Goal: Communication & Community: Connect with others

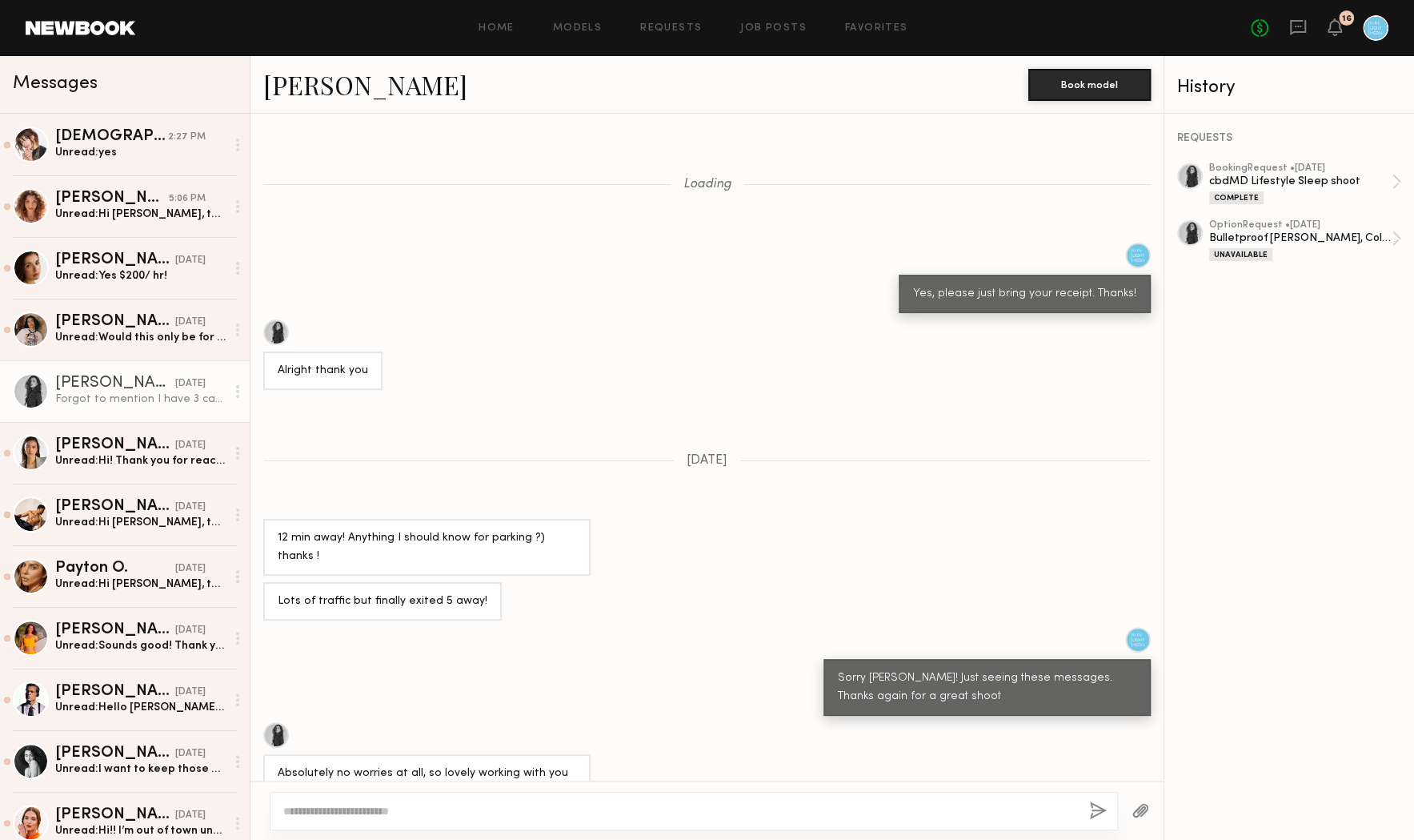
scroll to position [885, 0]
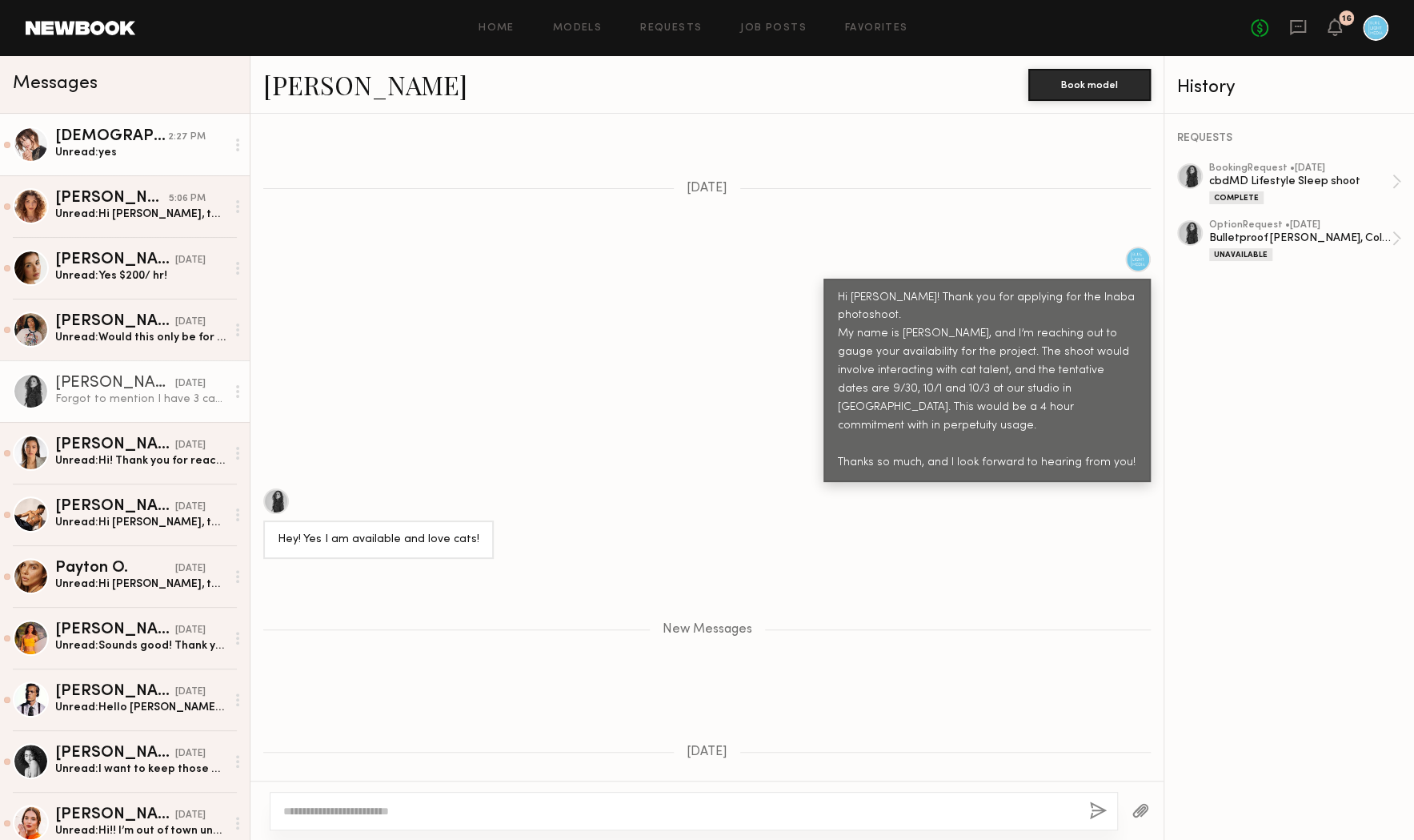
click at [129, 140] on div "Kristen J." at bounding box center [111, 137] width 113 height 16
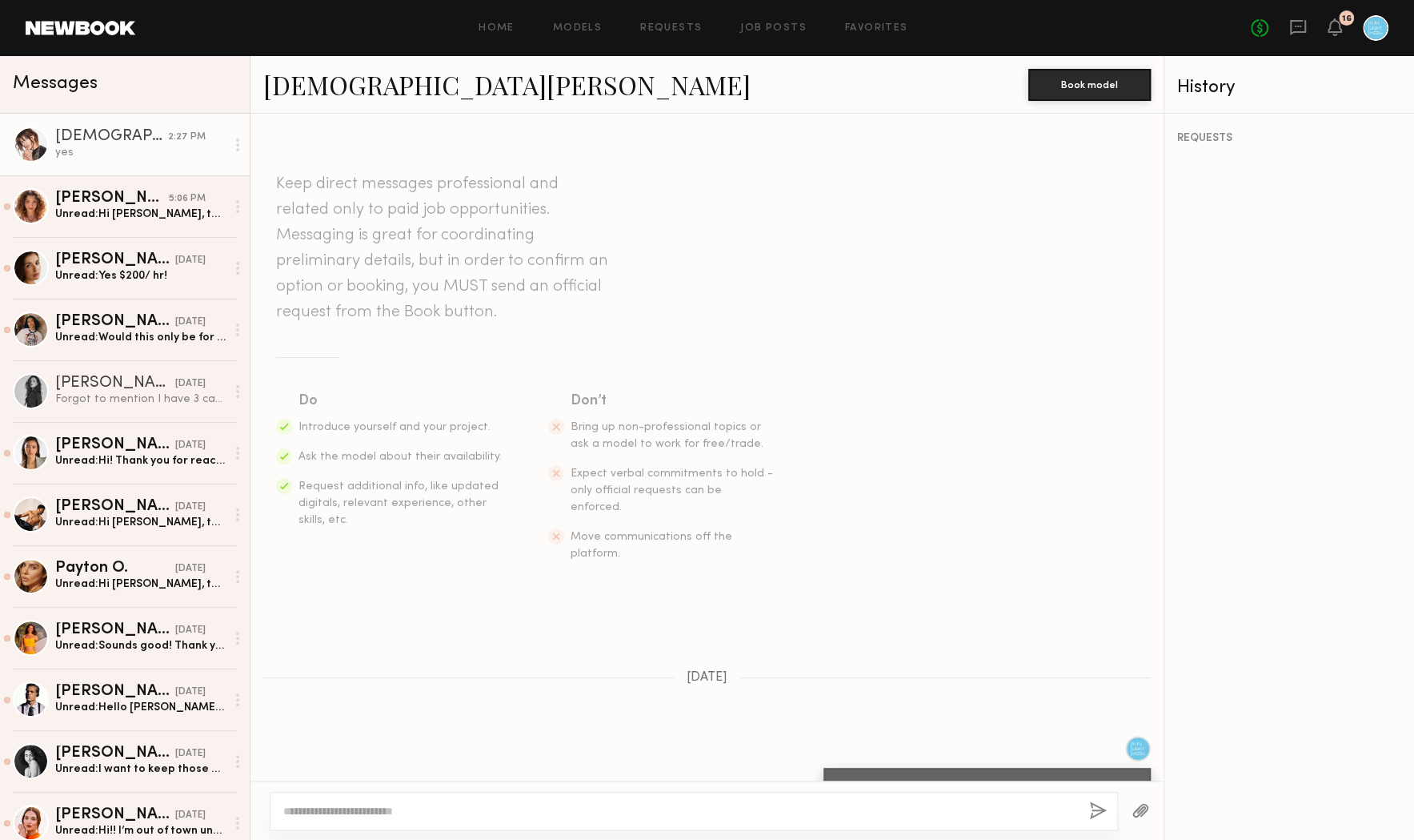
scroll to position [1316, 0]
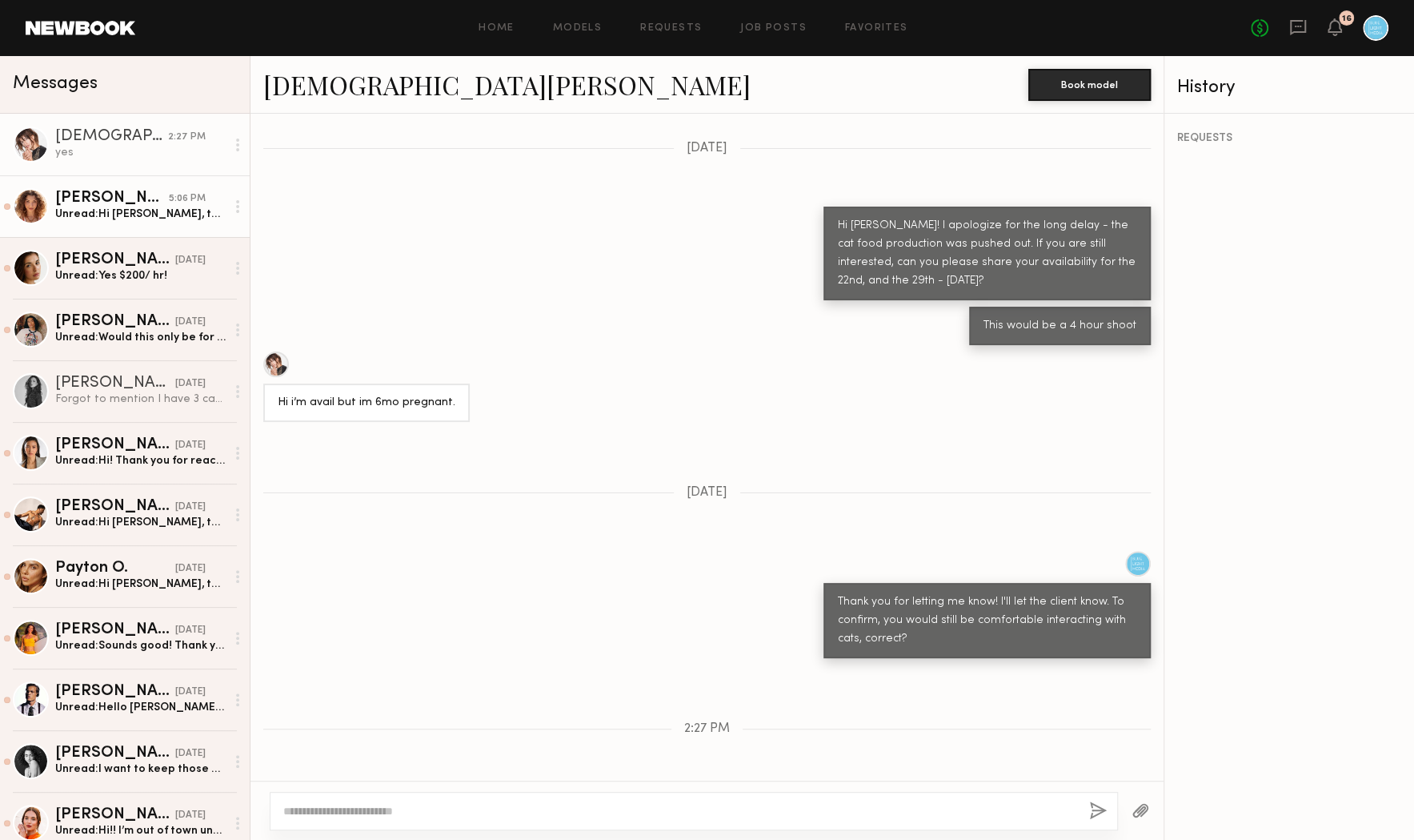
click at [113, 200] on div "Rachel G." at bounding box center [112, 198] width 114 height 16
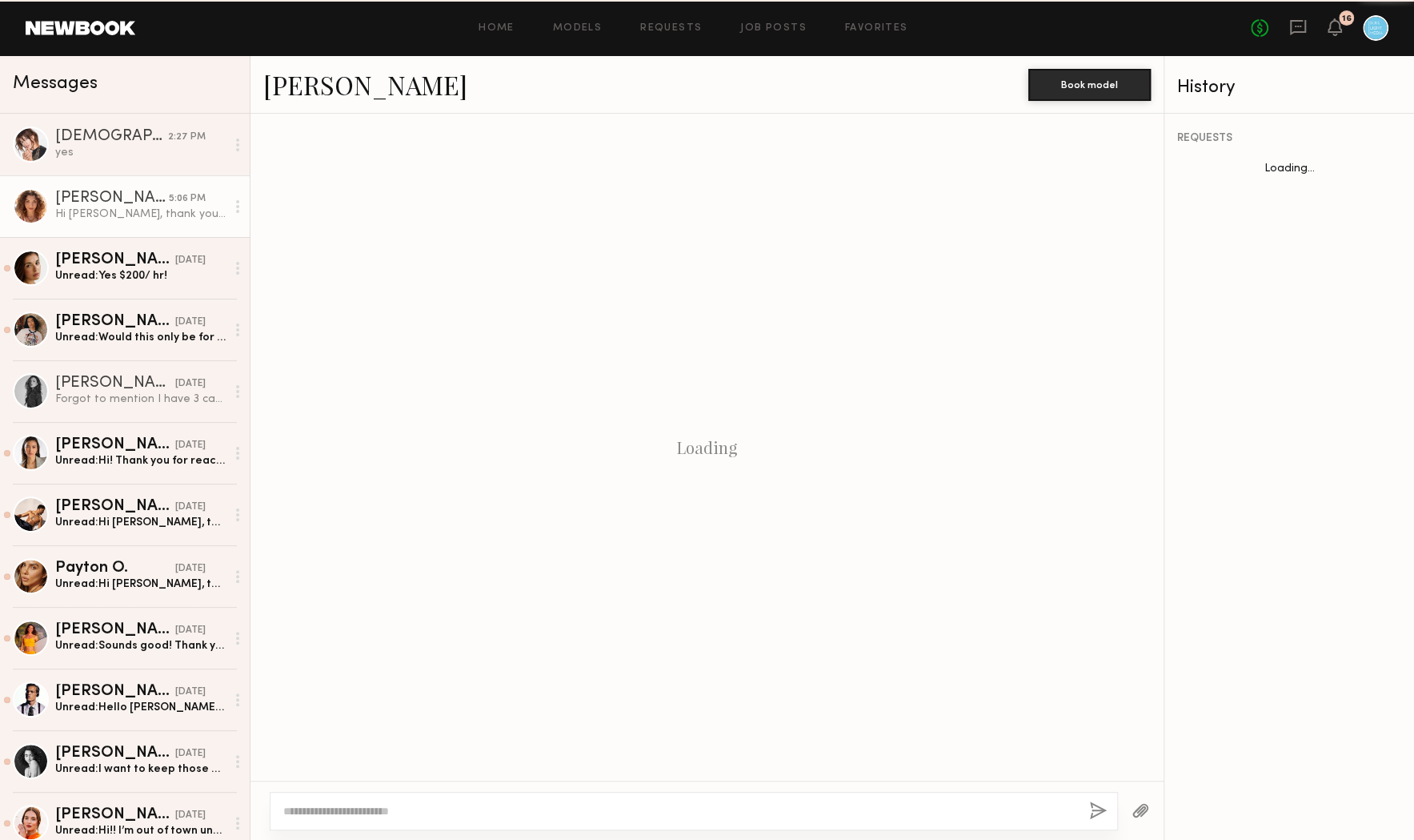
scroll to position [391, 0]
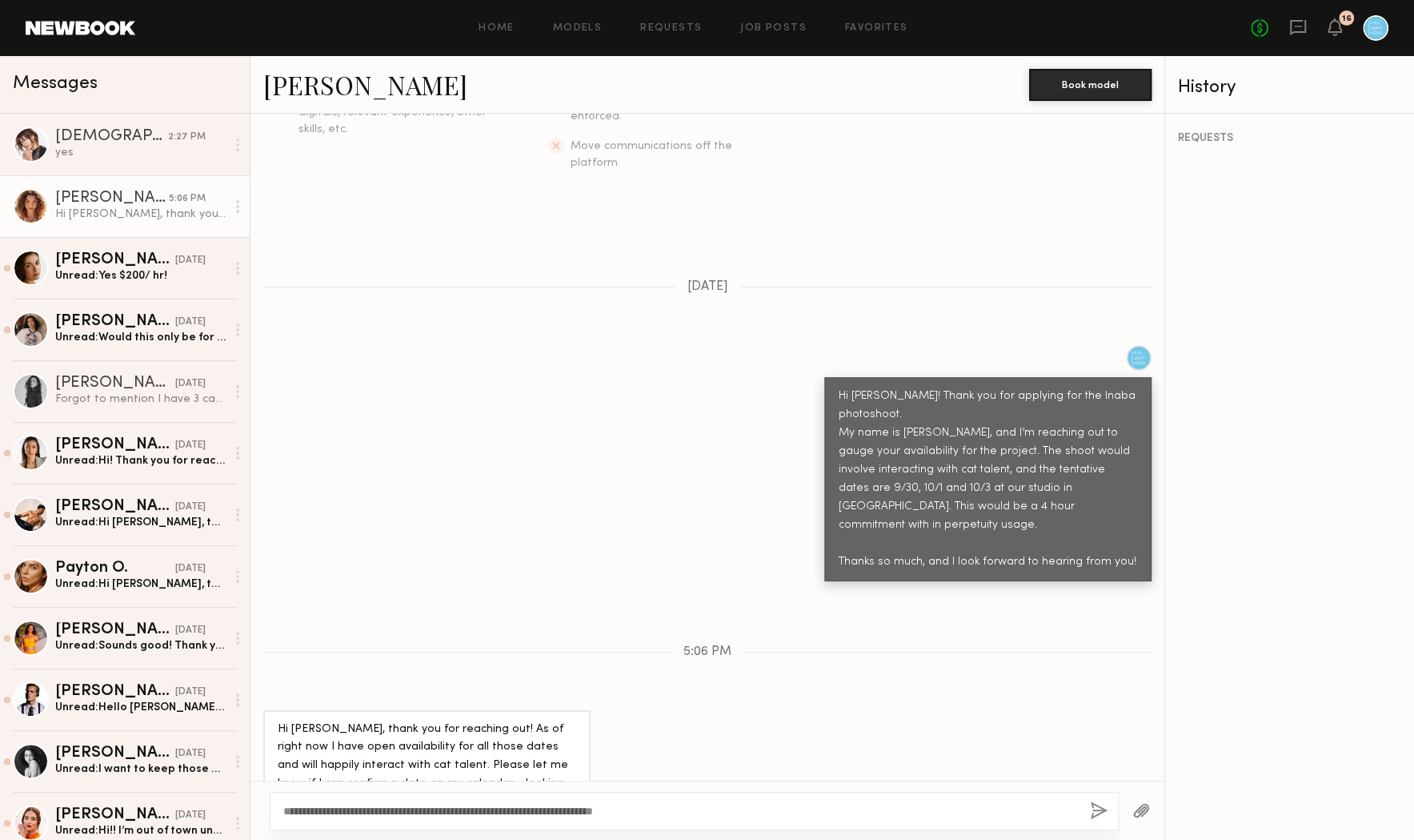
type textarea "**********"
click at [1096, 810] on button "button" at bounding box center [1099, 811] width 18 height 20
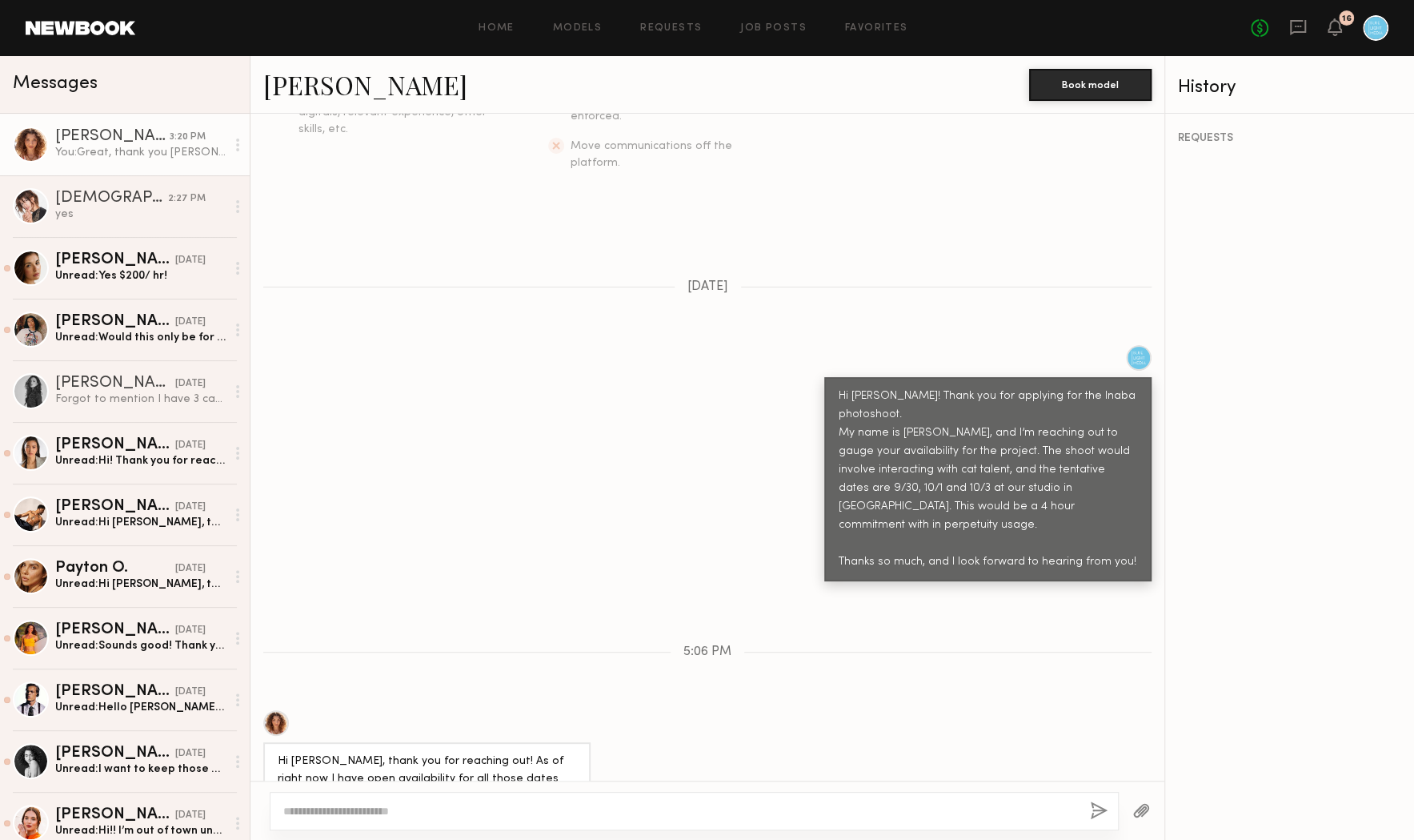
scroll to position [728, 0]
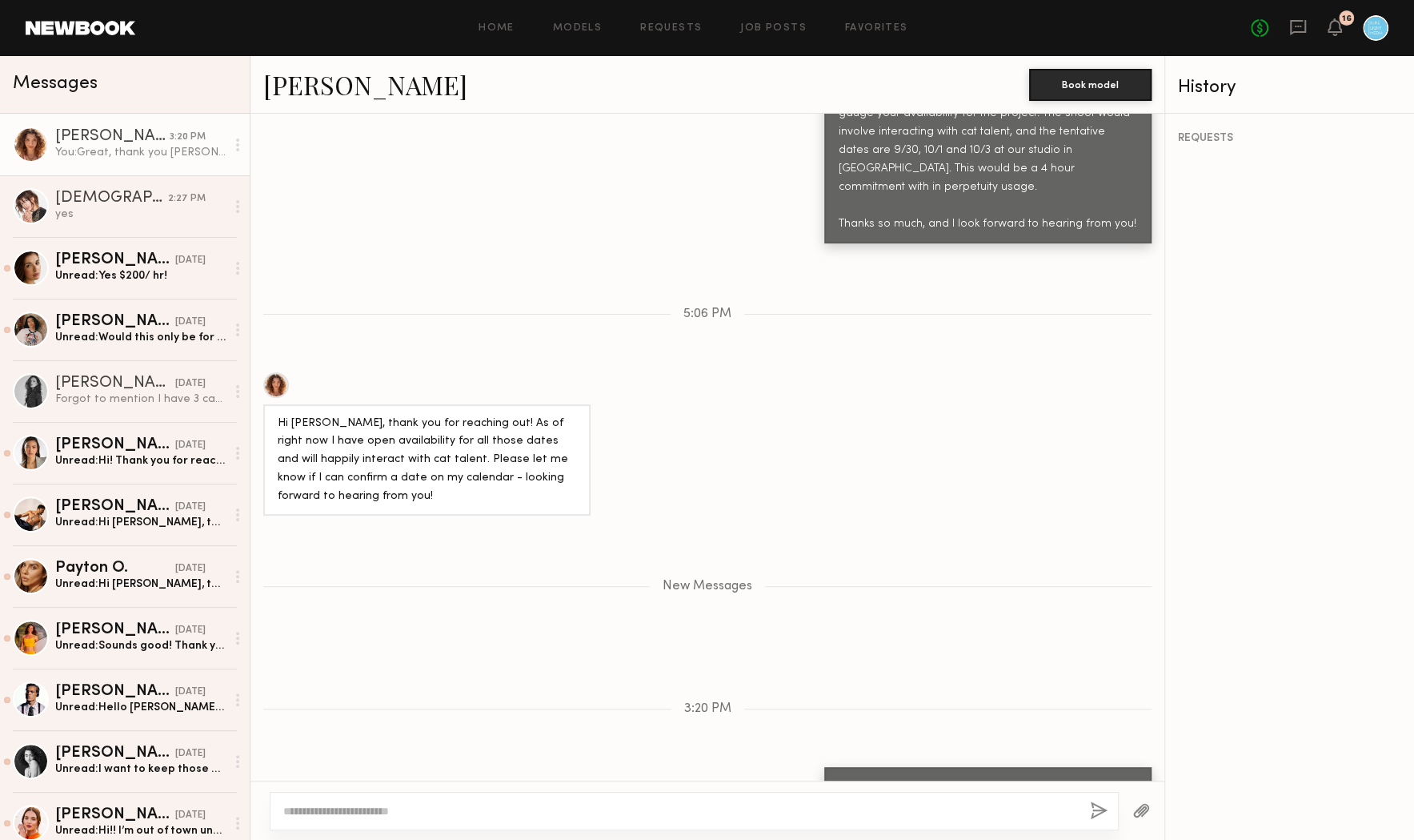
click at [324, 84] on link "Rachel G." at bounding box center [365, 84] width 204 height 35
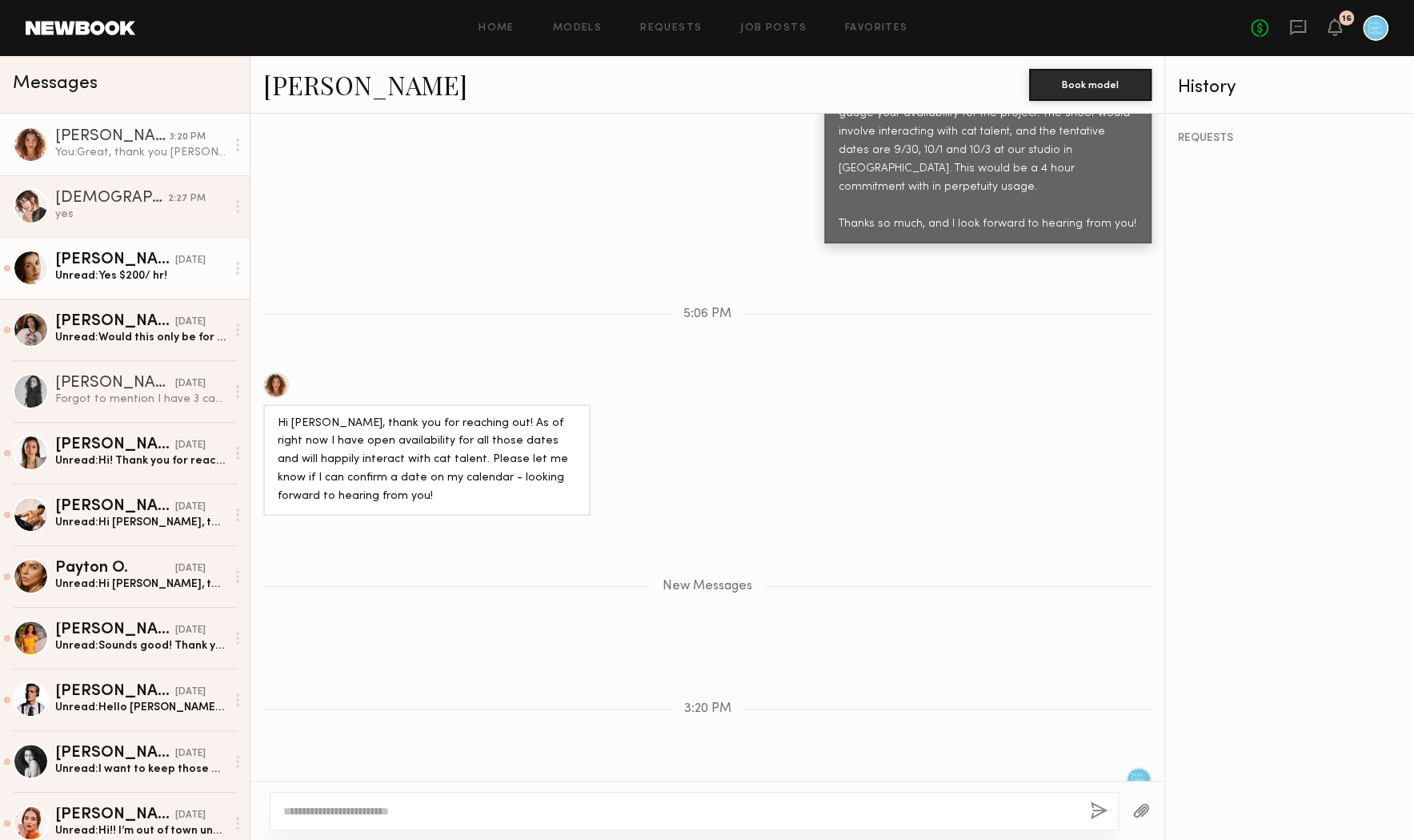
click at [128, 275] on div "Unread: Yes $200/ hr!" at bounding box center [140, 275] width 170 height 15
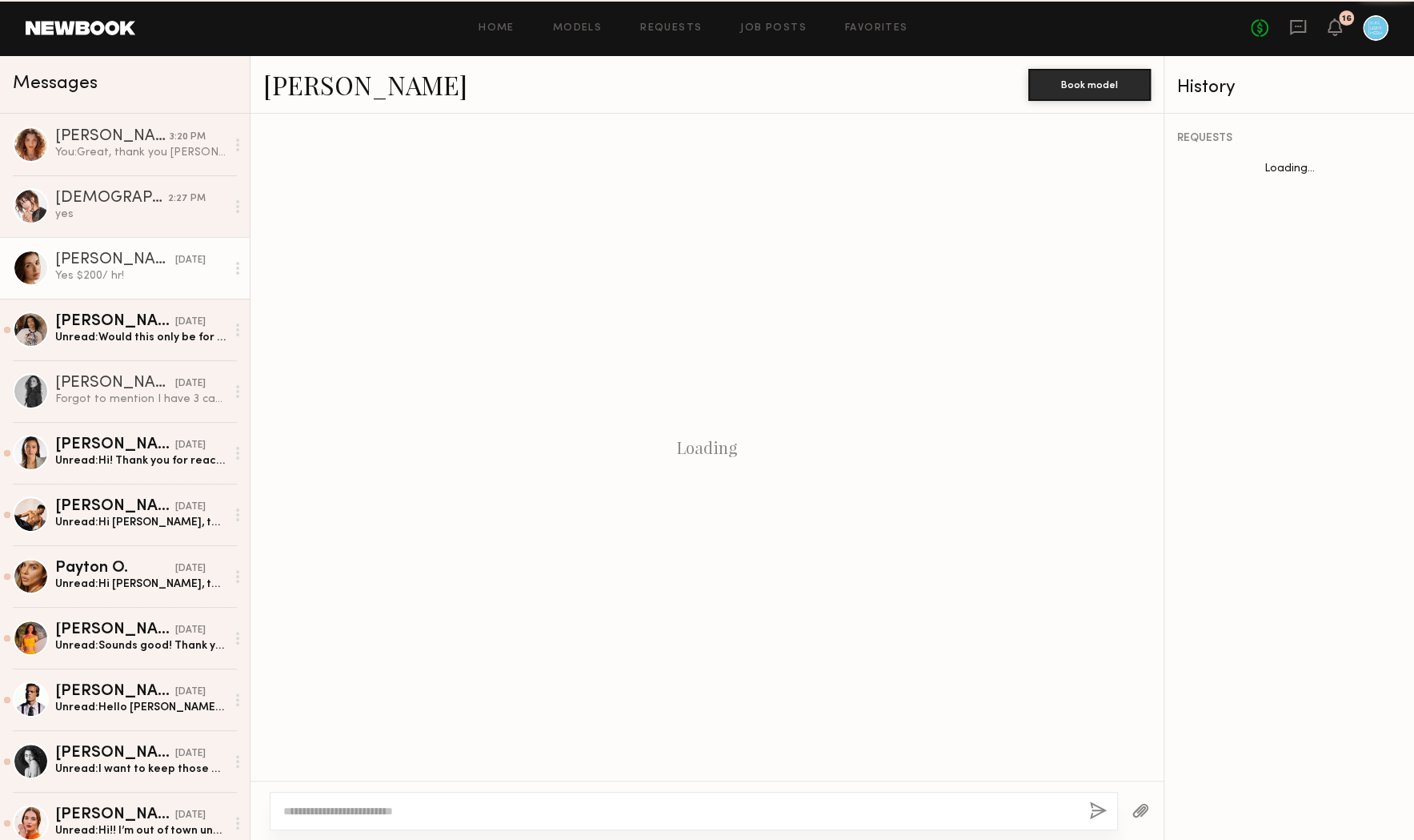
scroll to position [1033, 0]
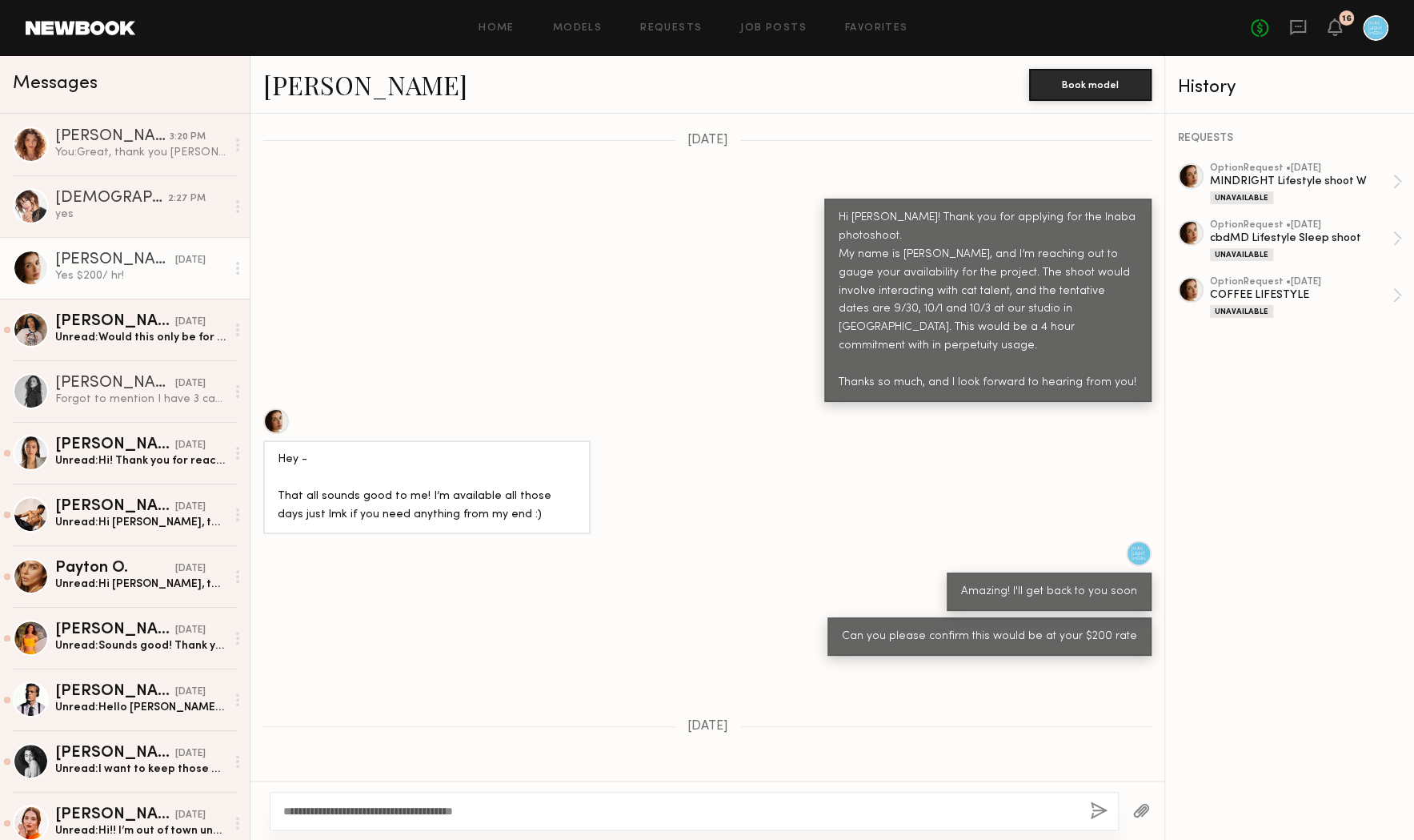
type textarea "**********"
click at [1095, 812] on button "button" at bounding box center [1099, 811] width 18 height 20
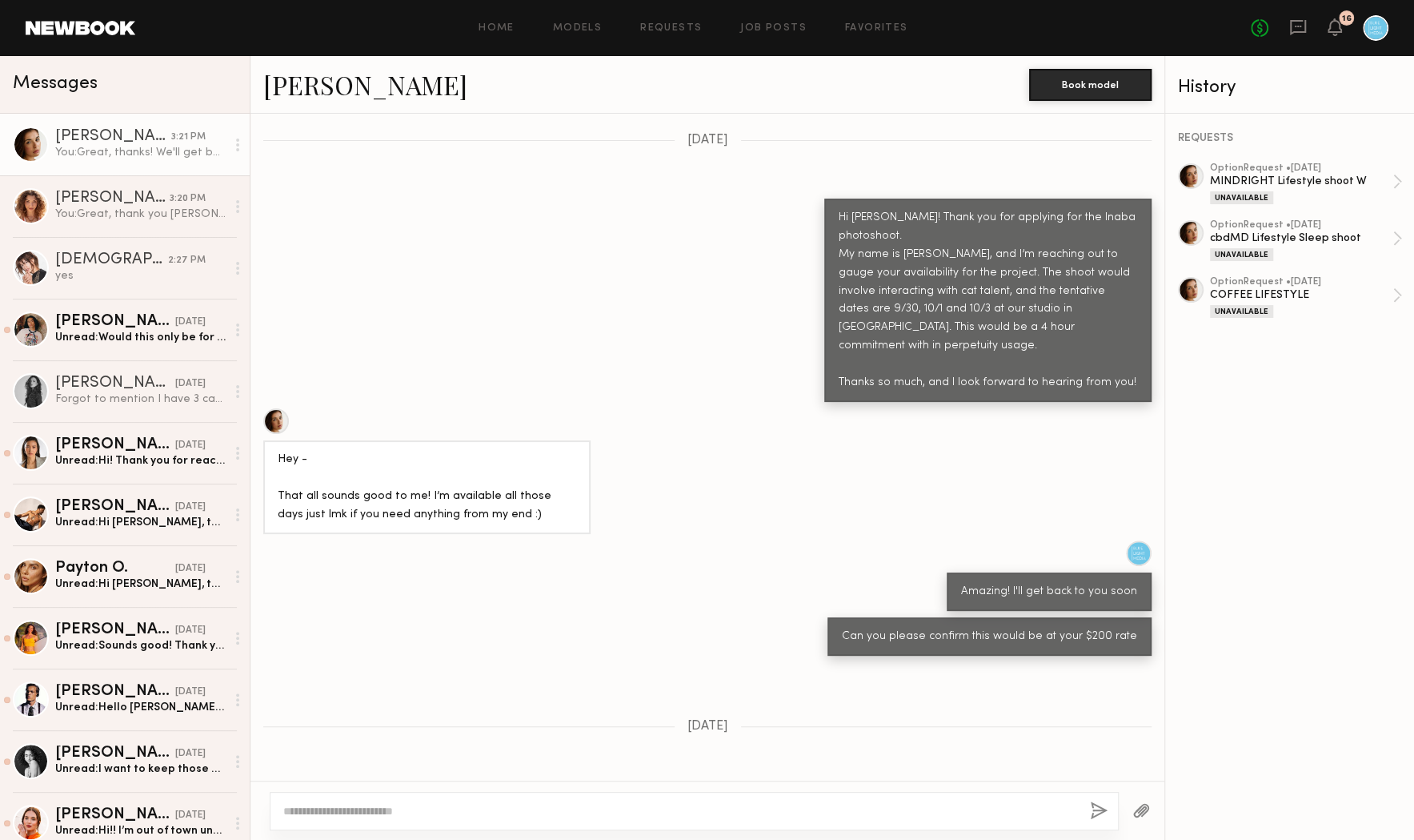
scroll to position [1353, 0]
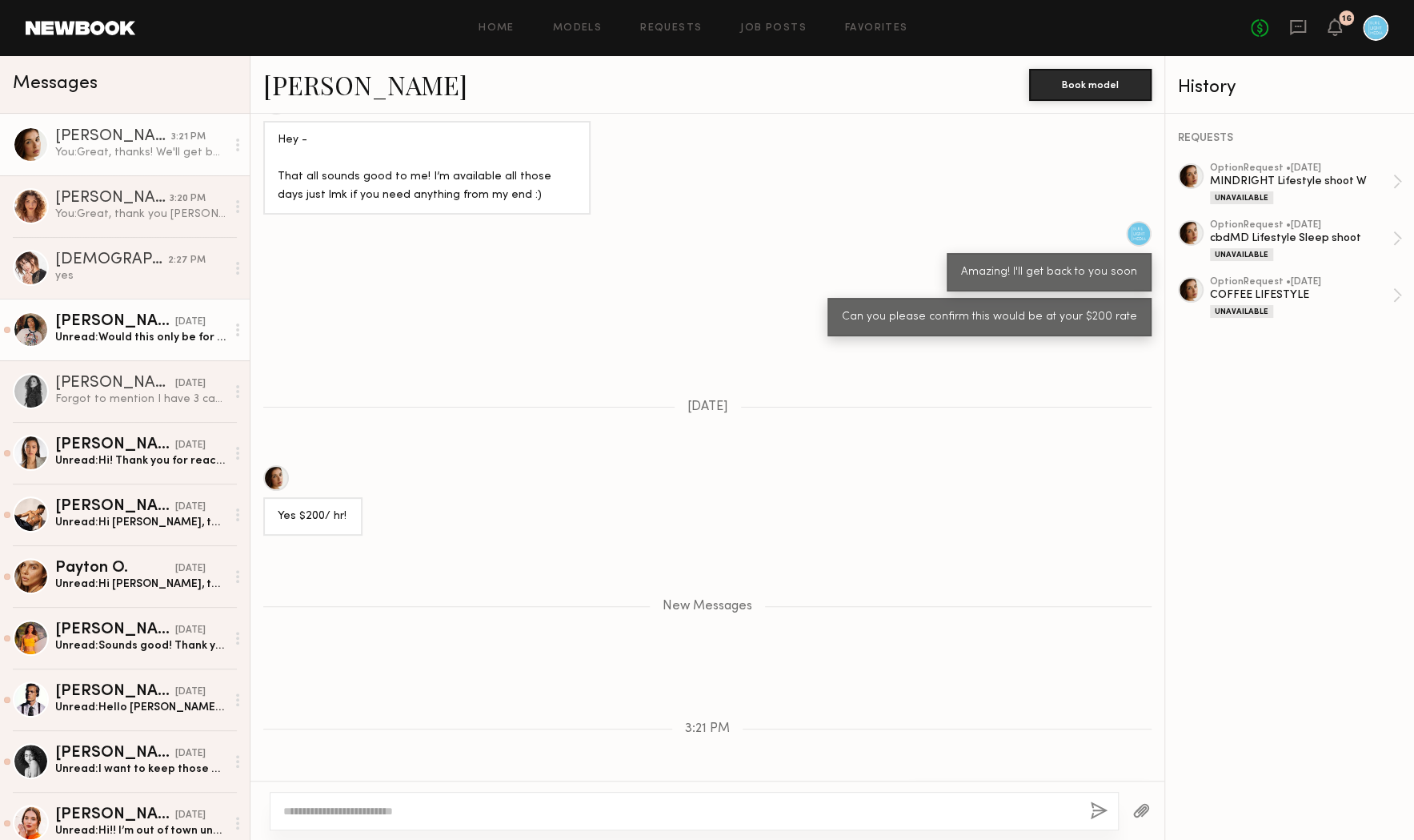
click at [112, 331] on div "Unread: Would this only be for photos or would there be Video included as well?…" at bounding box center [140, 337] width 170 height 15
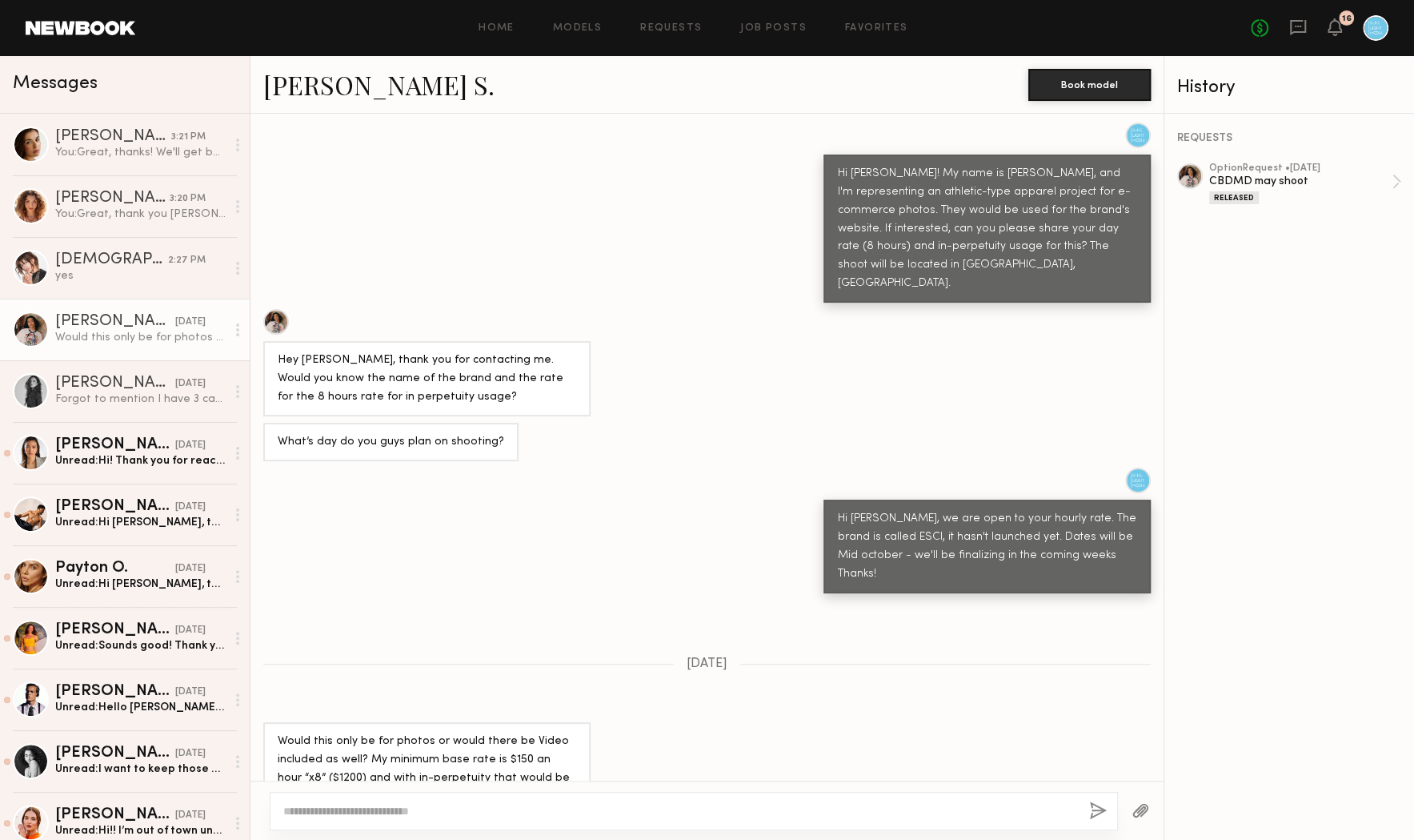
scroll to position [1228, 0]
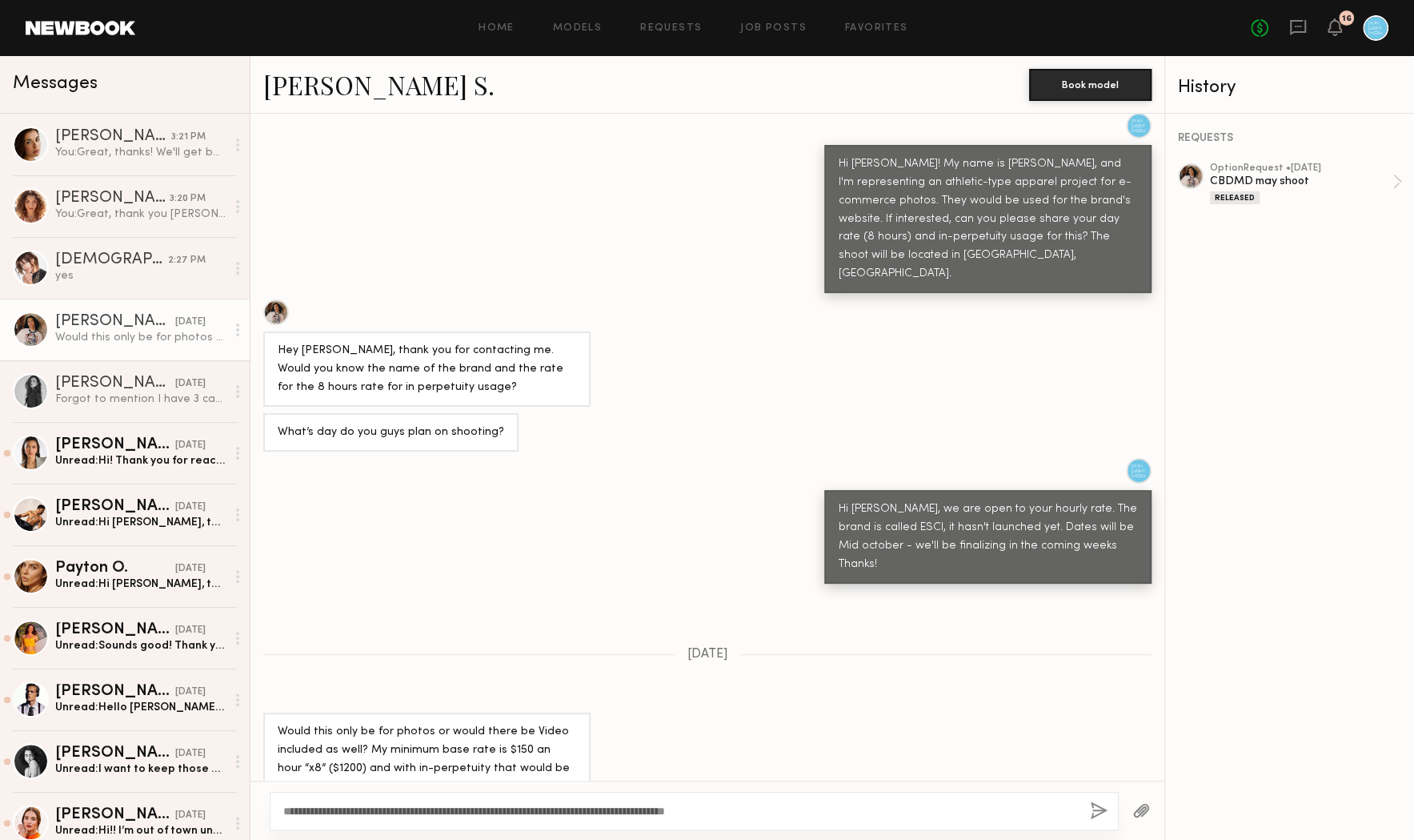
type textarea "**********"
click at [1094, 807] on button "button" at bounding box center [1099, 811] width 18 height 20
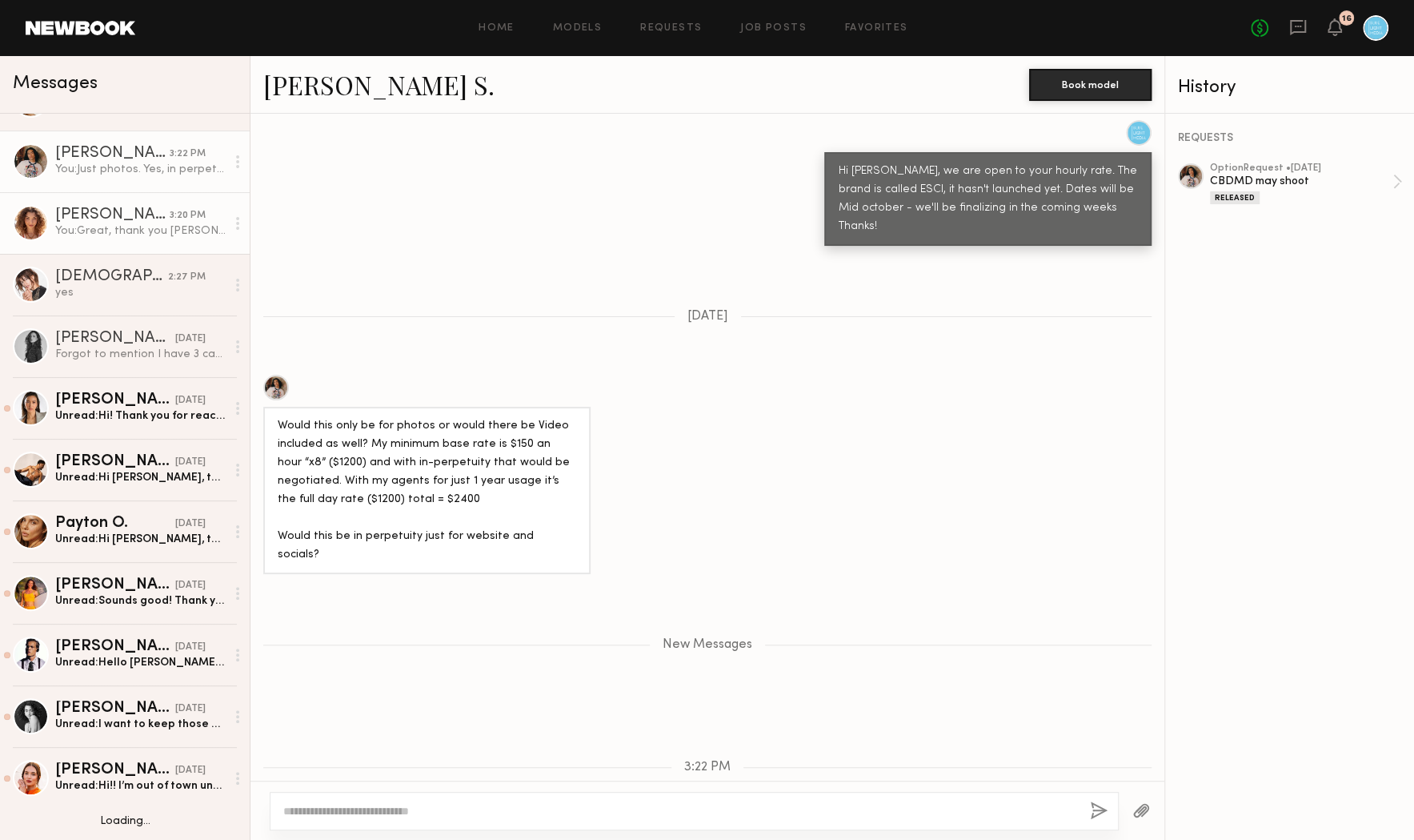
scroll to position [45, 0]
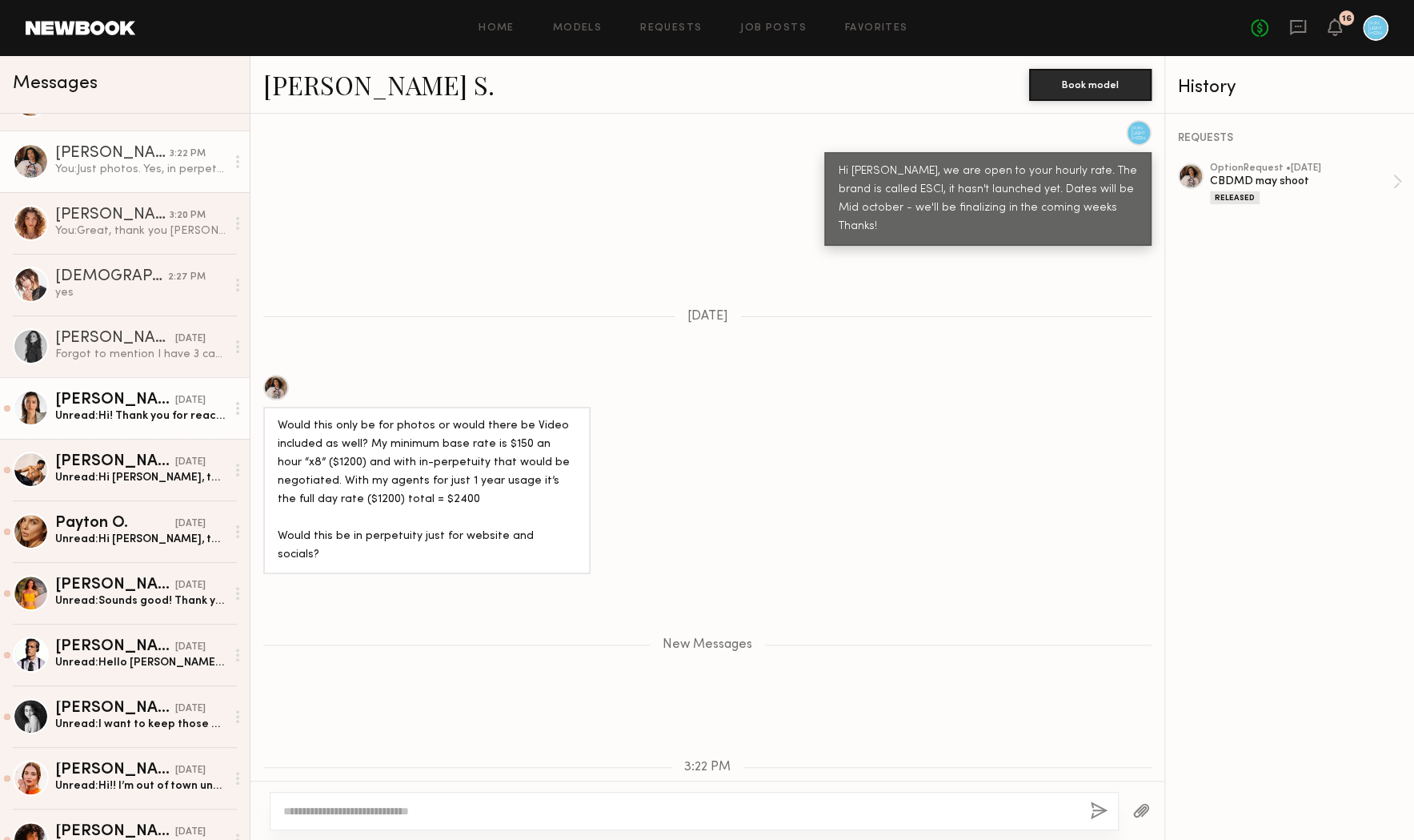
click at [149, 400] on div "Arisa N." at bounding box center [115, 401] width 120 height 16
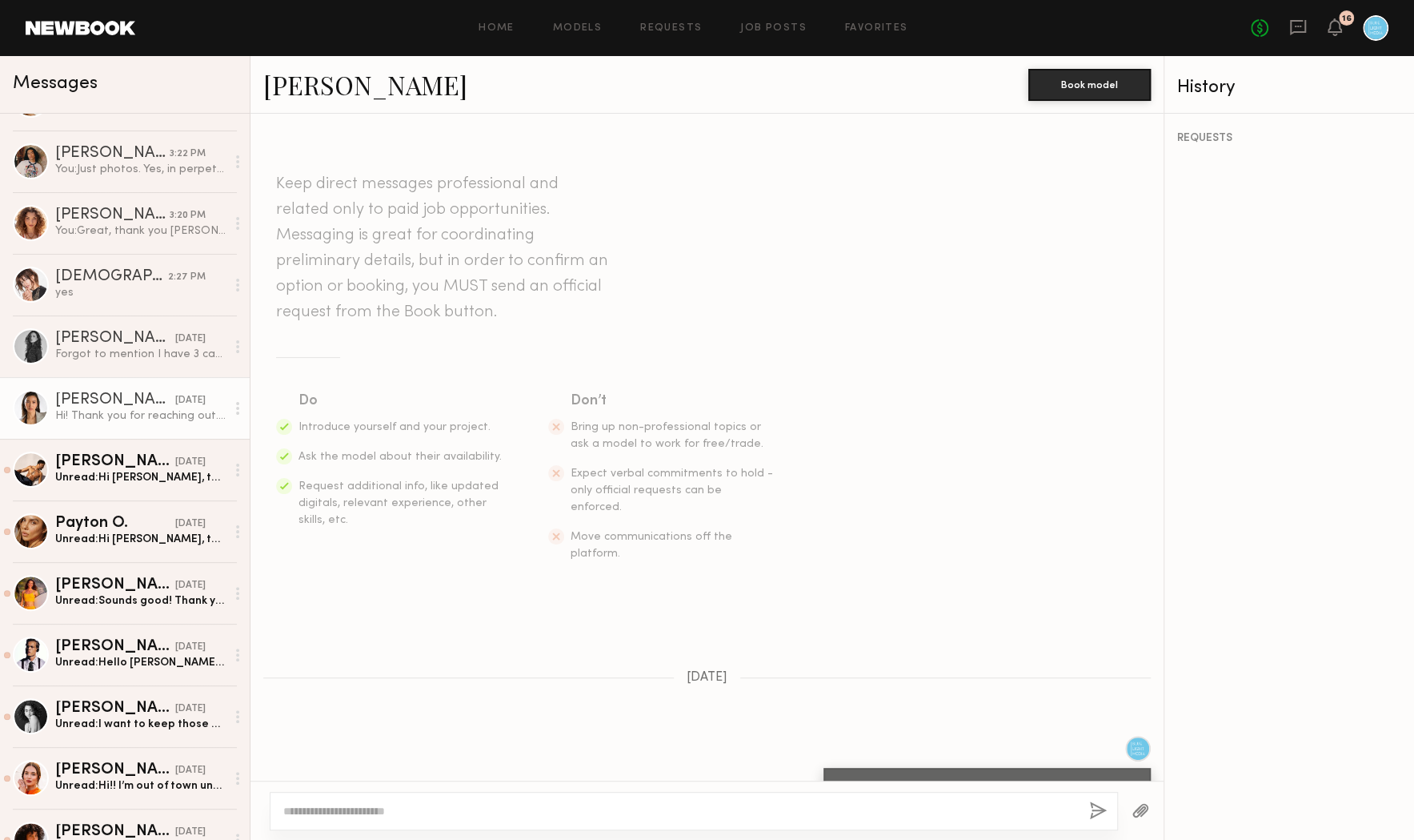
scroll to position [177, 0]
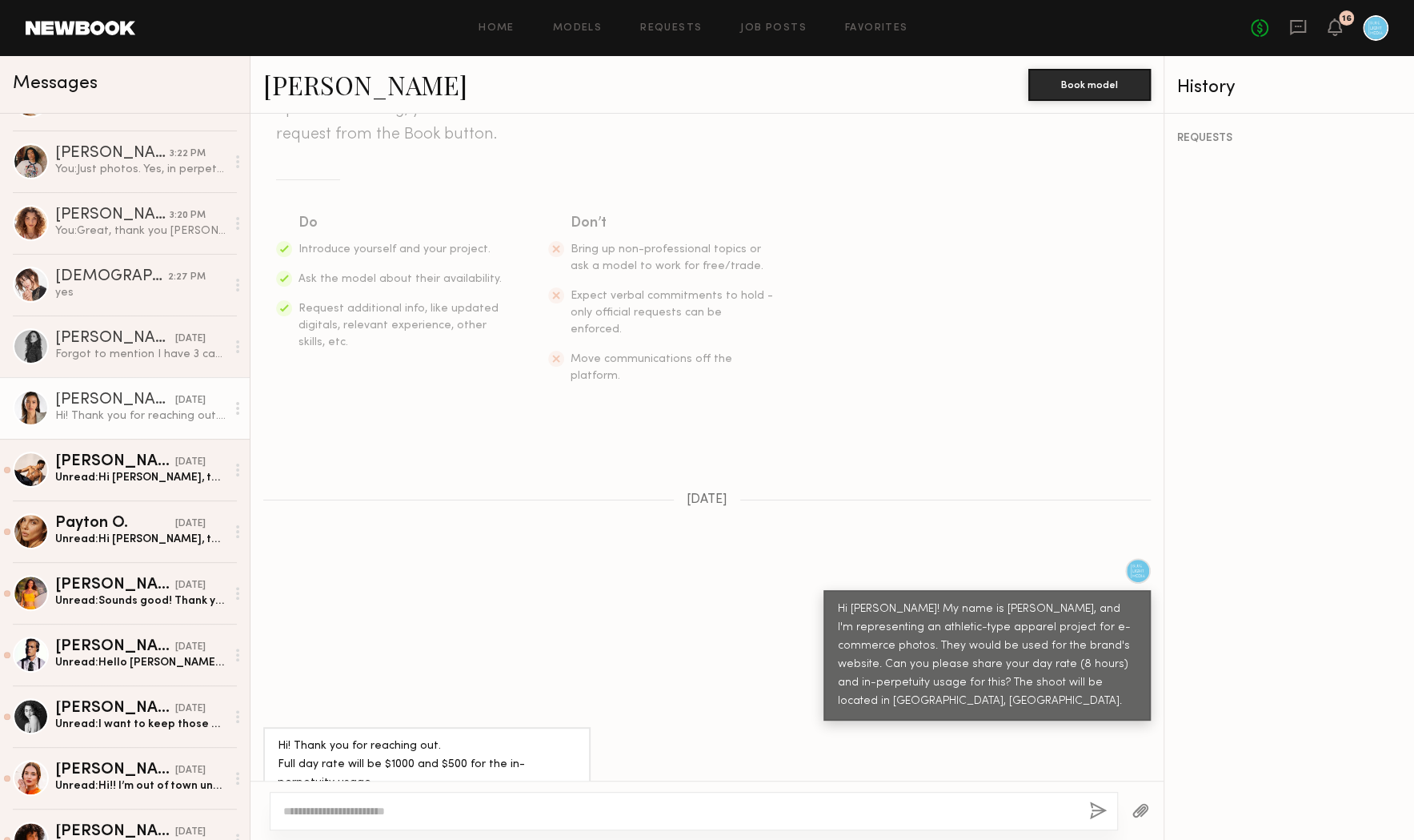
click at [298, 88] on link "Arisa N." at bounding box center [365, 84] width 204 height 35
click at [376, 809] on textarea at bounding box center [680, 811] width 793 height 16
type textarea "**********"
click at [1101, 808] on button "button" at bounding box center [1099, 811] width 18 height 20
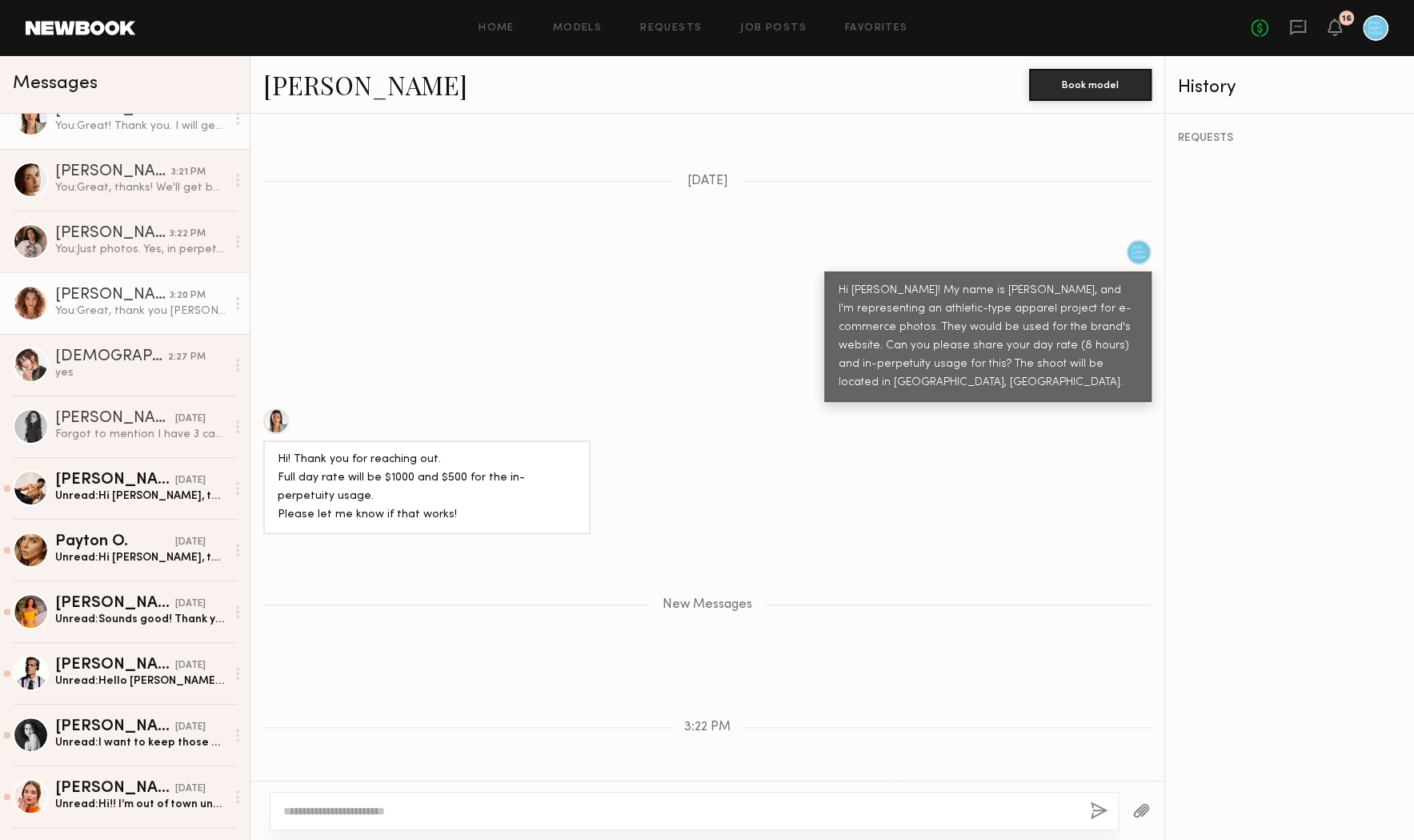
scroll to position [29, 0]
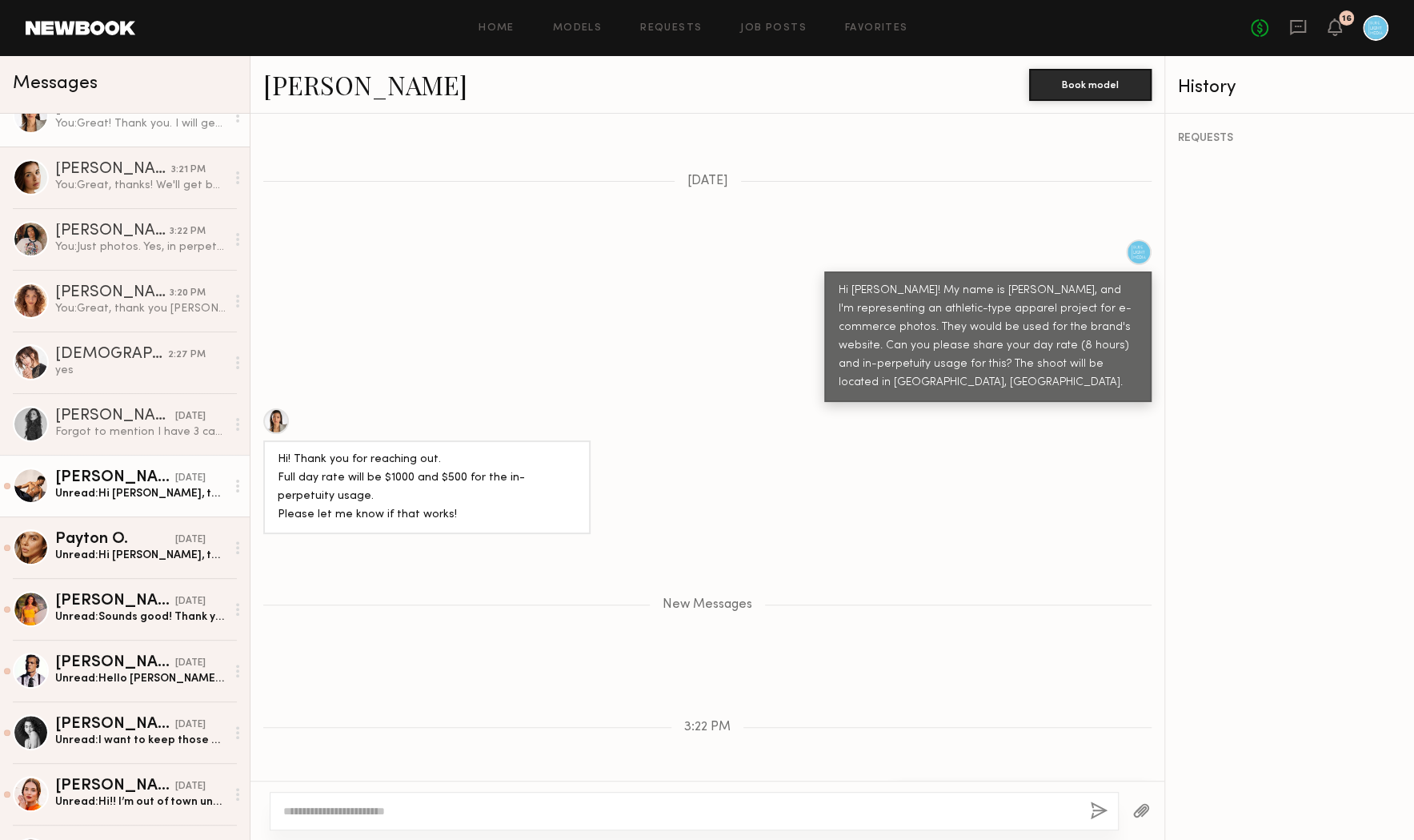
click at [128, 475] on div "Michael A." at bounding box center [115, 478] width 120 height 16
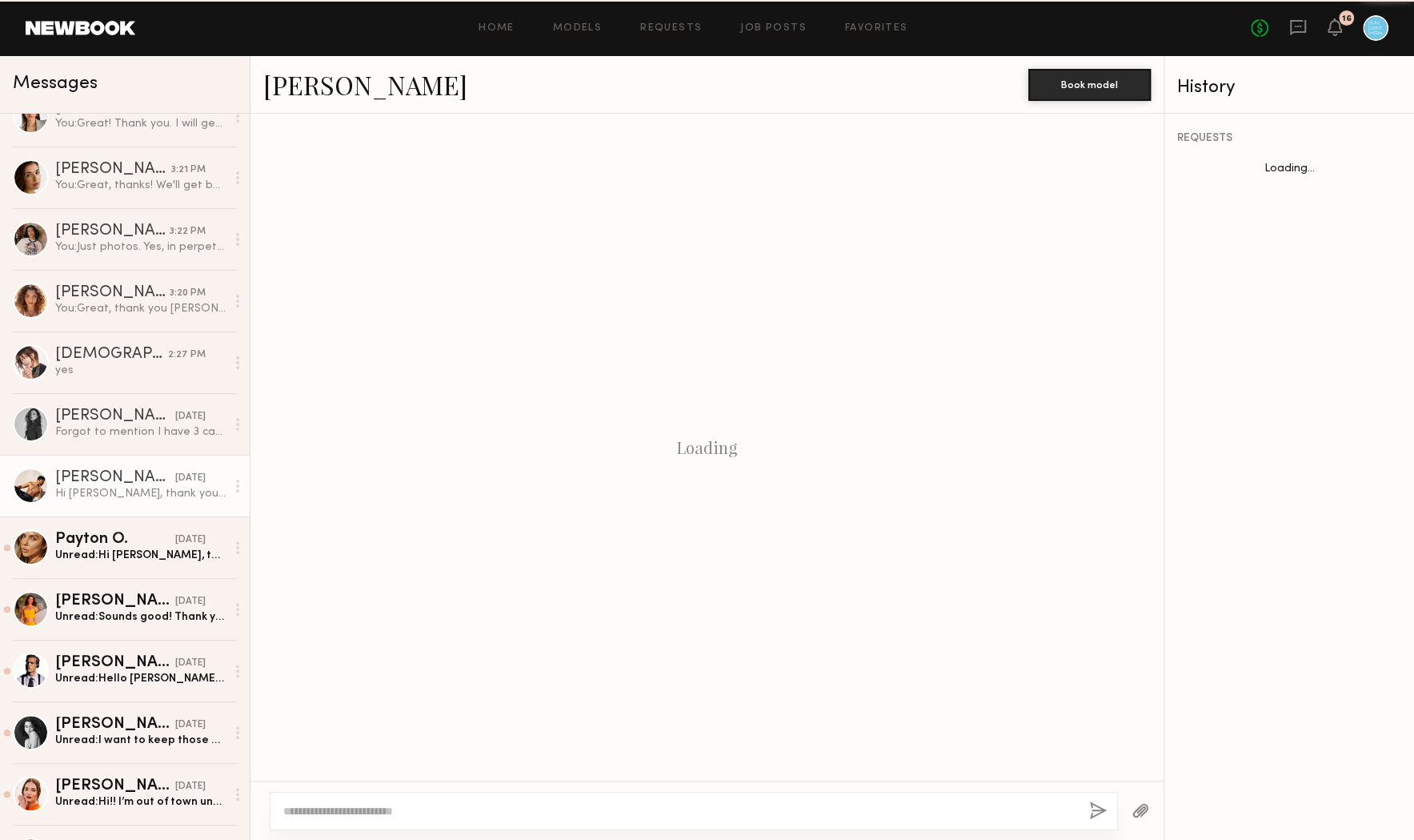
scroll to position [140, 0]
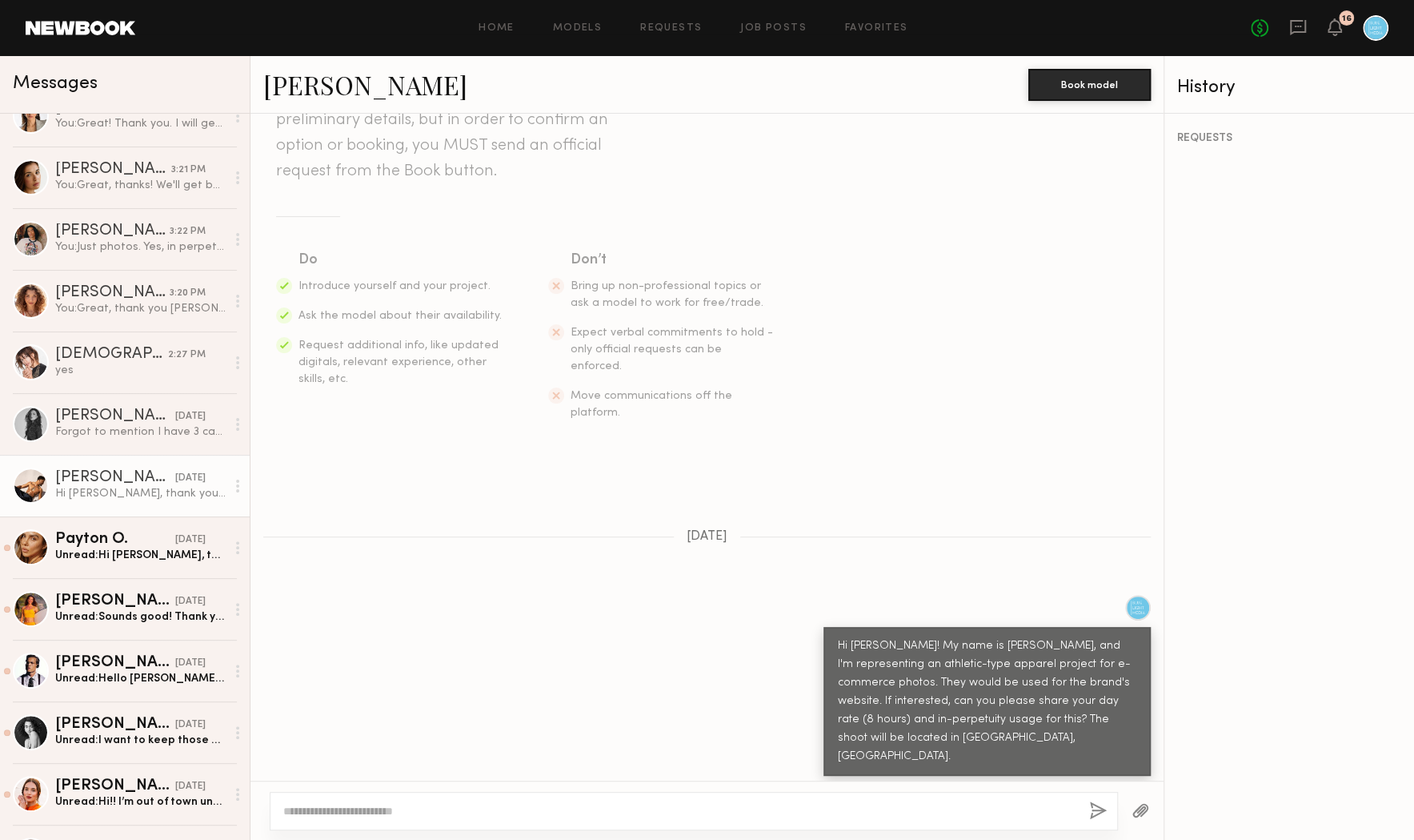
click at [450, 809] on textarea at bounding box center [680, 811] width 793 height 16
type textarea "**********"
click at [1096, 810] on button "button" at bounding box center [1099, 811] width 18 height 20
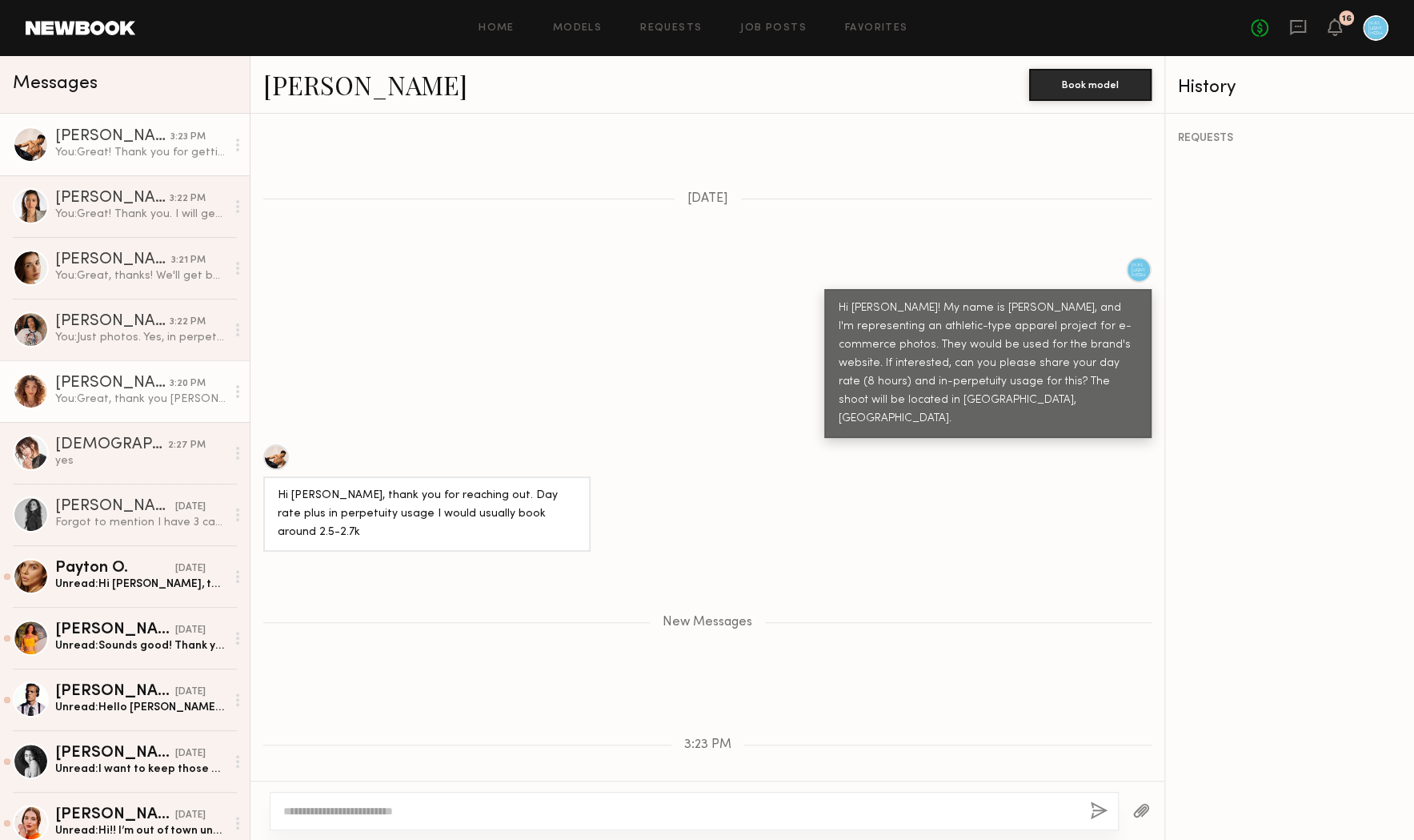
scroll to position [40, 0]
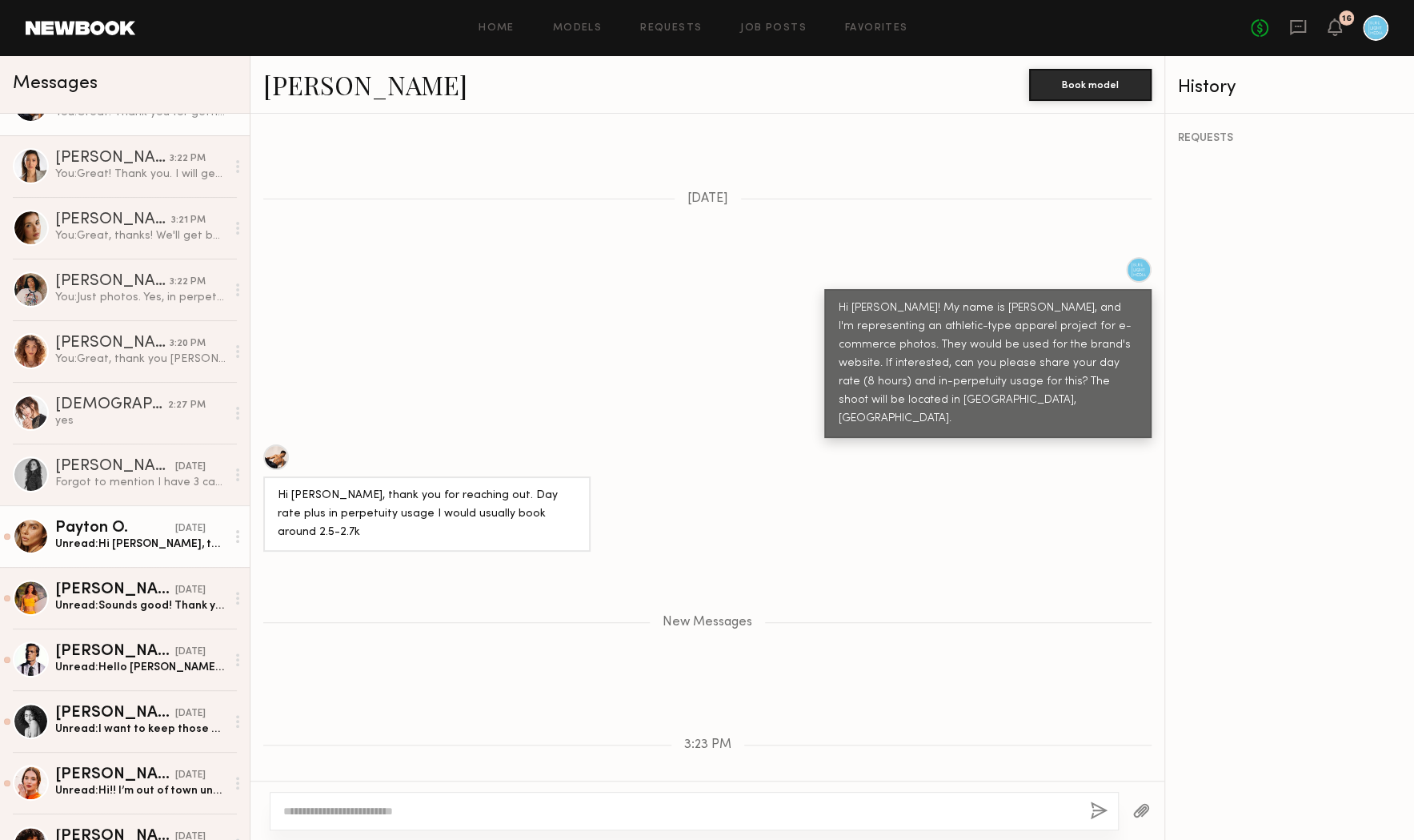
click at [120, 534] on div "Payton O." at bounding box center [115, 528] width 120 height 16
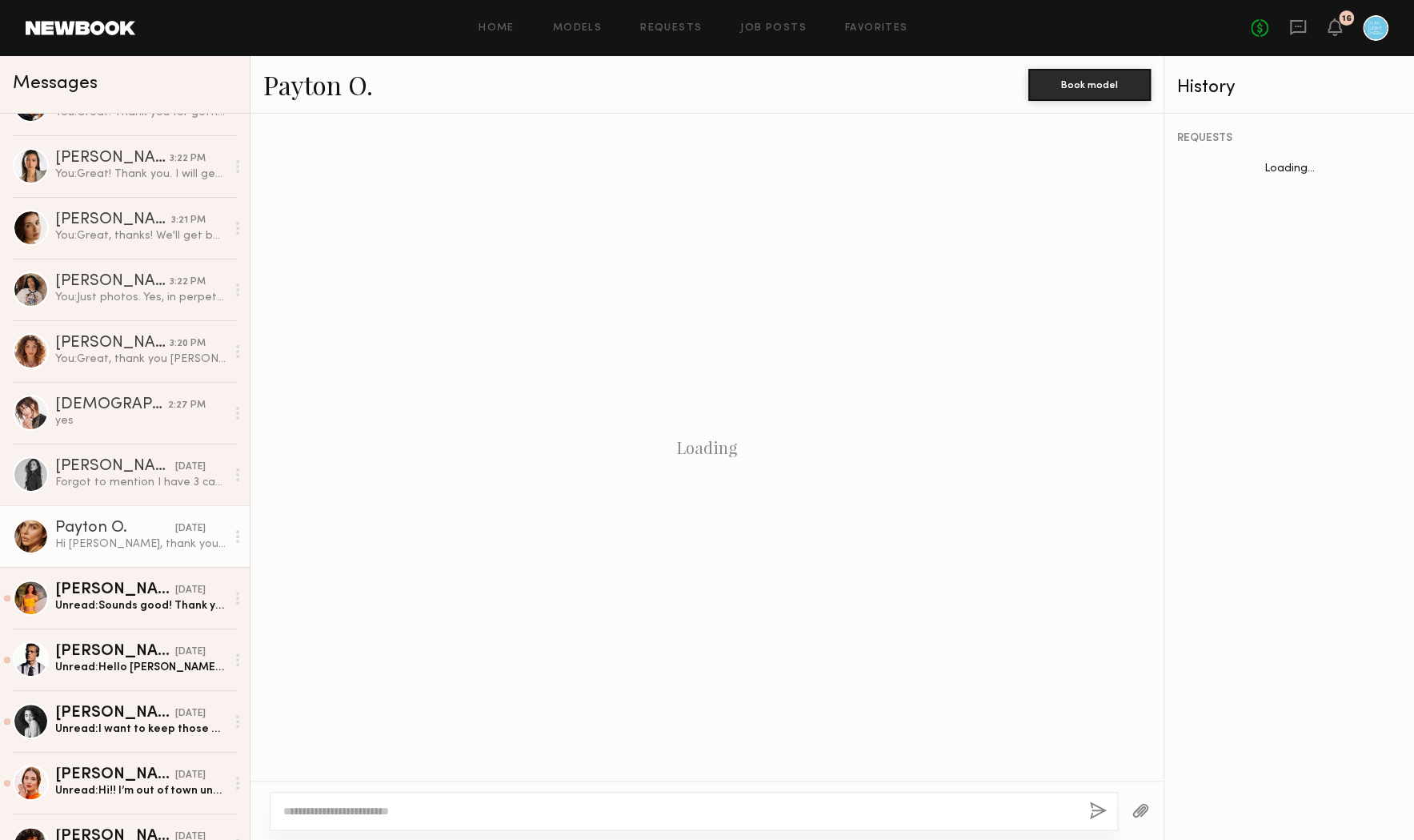
scroll to position [177, 0]
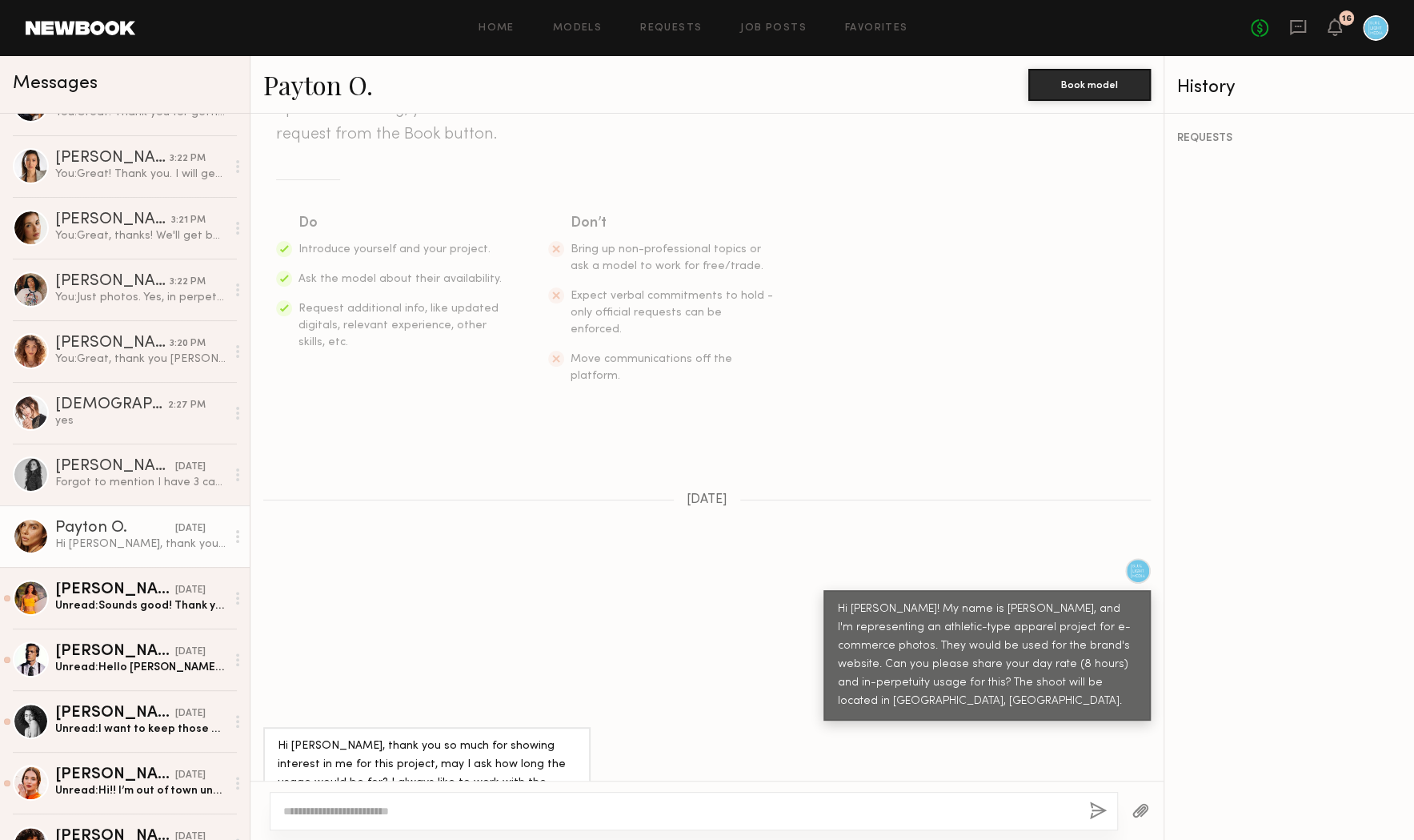
click at [400, 816] on textarea at bounding box center [680, 811] width 793 height 16
type textarea "**********"
click at [1101, 810] on button "button" at bounding box center [1099, 811] width 18 height 20
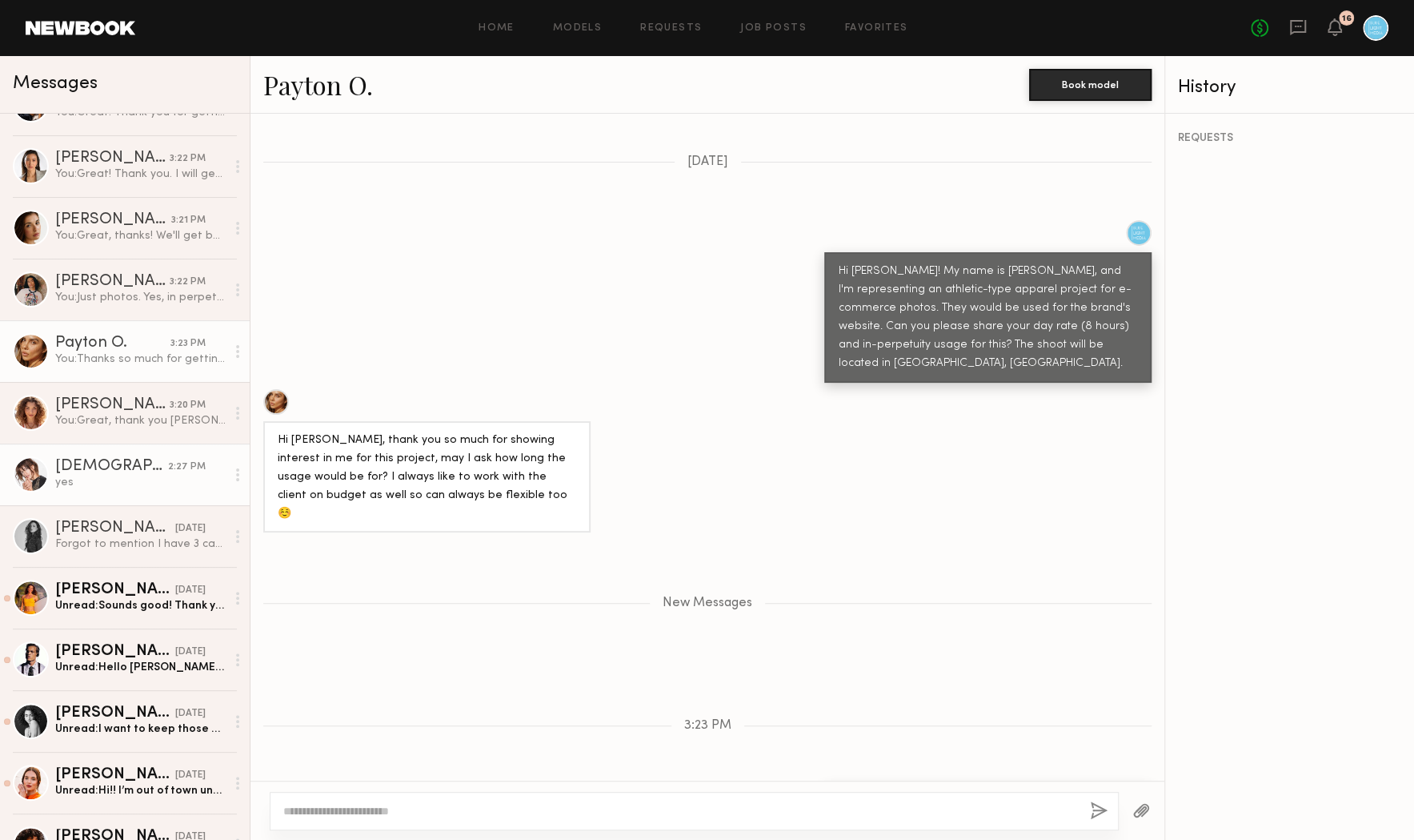
scroll to position [107, 0]
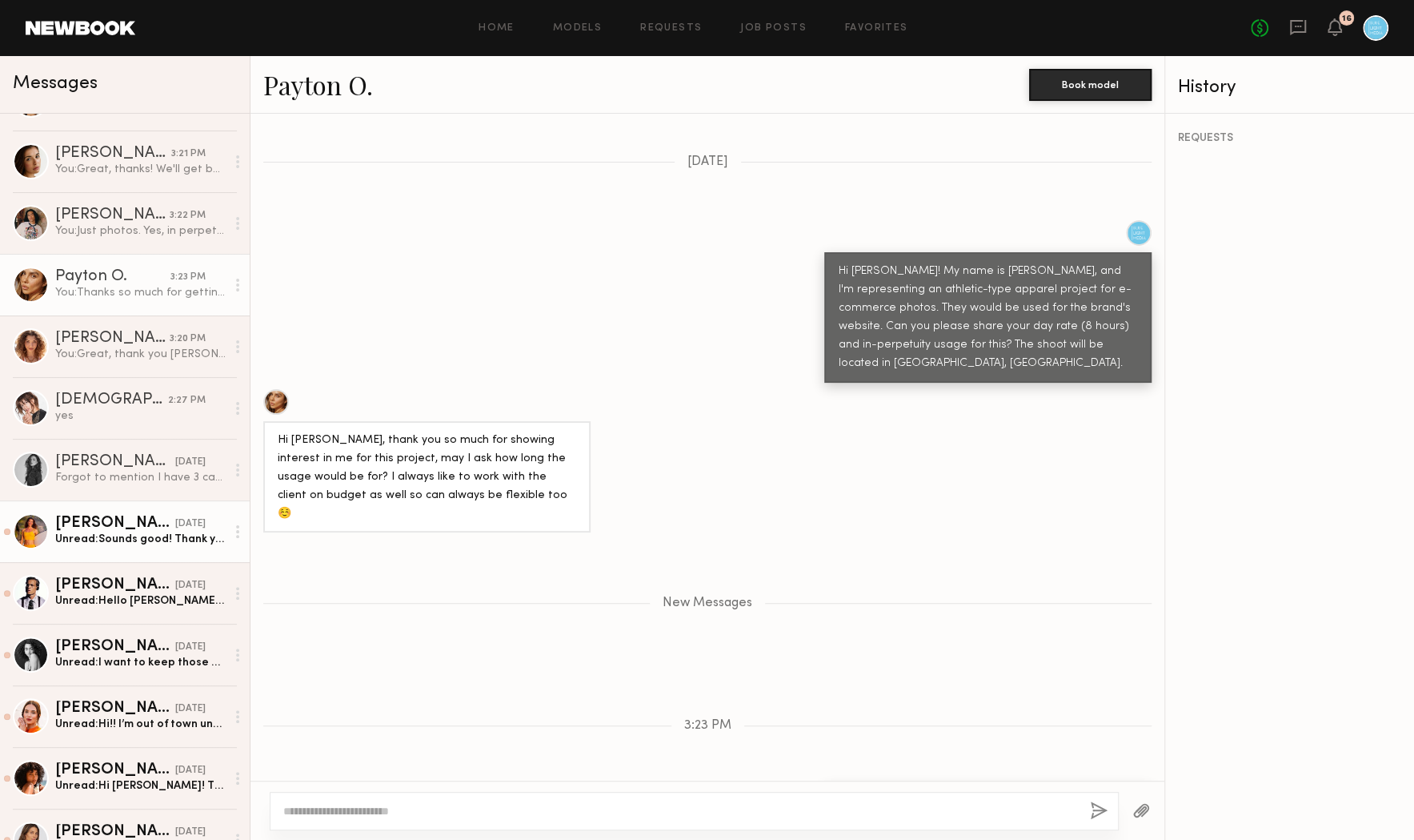
click at [133, 525] on div "Miska S." at bounding box center [115, 523] width 120 height 16
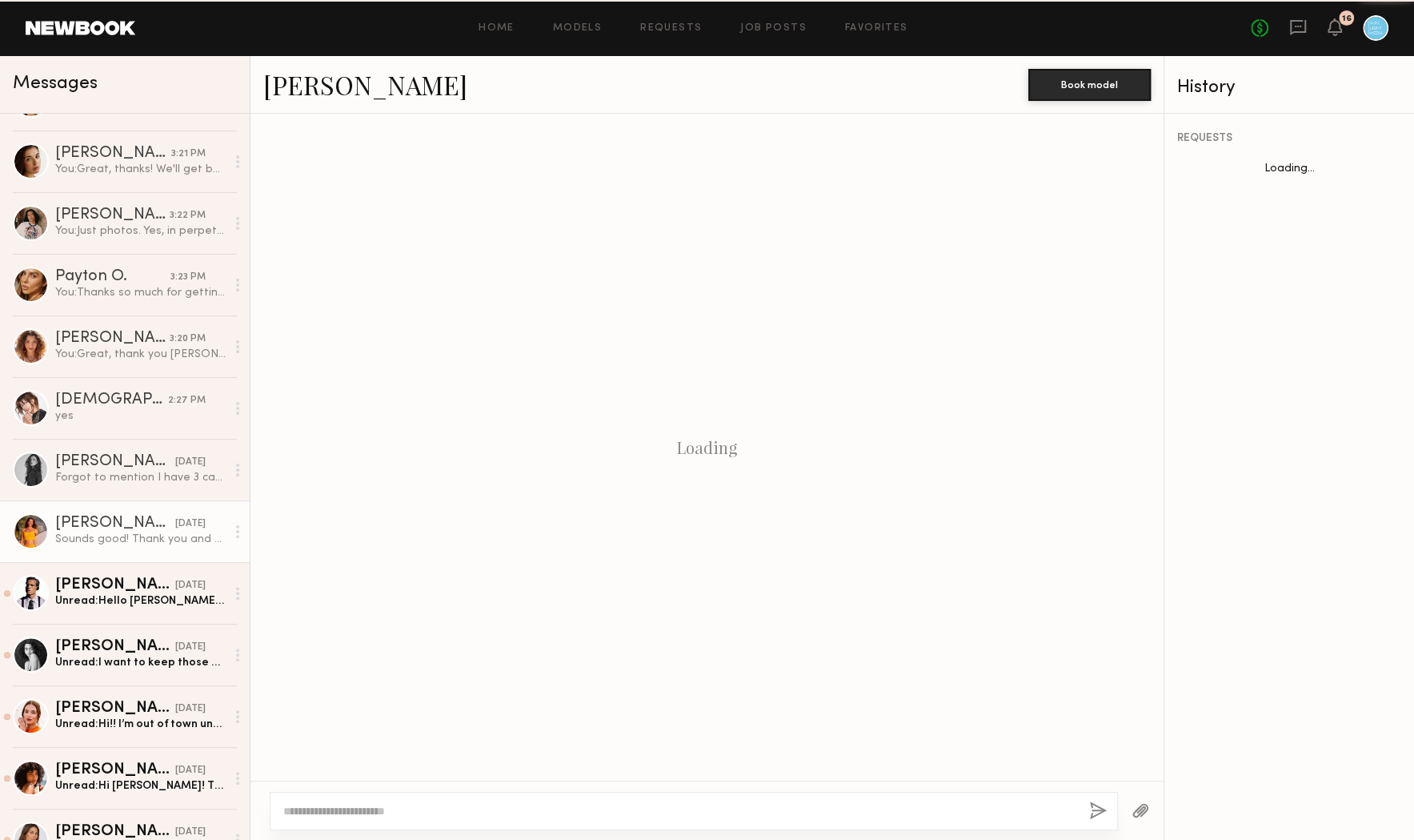
scroll to position [779, 0]
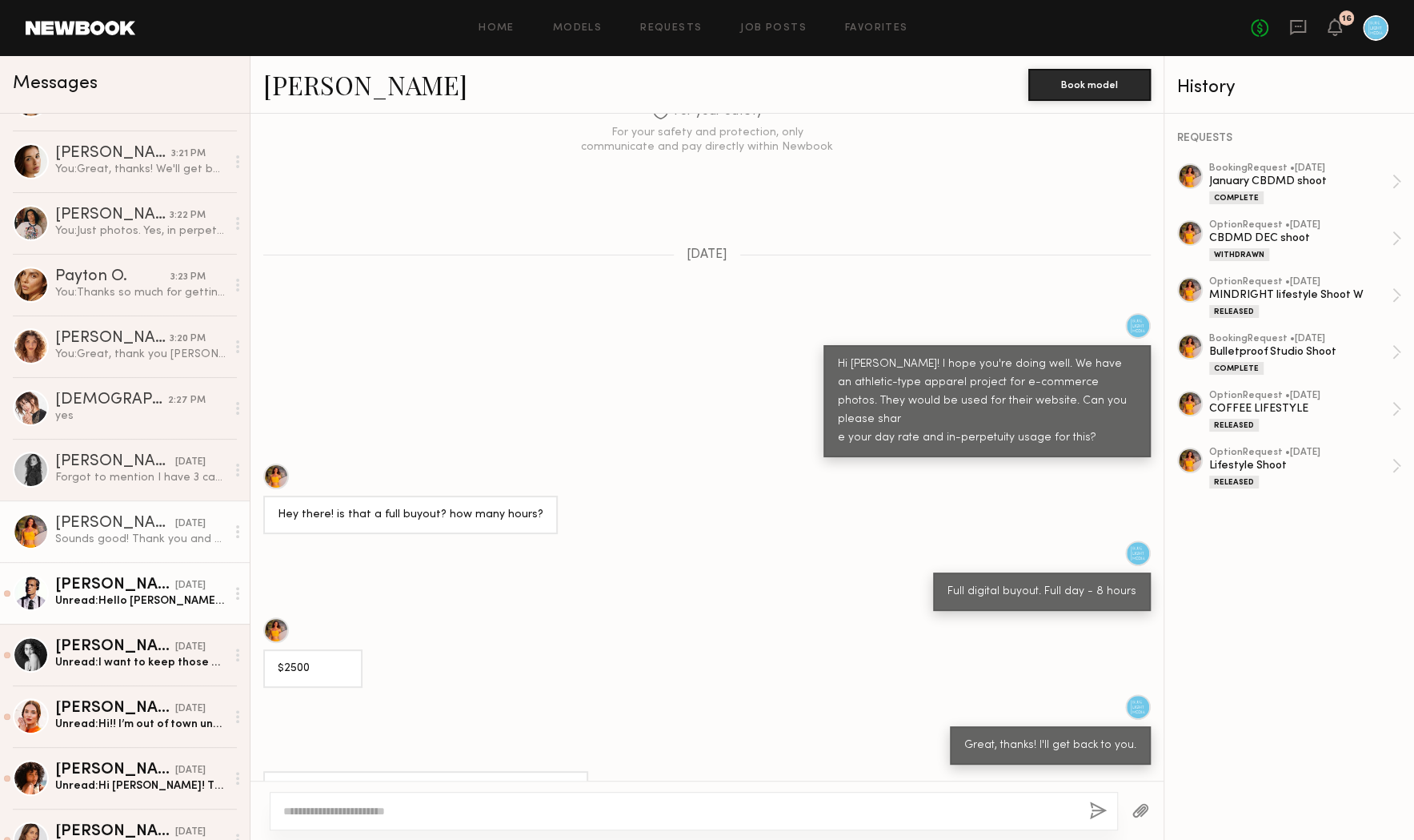
click at [137, 596] on div "Unread: Hello Karlie, Thank you for your consideration. My day rate is $1080. P…" at bounding box center [140, 600] width 170 height 15
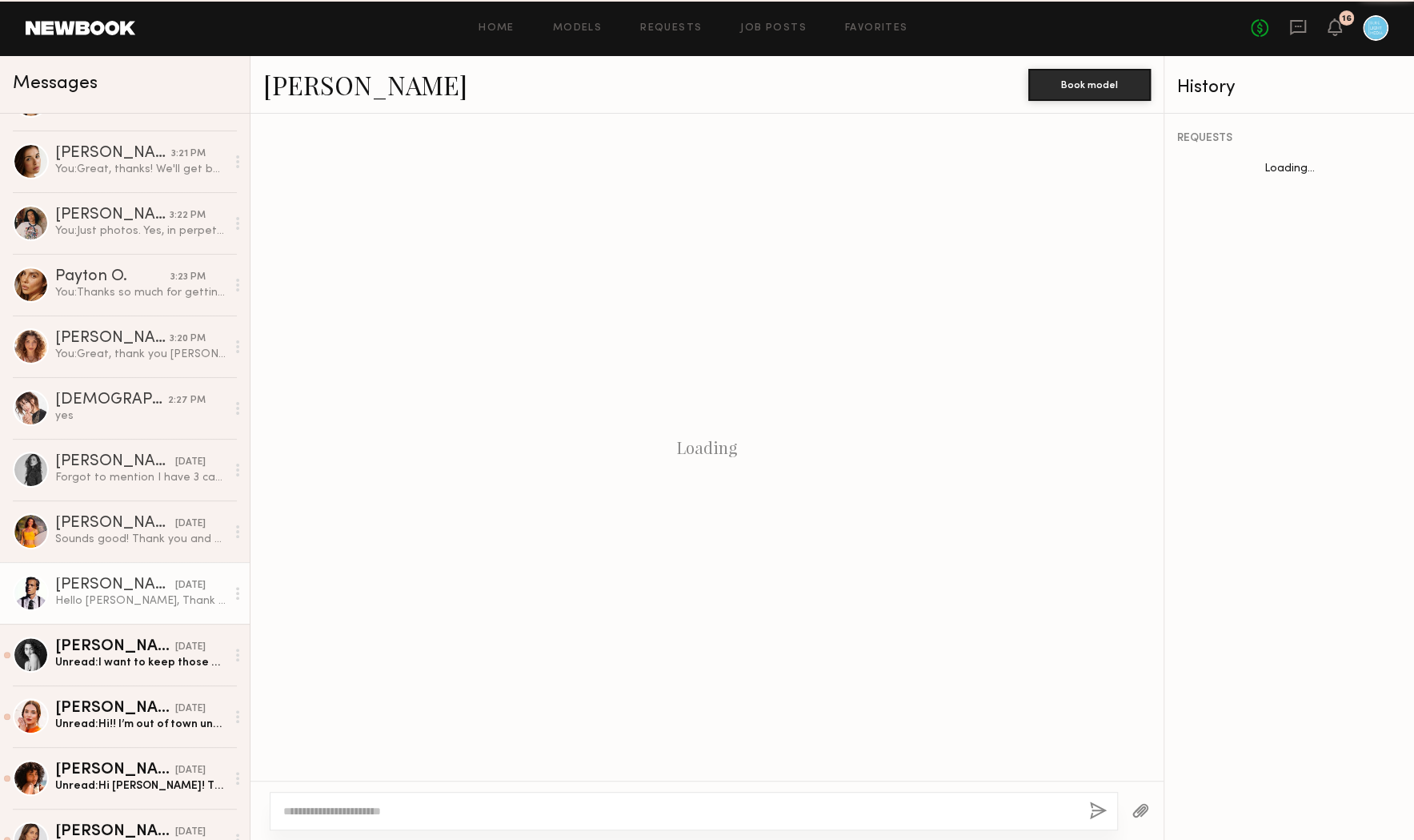
scroll to position [288, 0]
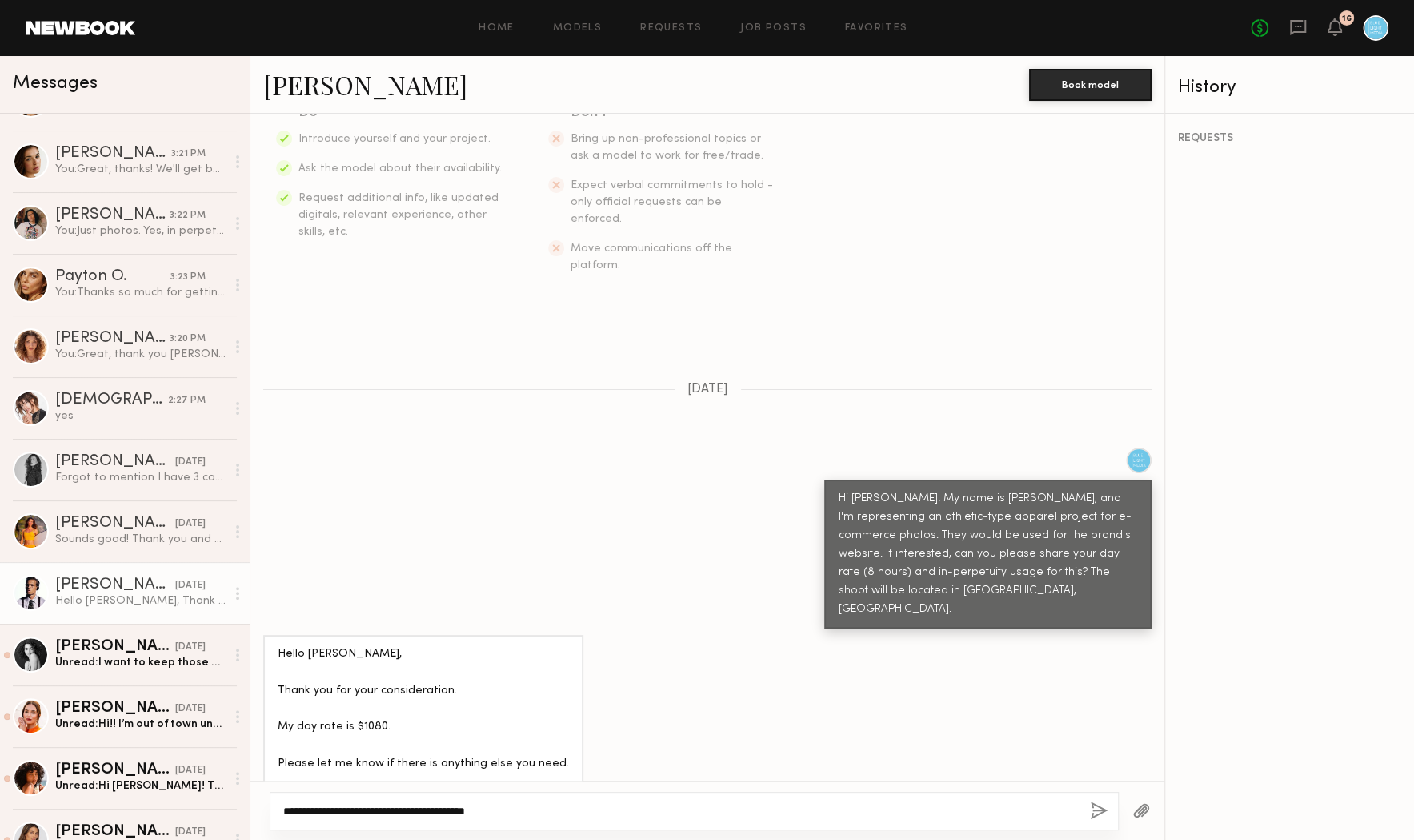
type textarea "**********"
click at [1090, 812] on button "button" at bounding box center [1099, 811] width 18 height 20
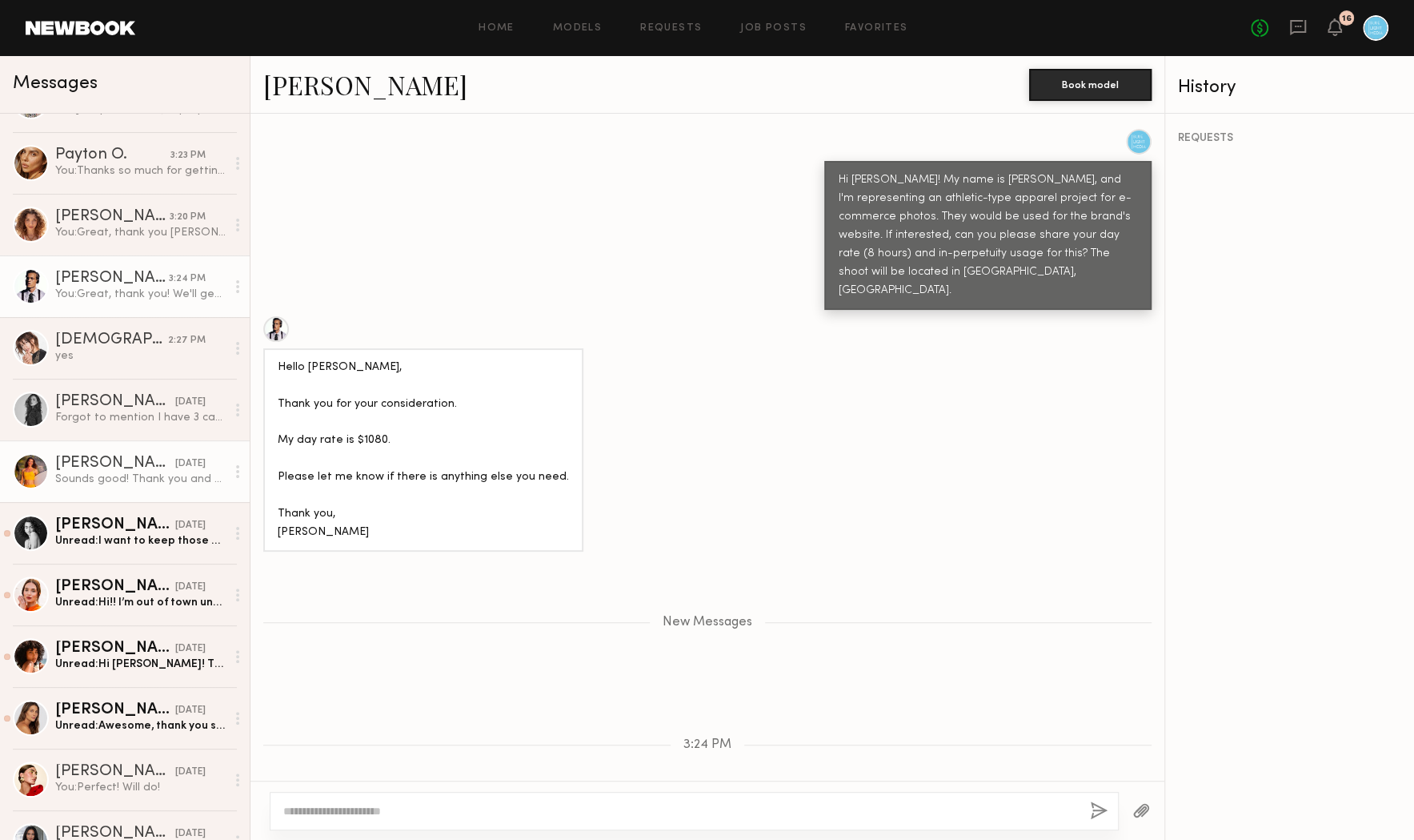
scroll to position [250, 0]
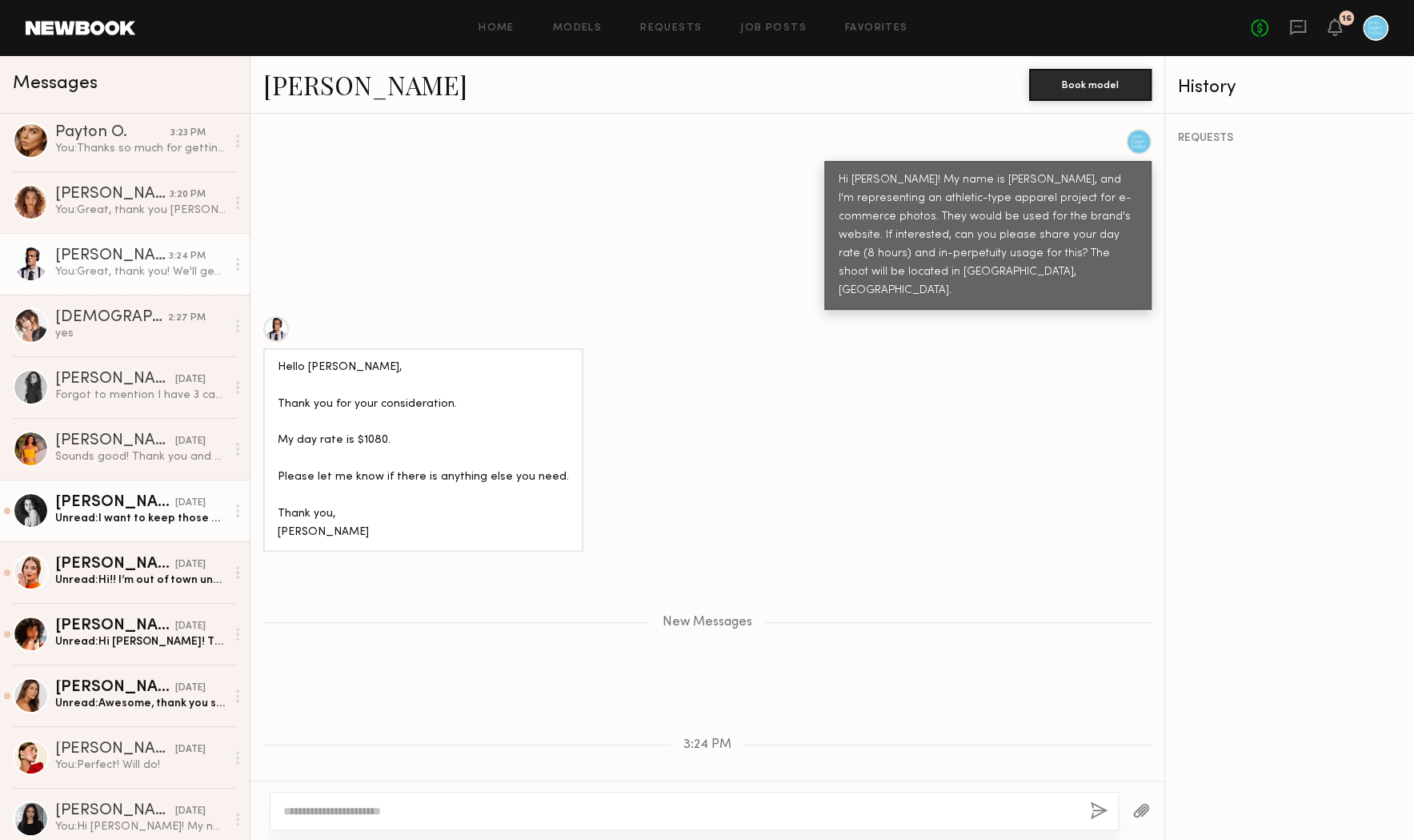
click at [132, 496] on div "Paige F." at bounding box center [115, 502] width 120 height 16
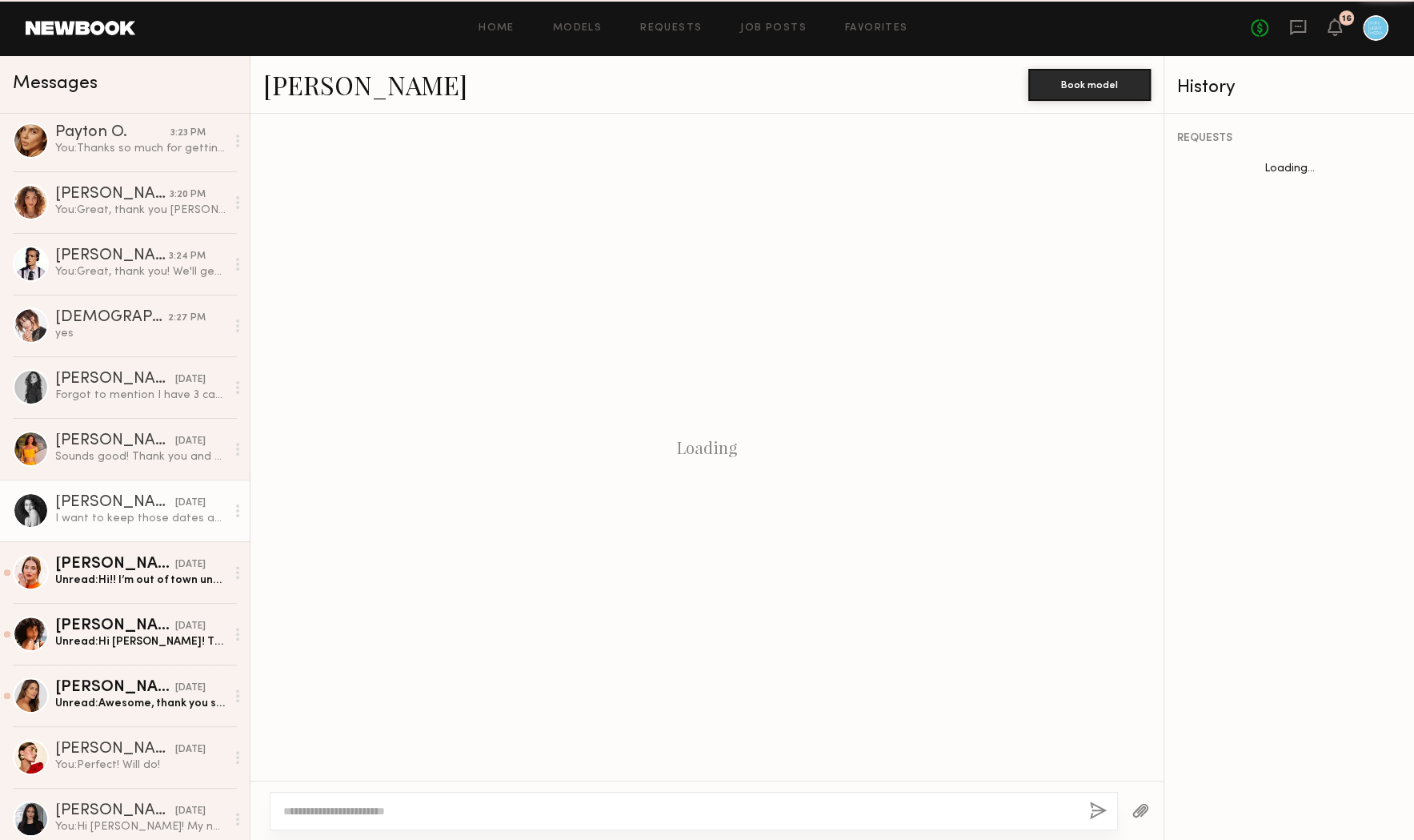
scroll to position [471, 0]
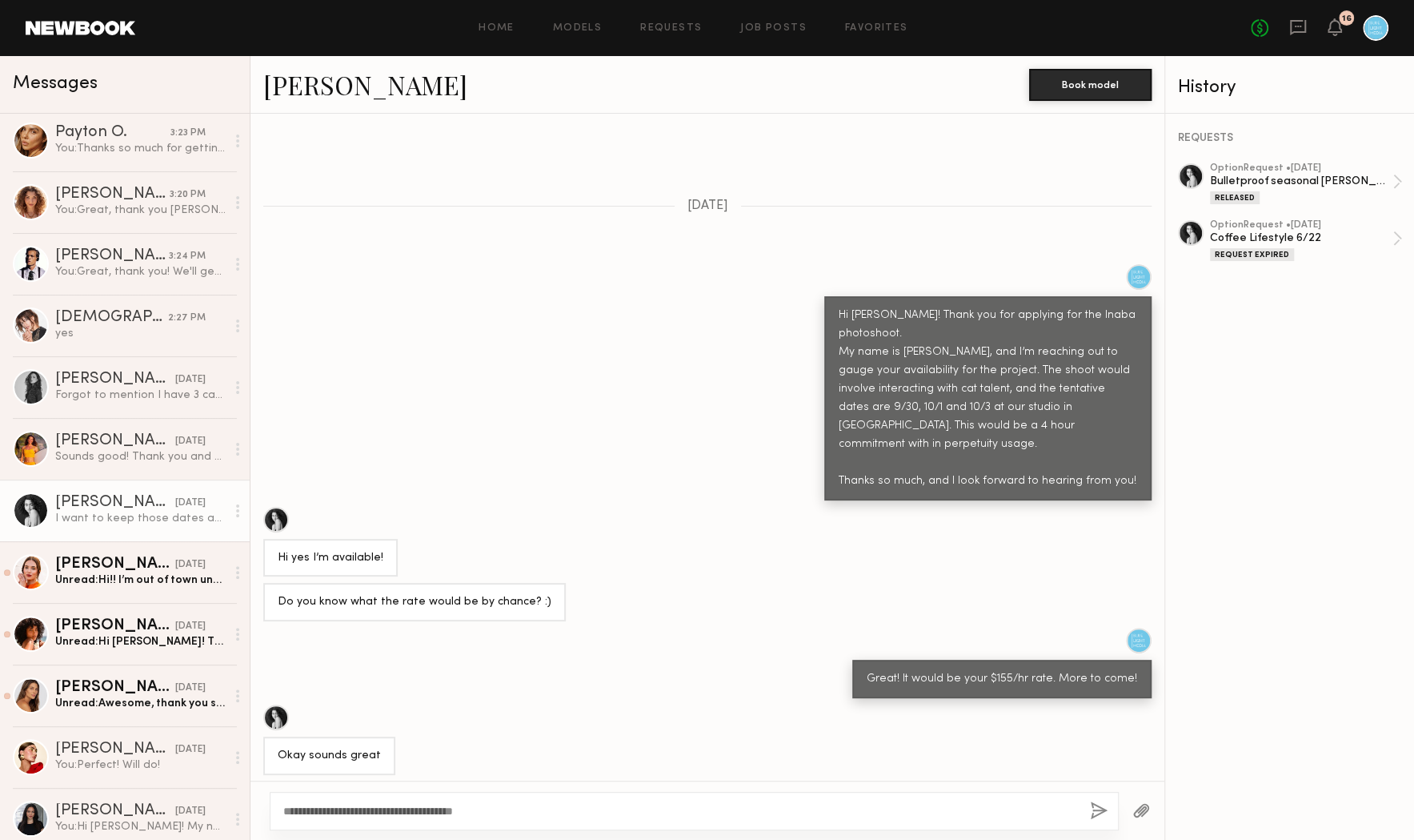
type textarea "**********"
click at [1092, 813] on button "button" at bounding box center [1099, 811] width 18 height 20
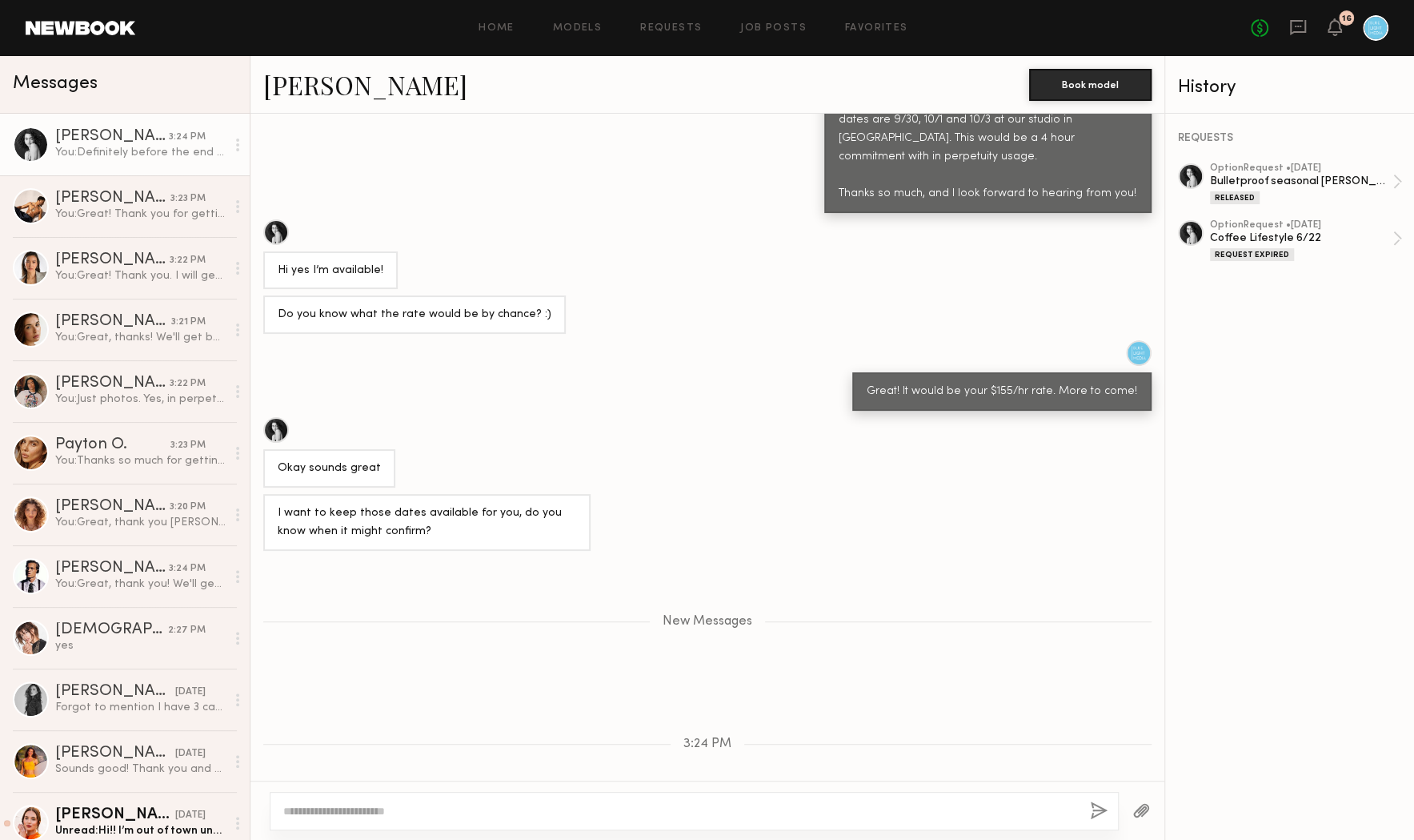
click at [395, 807] on textarea at bounding box center [680, 811] width 794 height 16
type textarea "**********"
click at [1087, 801] on div "**********" at bounding box center [695, 810] width 849 height 39
click at [1099, 814] on button "button" at bounding box center [1099, 811] width 18 height 20
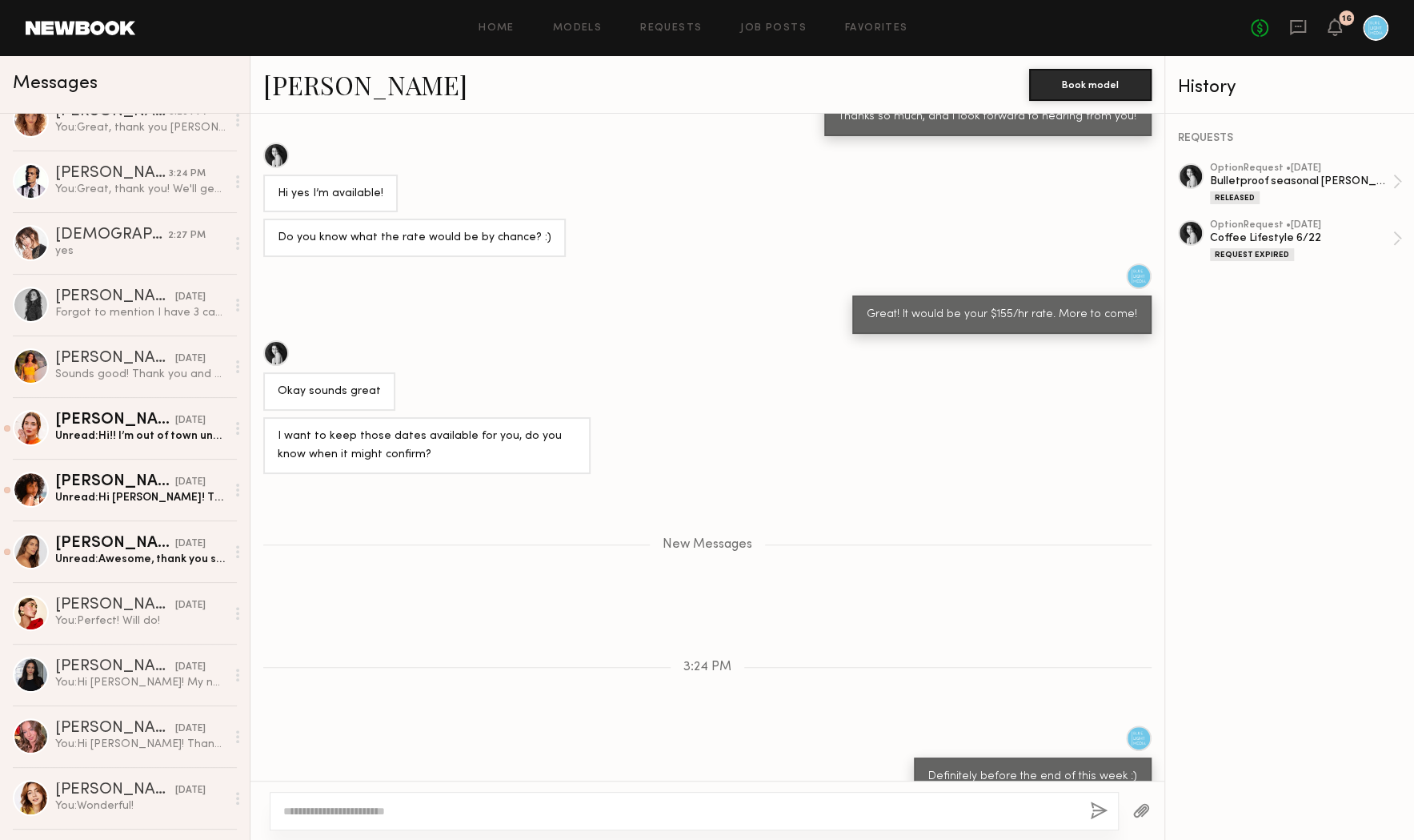
scroll to position [433, 0]
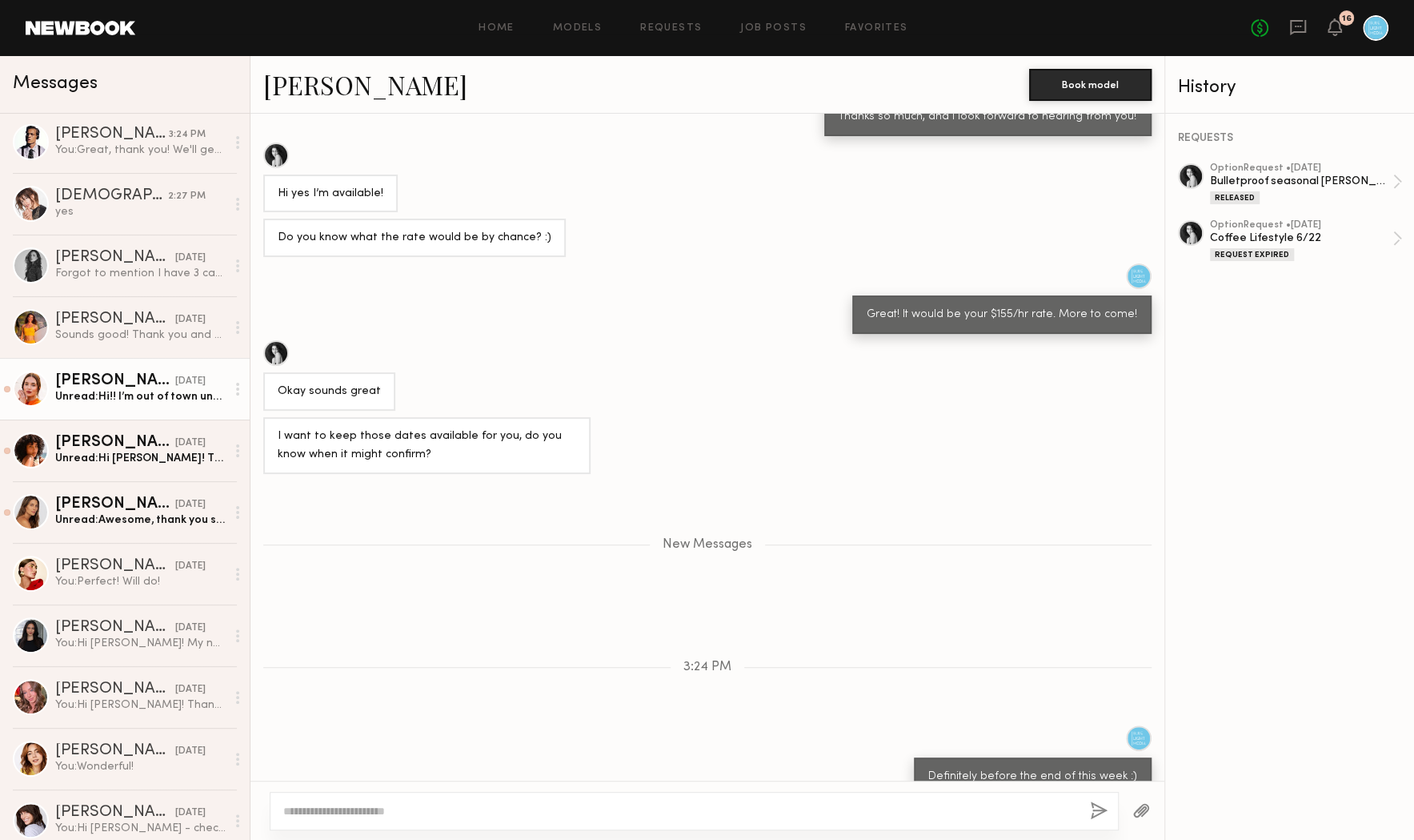
click at [128, 405] on link "Jules H. 09/12/2025 Unread: Hi!! I’m out of town until 10/2 but could definitel…" at bounding box center [125, 389] width 250 height 62
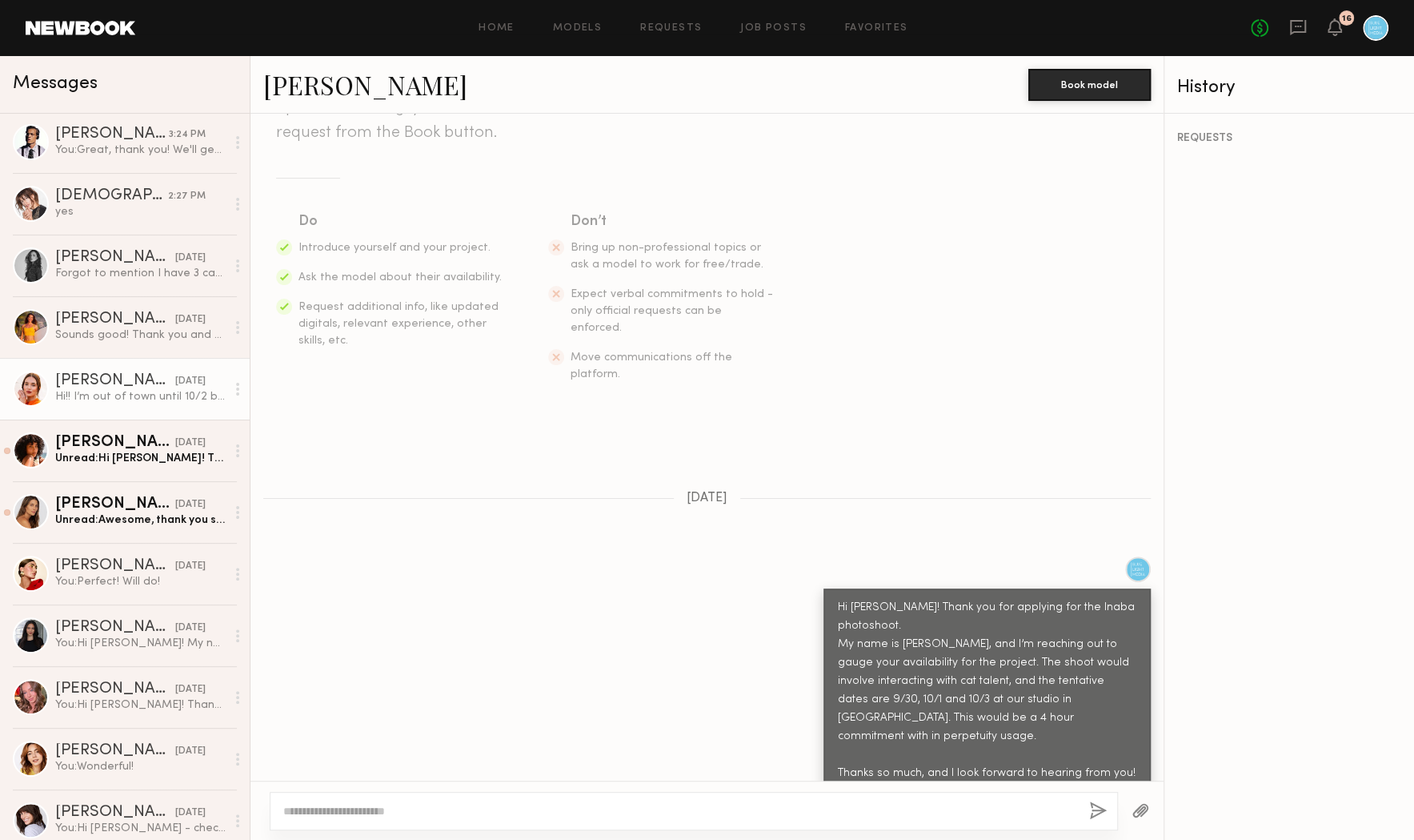
scroll to position [214, 0]
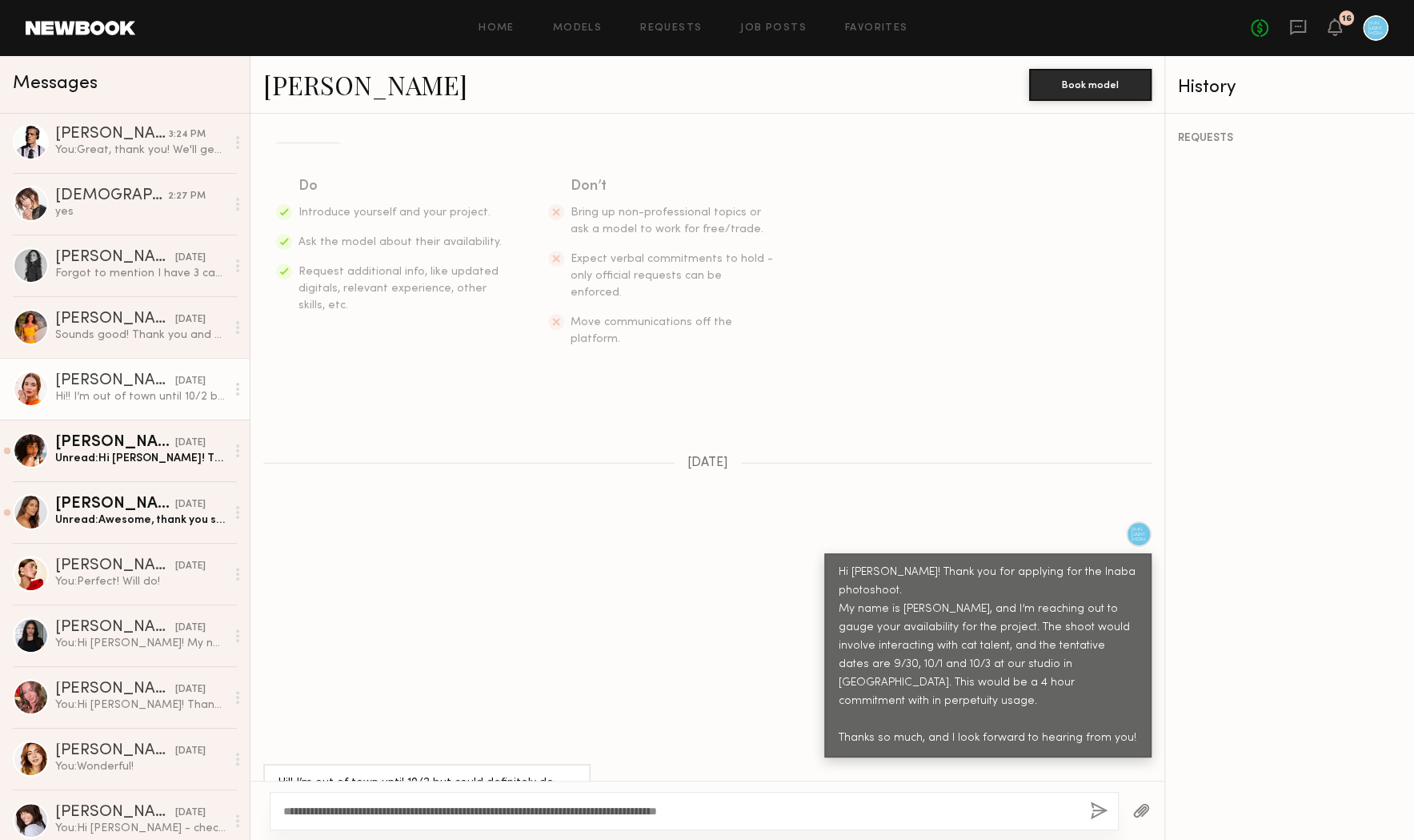
type textarea "**********"
click at [1096, 808] on button "button" at bounding box center [1099, 811] width 18 height 20
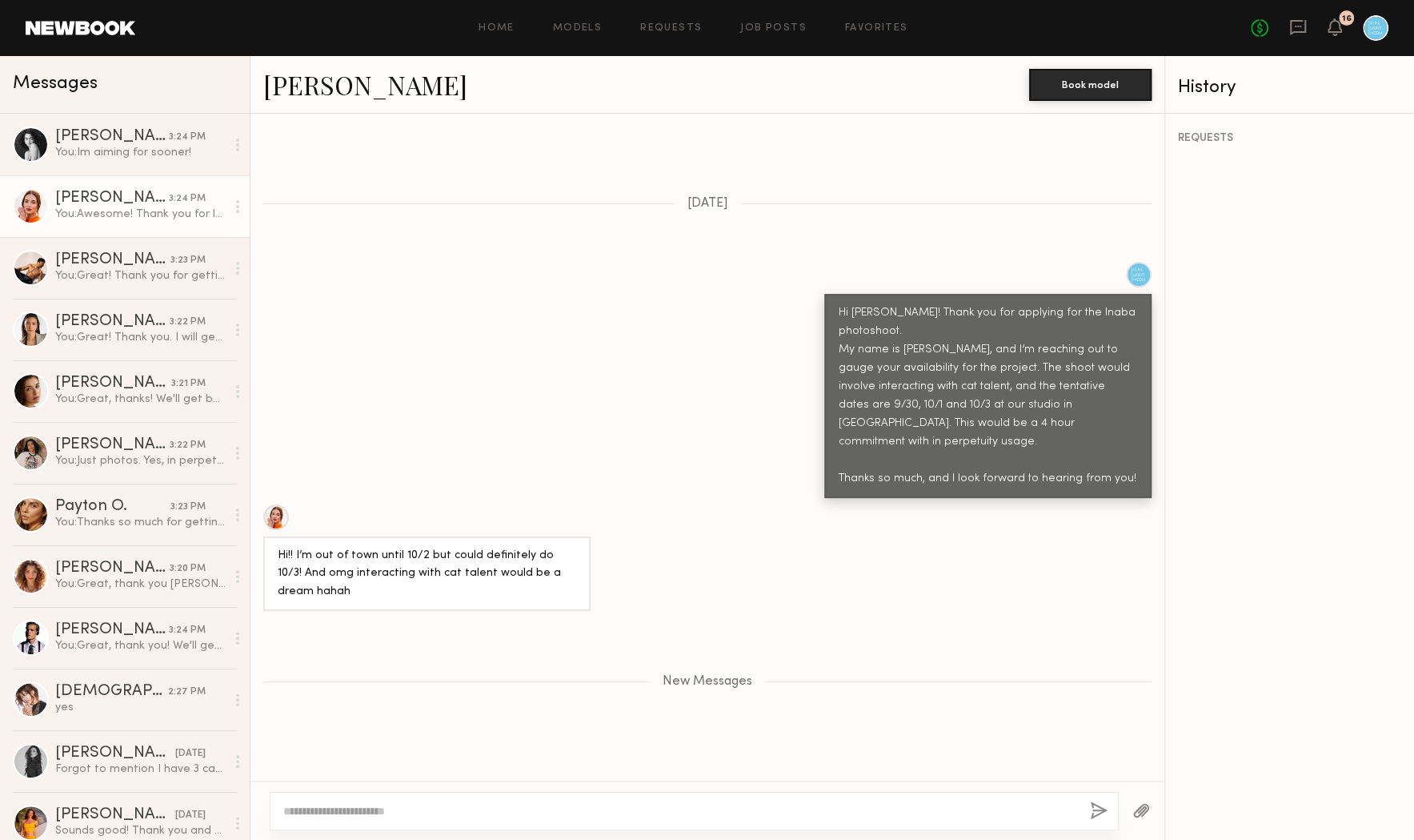
scroll to position [463, 0]
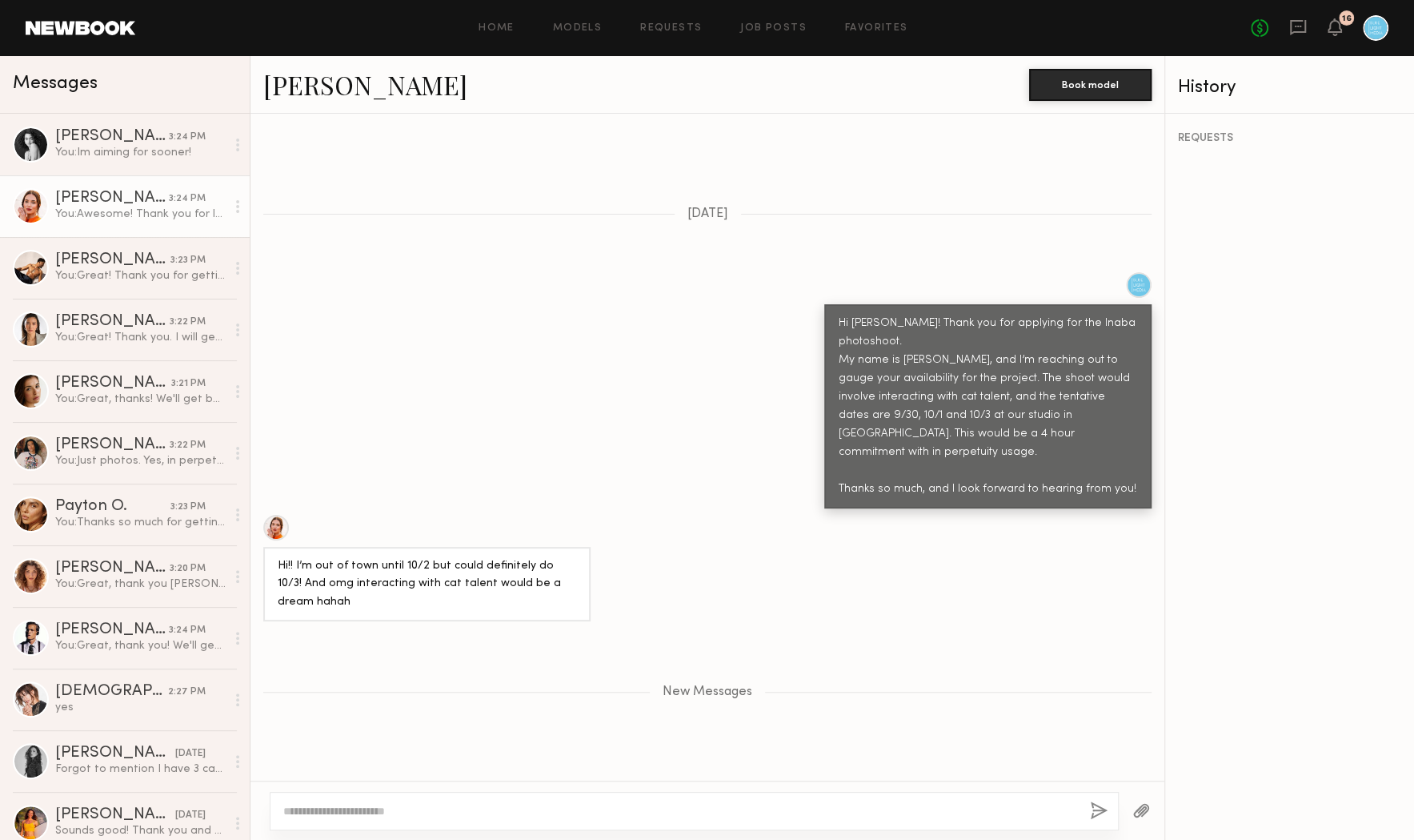
click at [296, 85] on link "Jules H." at bounding box center [365, 84] width 204 height 35
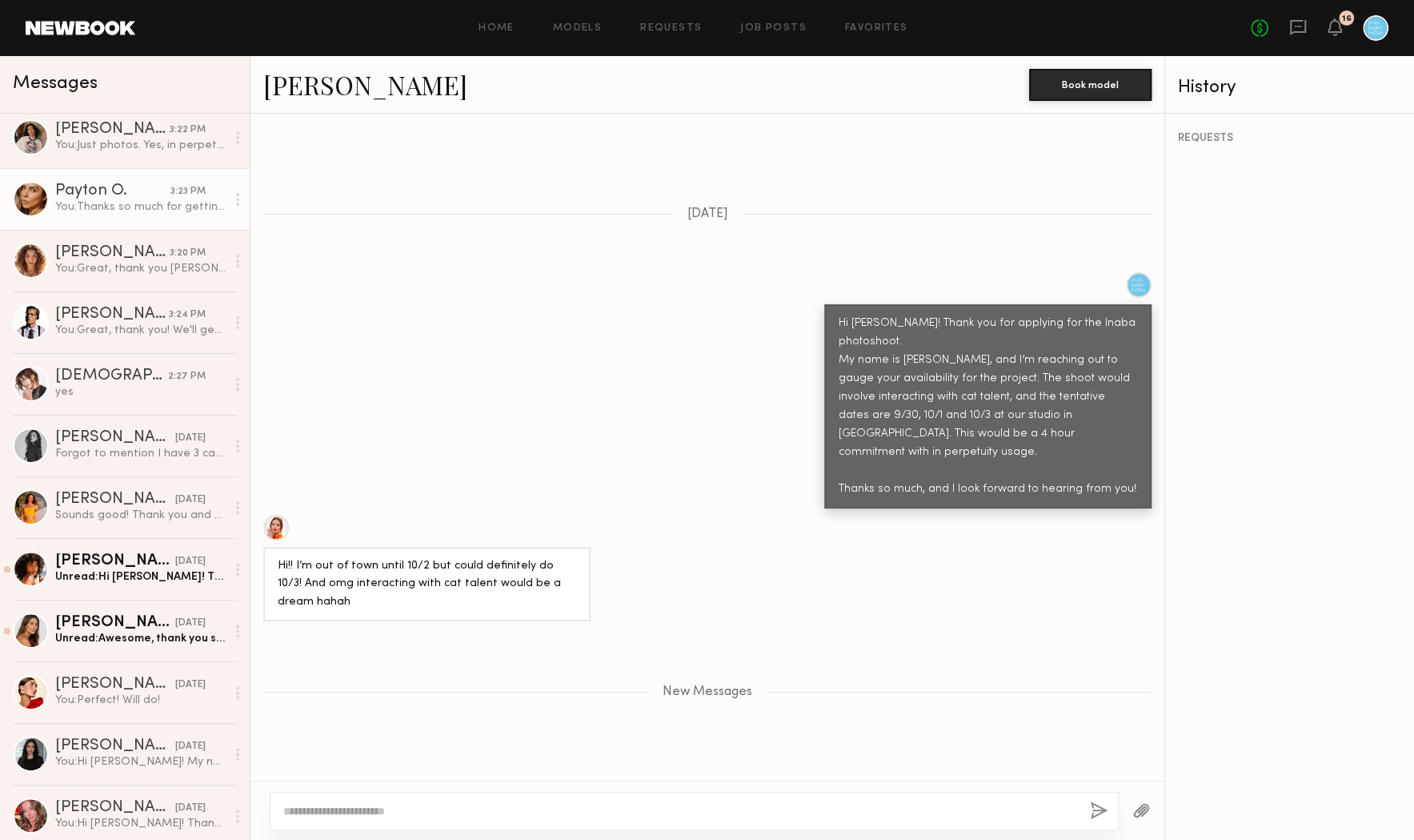
scroll to position [363, 0]
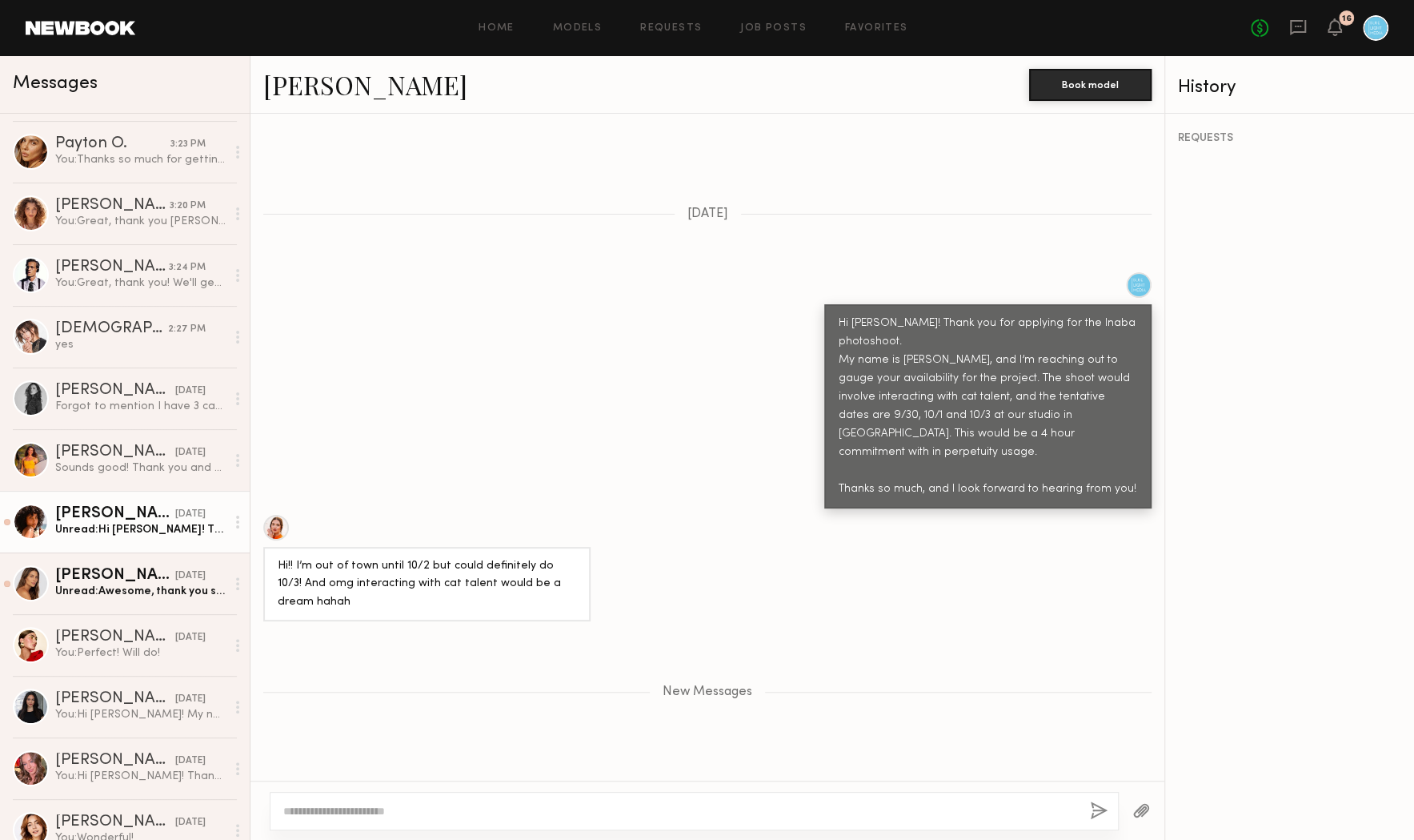
click at [112, 535] on div "Unread: Hi Karlie! Thanks so much for reaching out! My day rate is $2,000." at bounding box center [140, 529] width 170 height 15
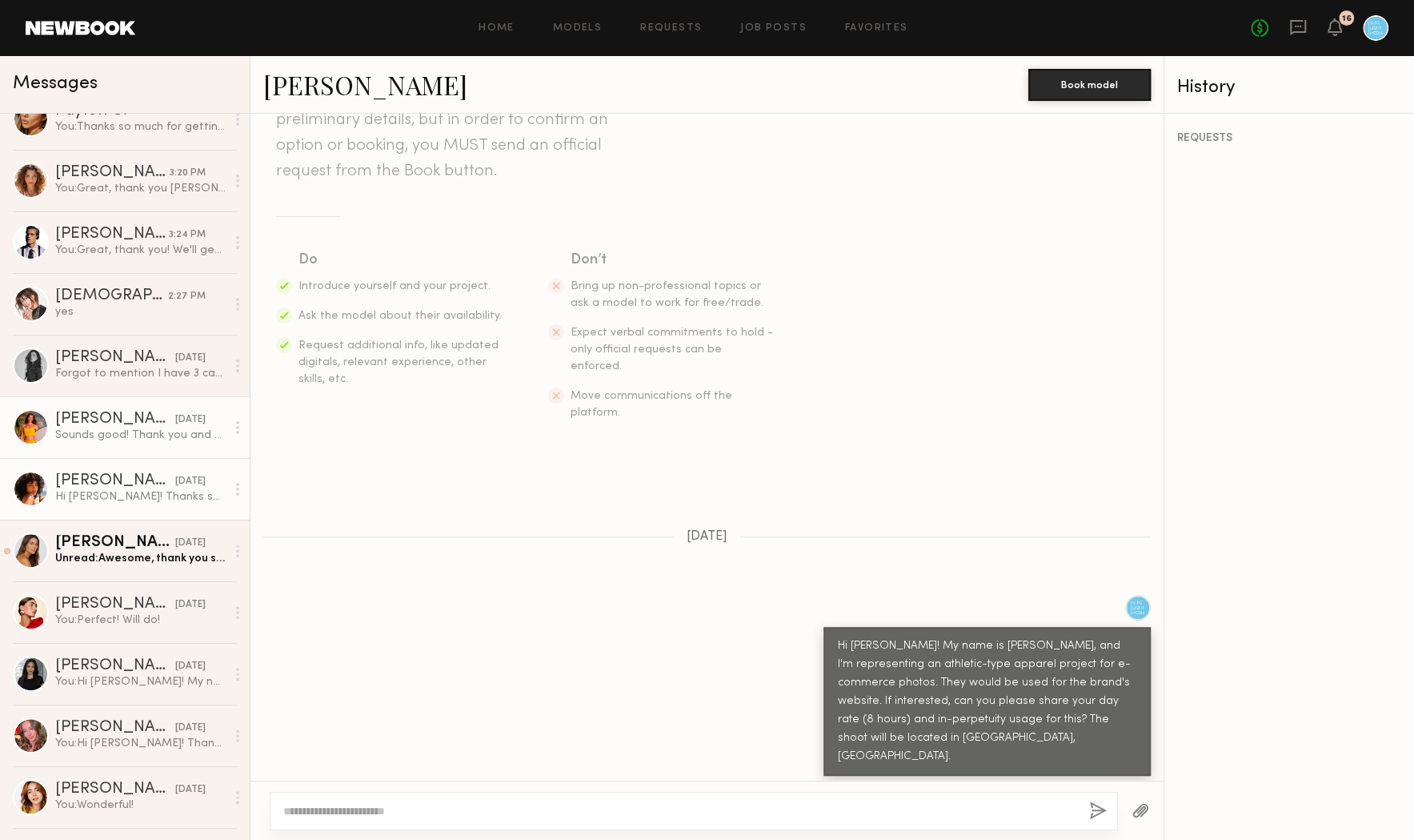
scroll to position [398, 0]
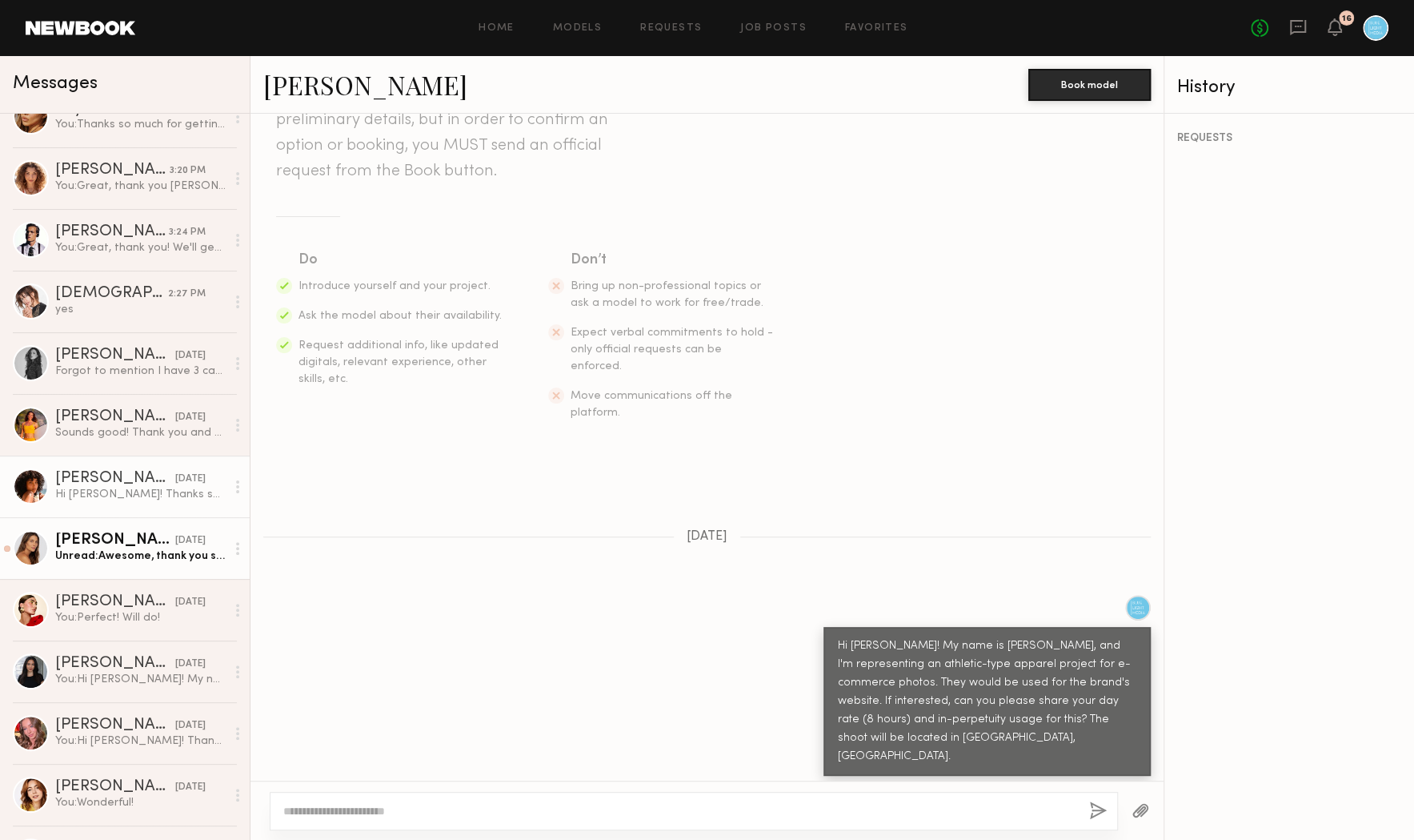
click at [141, 549] on div "Unread: Awesome, thank you so much! I hope you have a lovely weekend :)" at bounding box center [140, 555] width 170 height 15
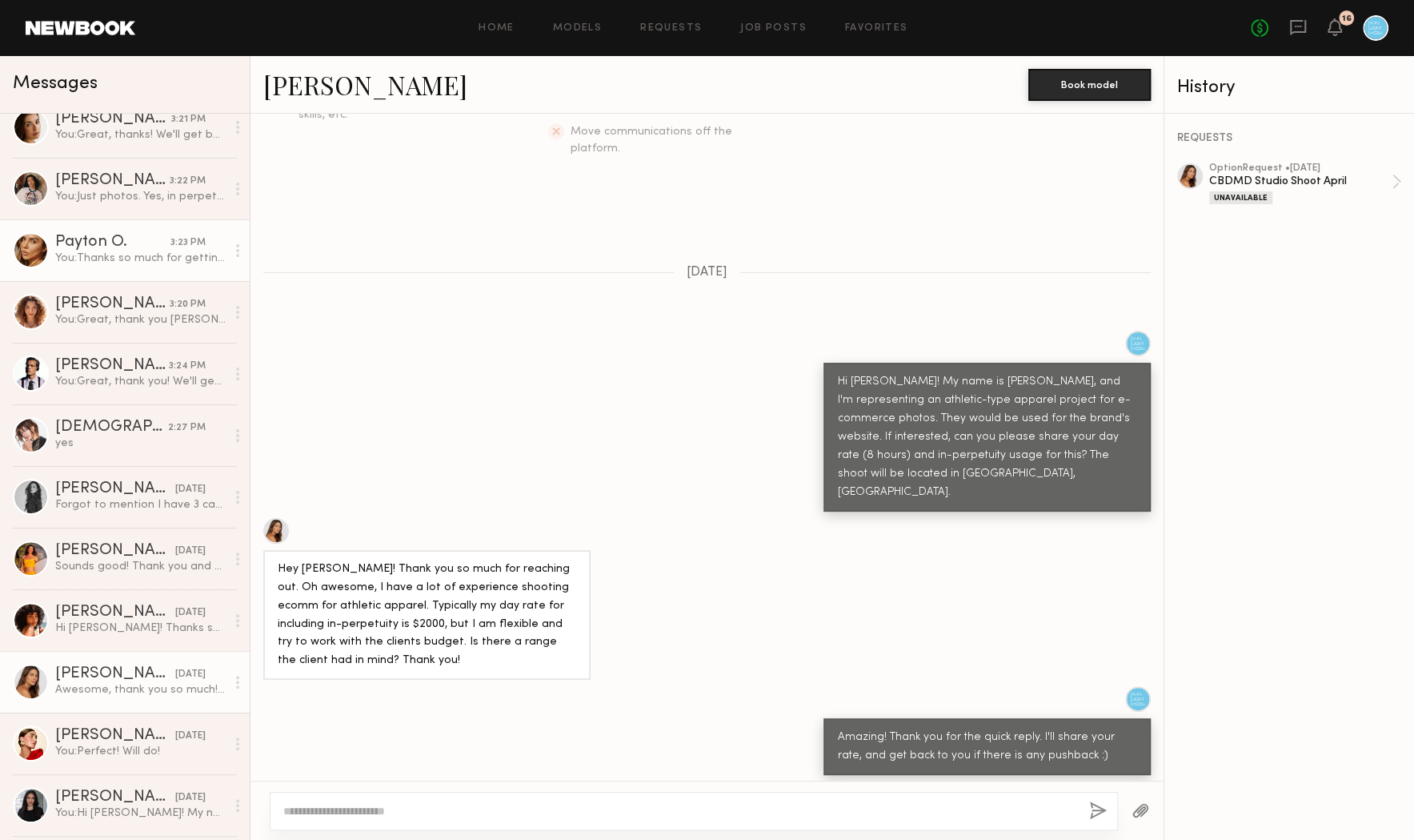
scroll to position [267, 0]
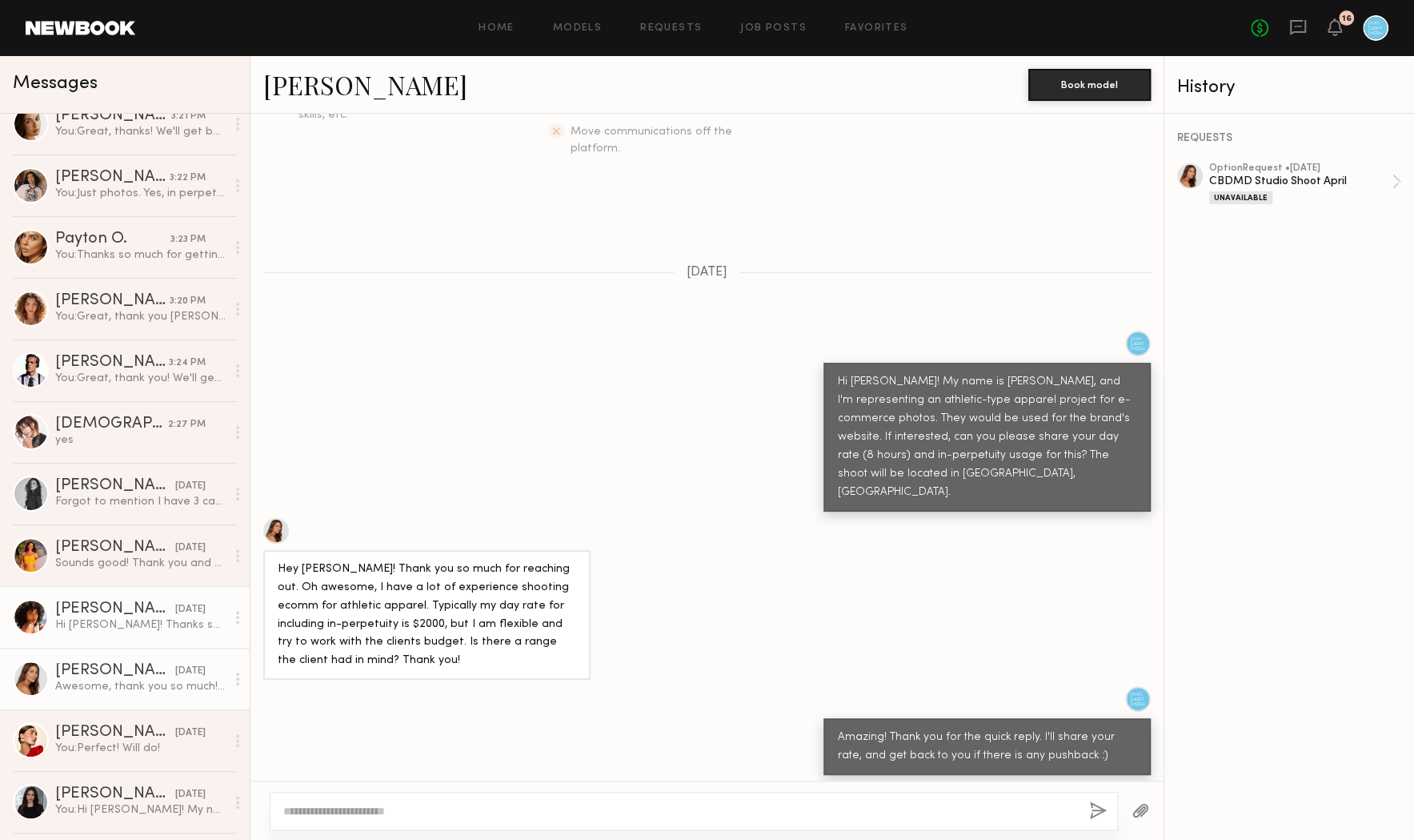
click at [107, 608] on div "Emely M." at bounding box center [115, 609] width 120 height 16
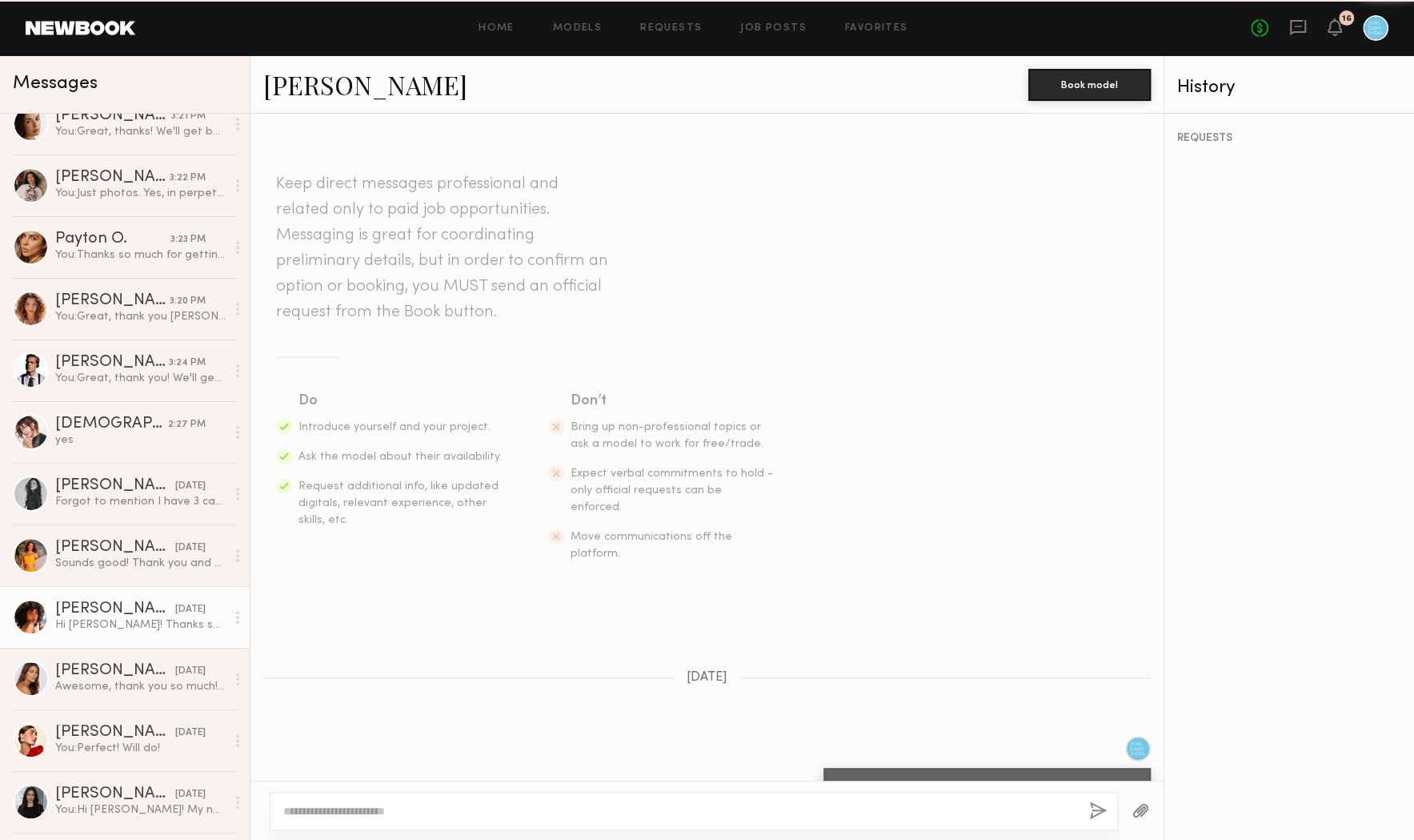
scroll to position [140, 0]
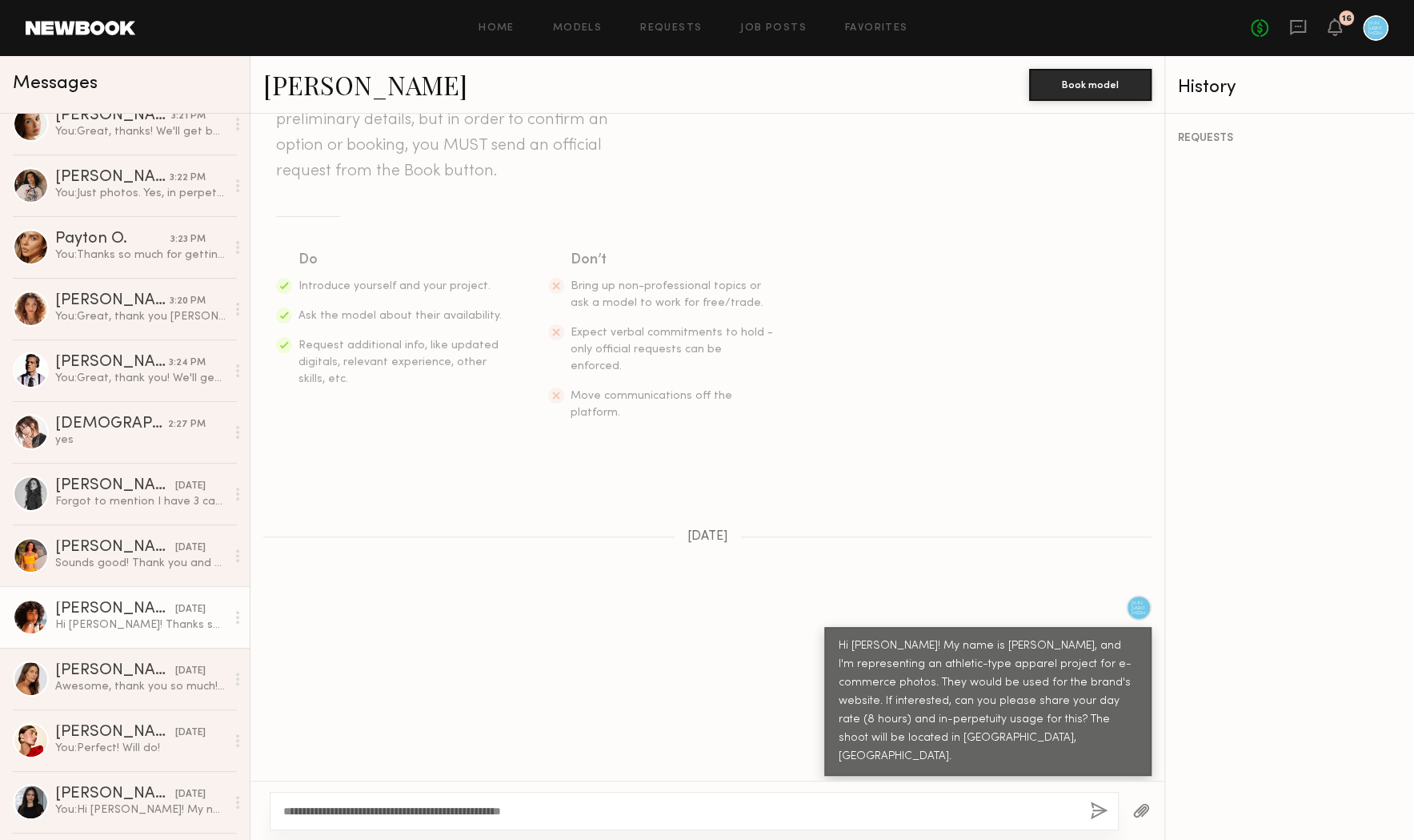
click at [510, 806] on textarea "**********" at bounding box center [680, 811] width 794 height 16
type textarea "**********"
click at [1102, 807] on button "button" at bounding box center [1099, 811] width 18 height 20
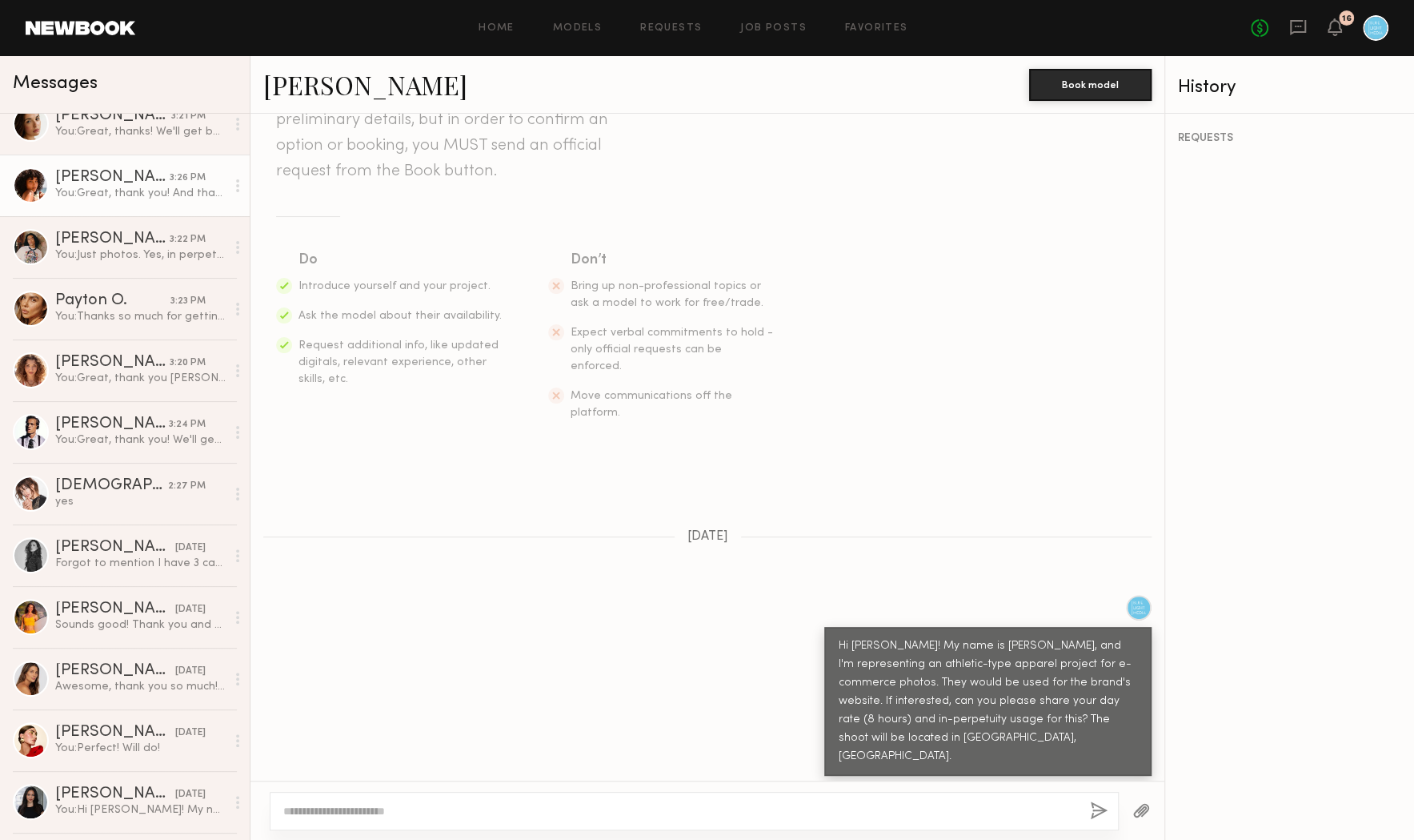
scroll to position [460, 0]
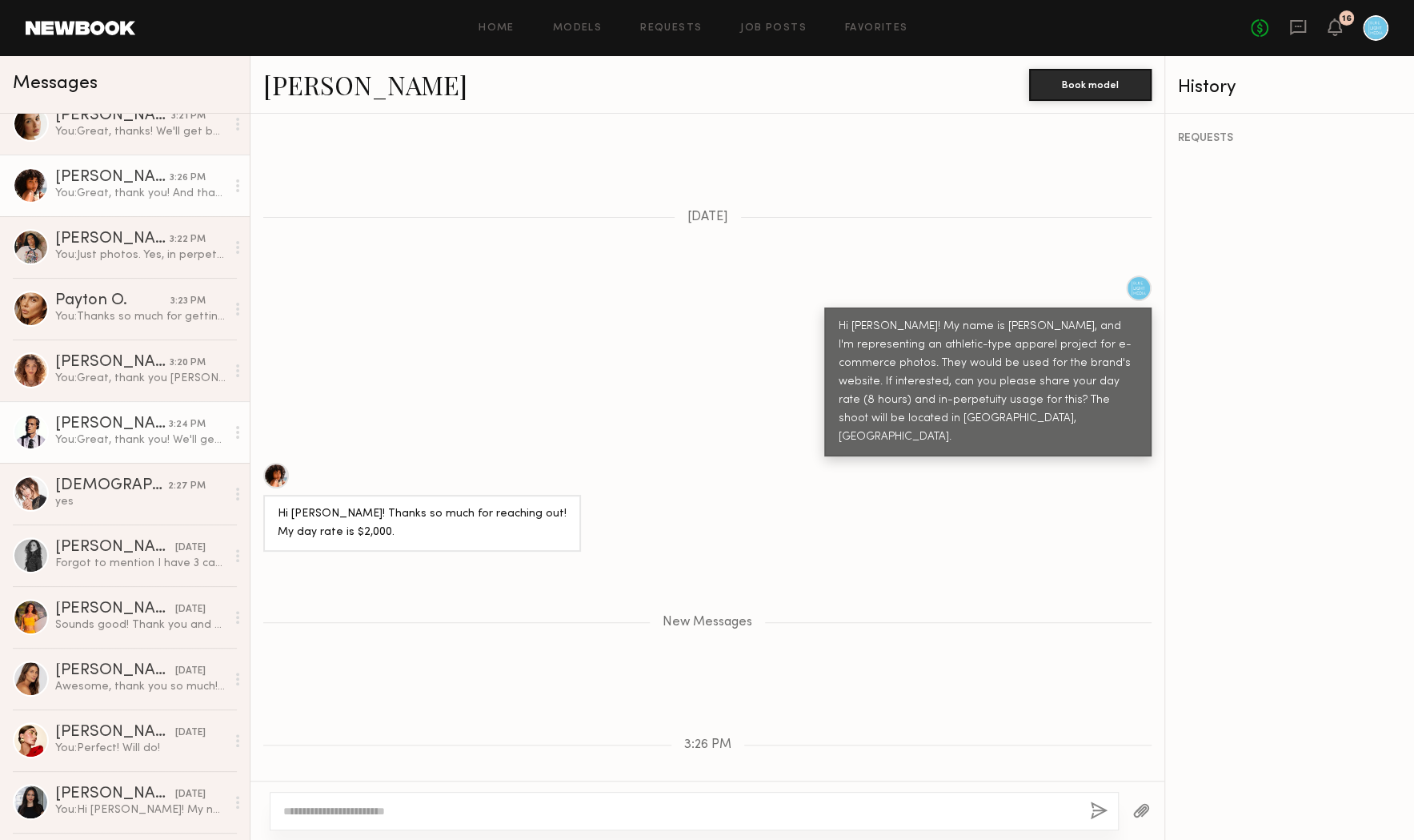
click at [137, 437] on div "You: Great, thank you! We'll get back to you soon." at bounding box center [140, 439] width 170 height 15
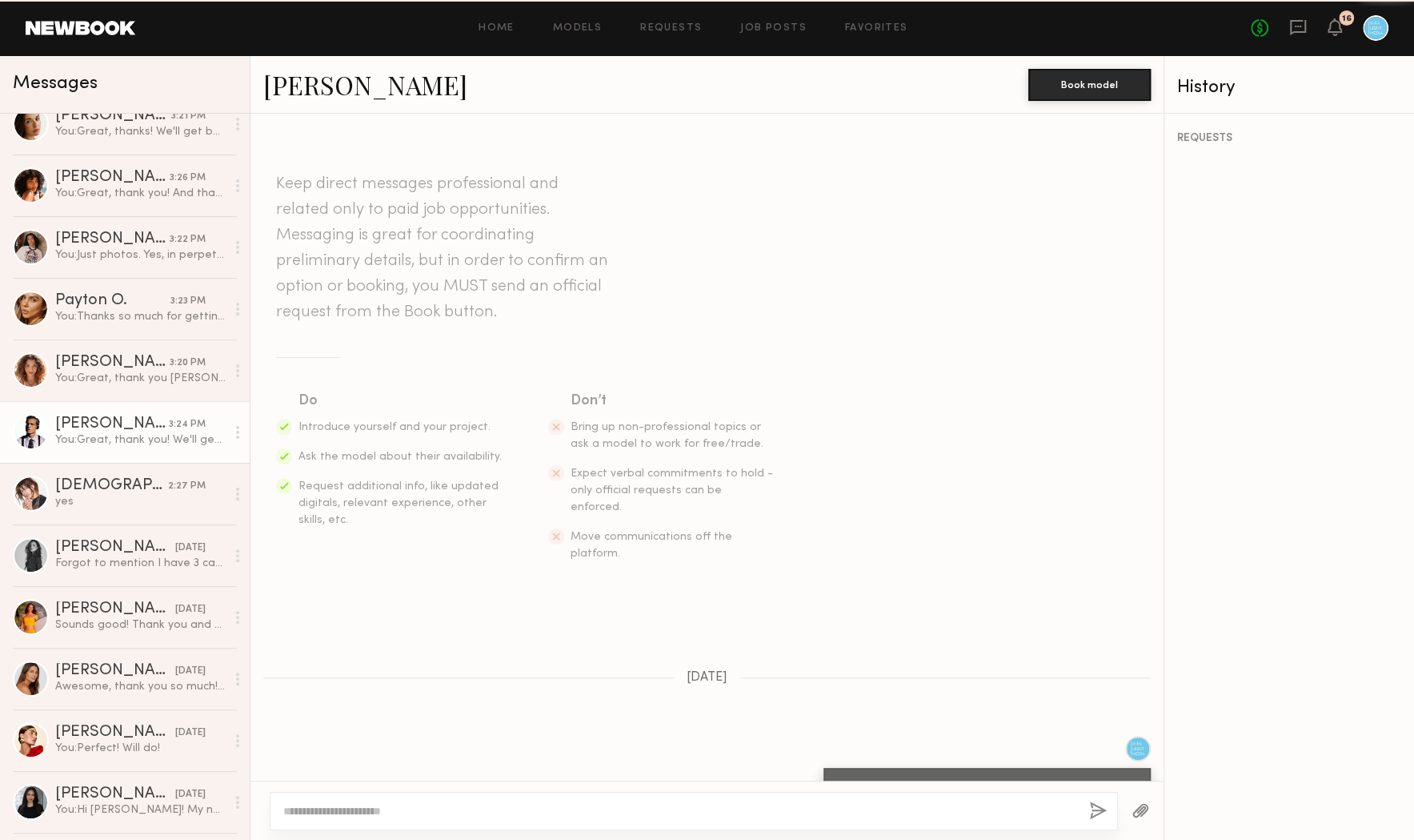
scroll to position [563, 0]
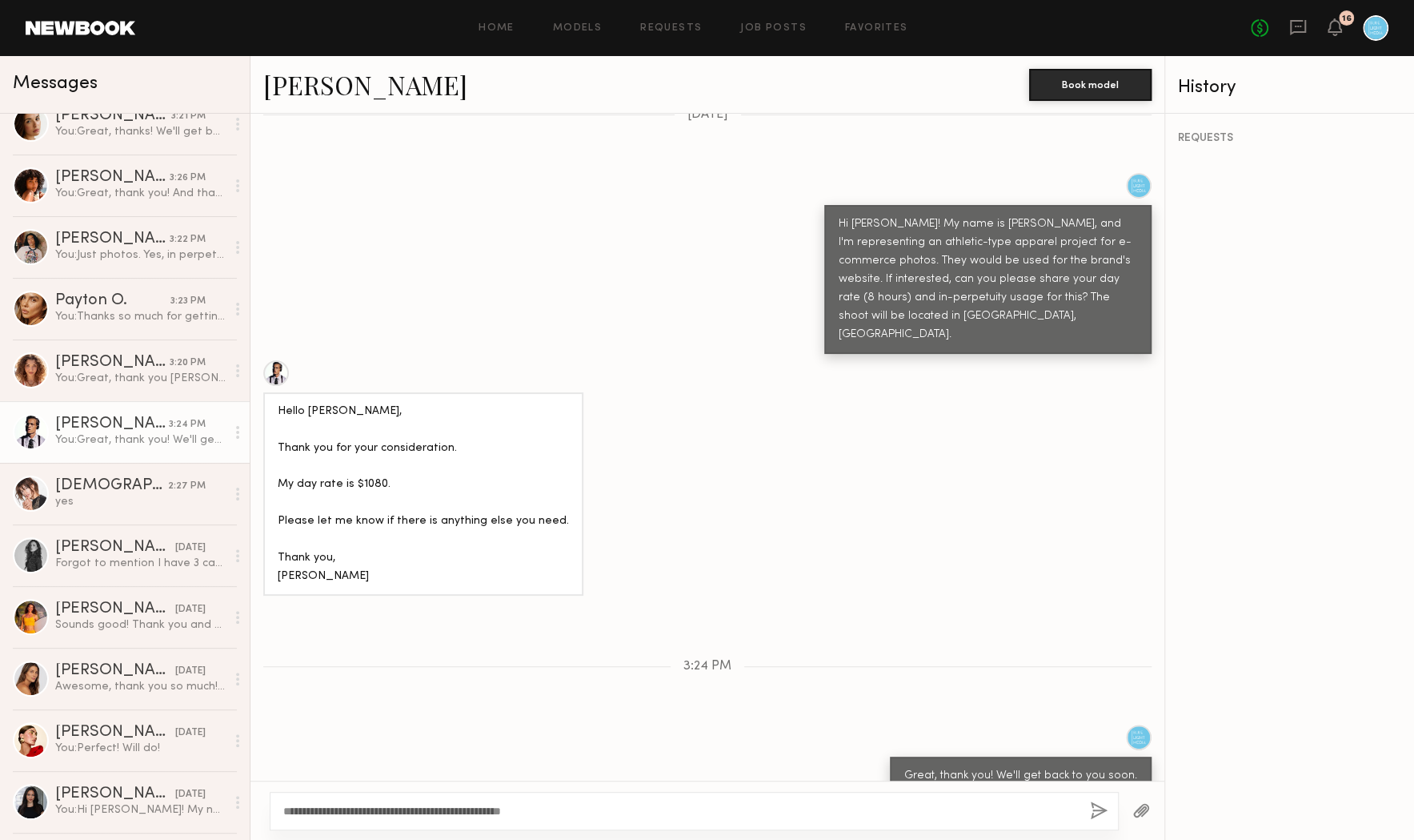
drag, startPoint x: 373, startPoint y: 812, endPoint x: 274, endPoint y: 812, distance: 99.0
click at [275, 812] on div "**********" at bounding box center [695, 810] width 849 height 39
click at [604, 816] on textarea "**********" at bounding box center [680, 811] width 794 height 16
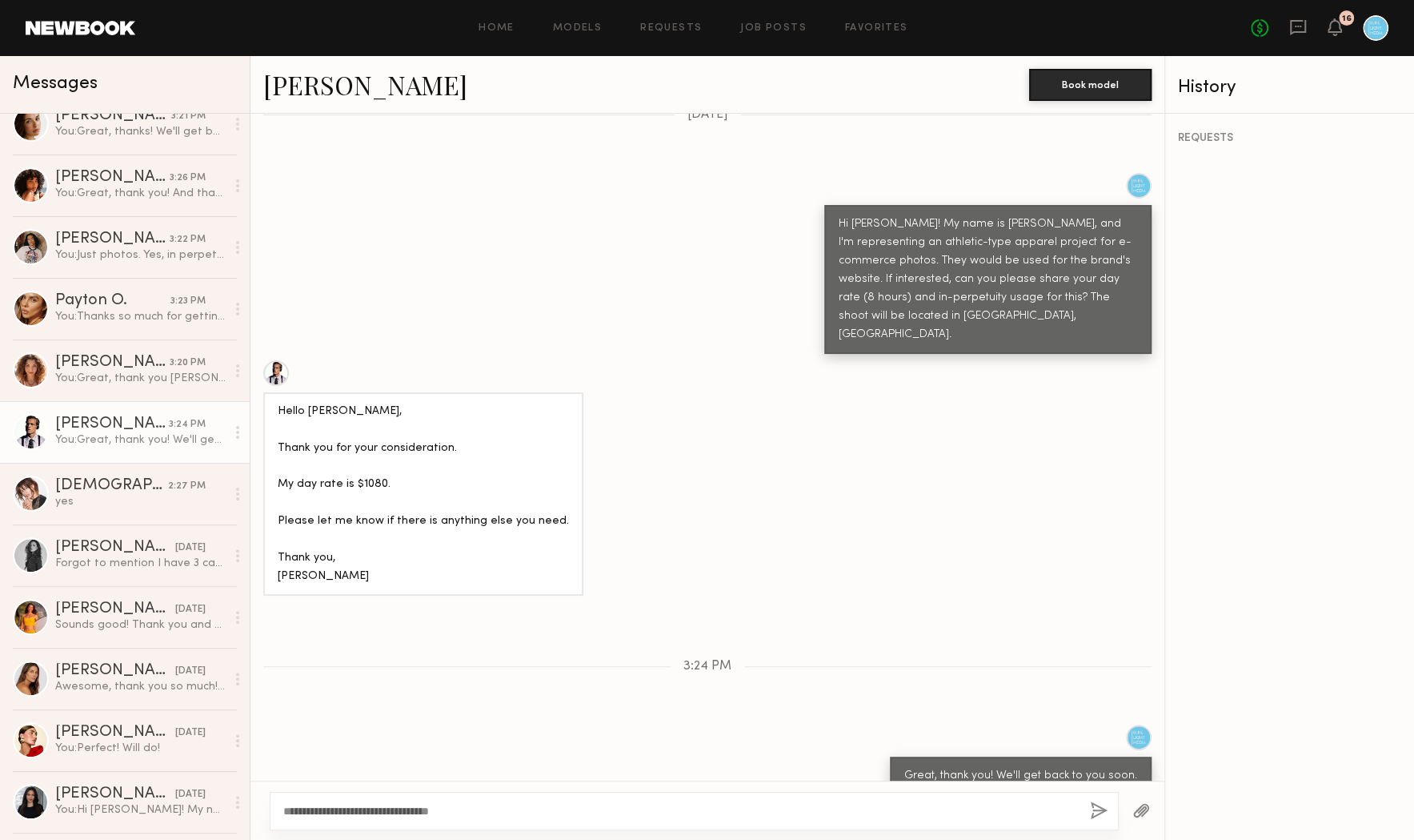
type textarea "**********"
click at [1097, 812] on button "button" at bounding box center [1099, 811] width 18 height 20
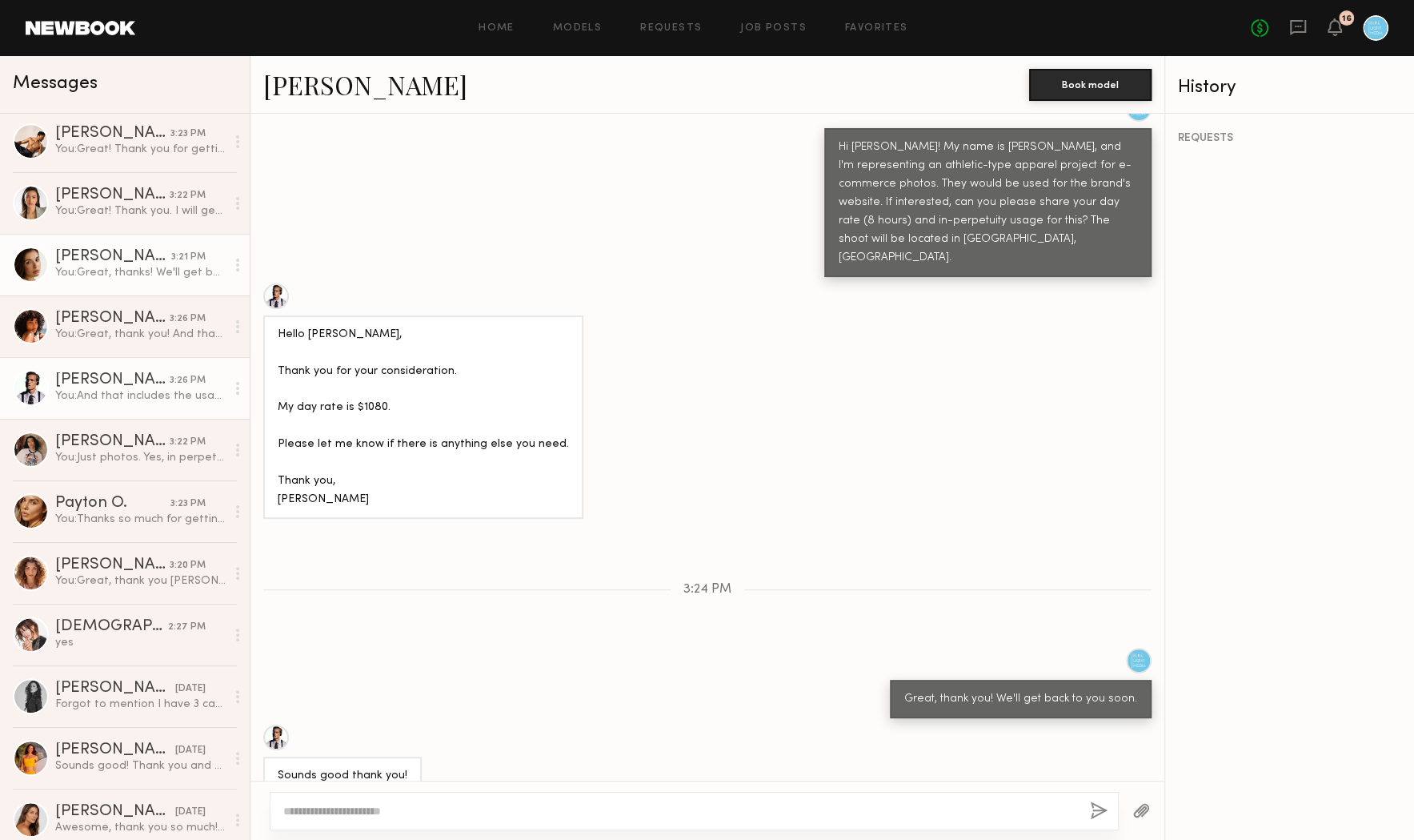
scroll to position [0, 0]
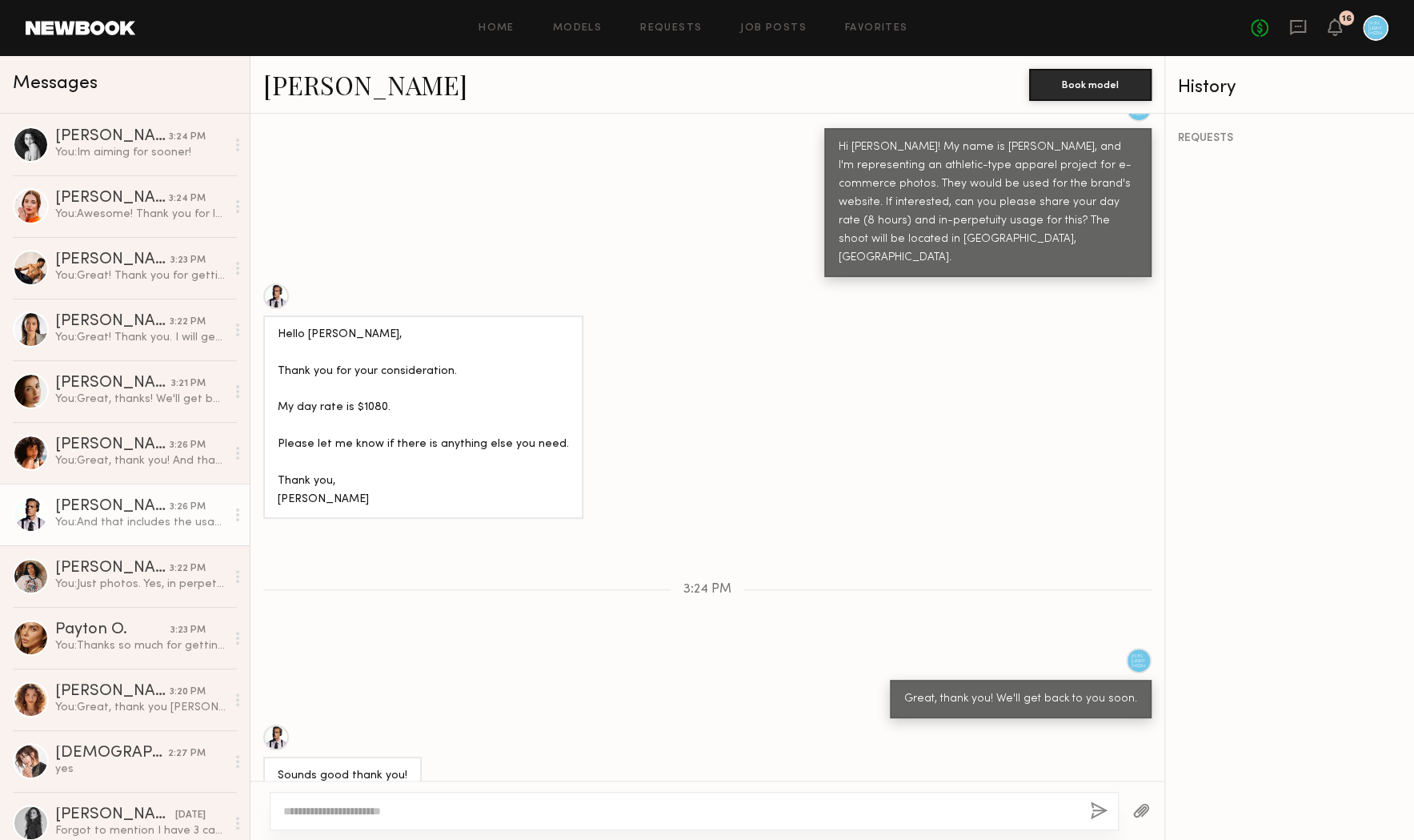
click at [179, 76] on div "Messages" at bounding box center [125, 81] width 224 height 24
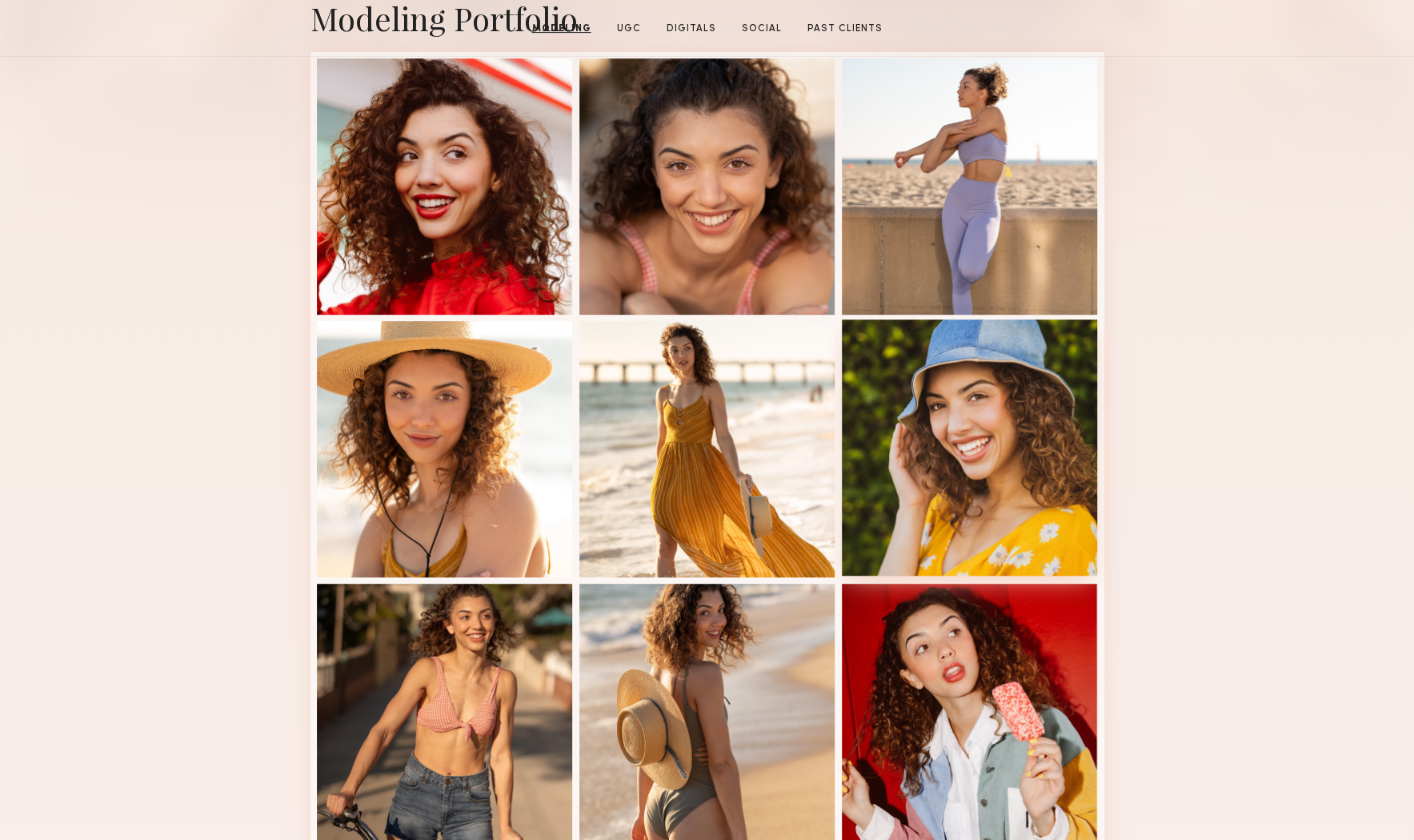
scroll to position [259, 0]
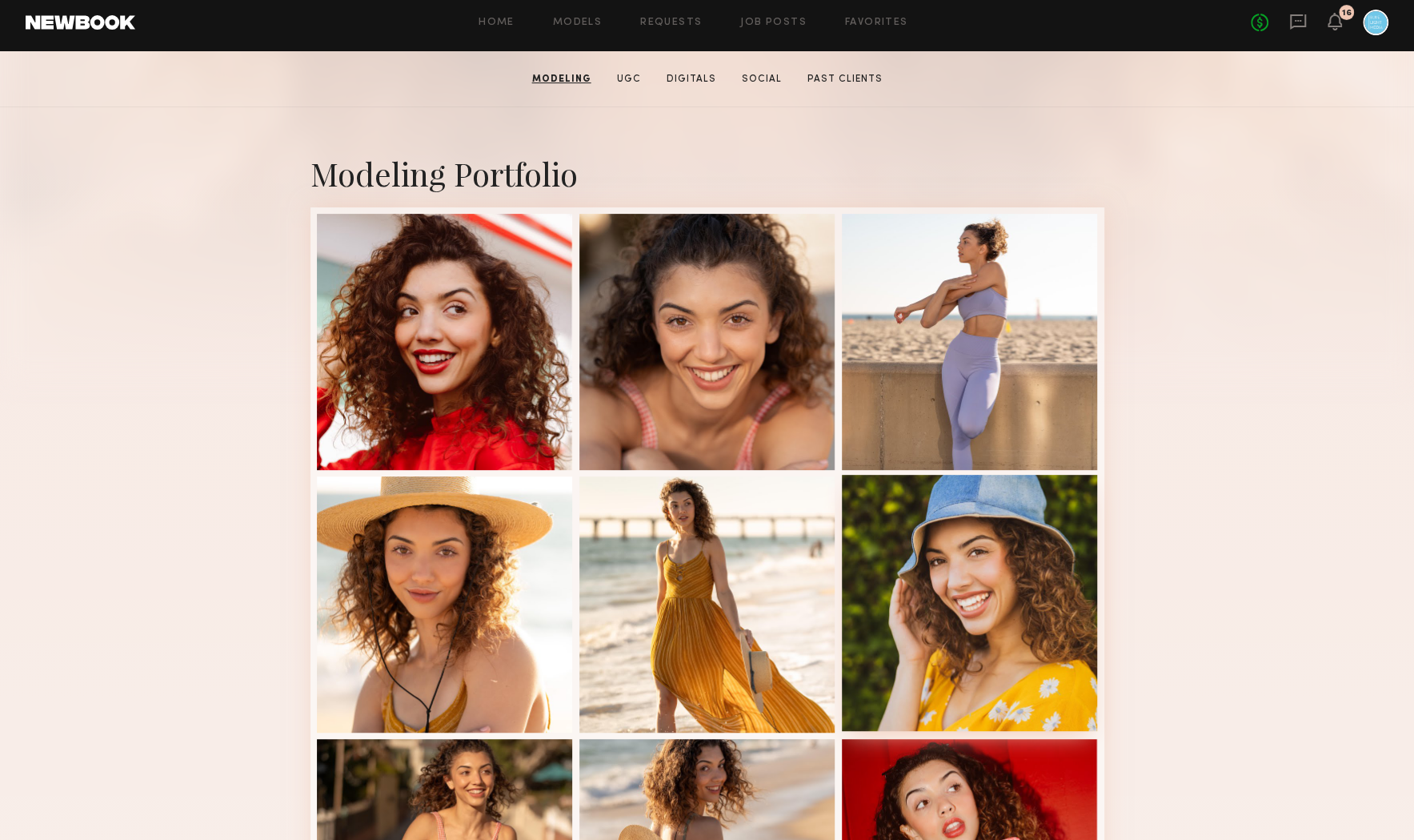
click at [985, 579] on div at bounding box center [970, 602] width 256 height 256
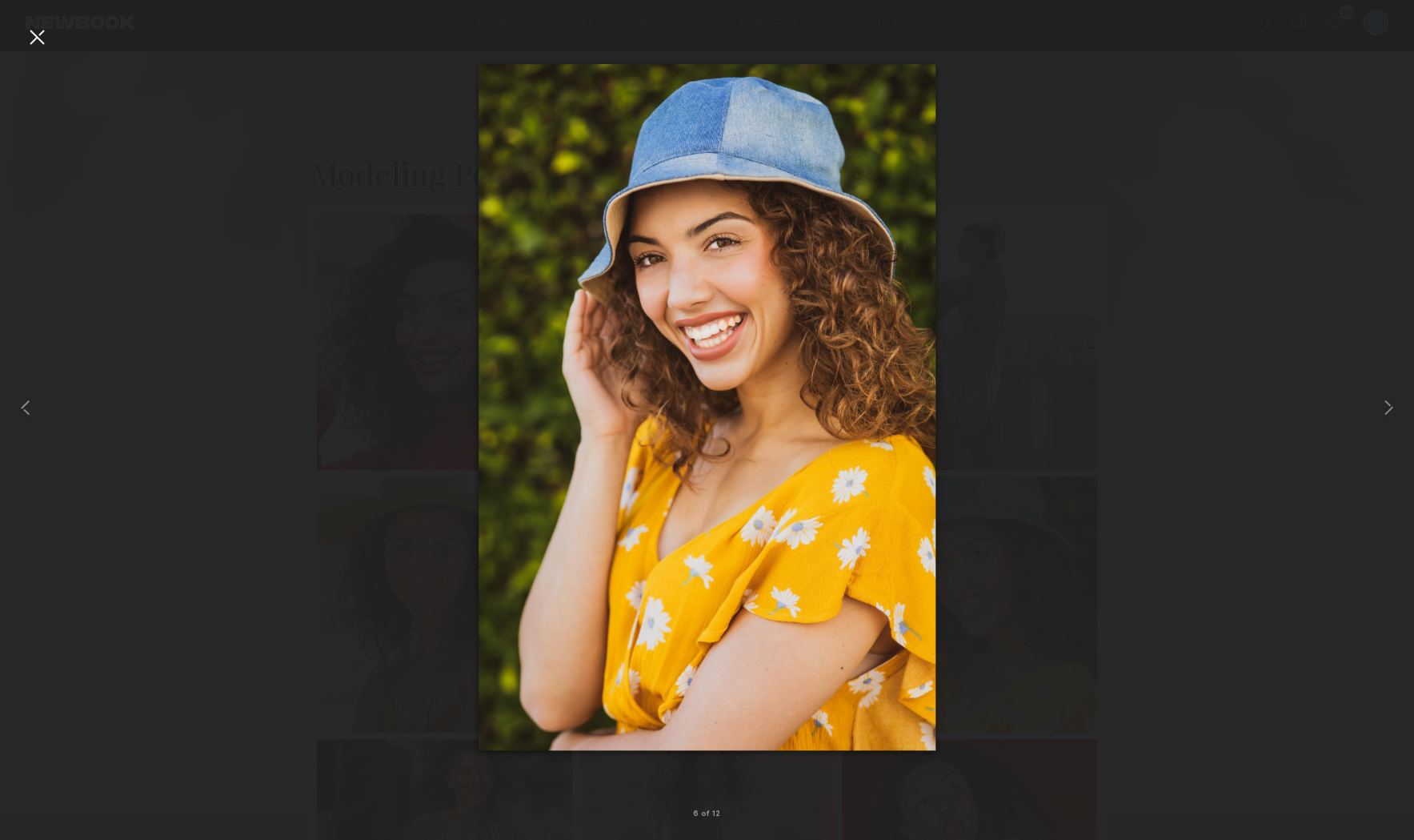
click at [1100, 526] on div at bounding box center [707, 408] width 1414 height 763
click at [1172, 476] on div at bounding box center [707, 408] width 1414 height 763
click at [41, 43] on div at bounding box center [37, 37] width 26 height 26
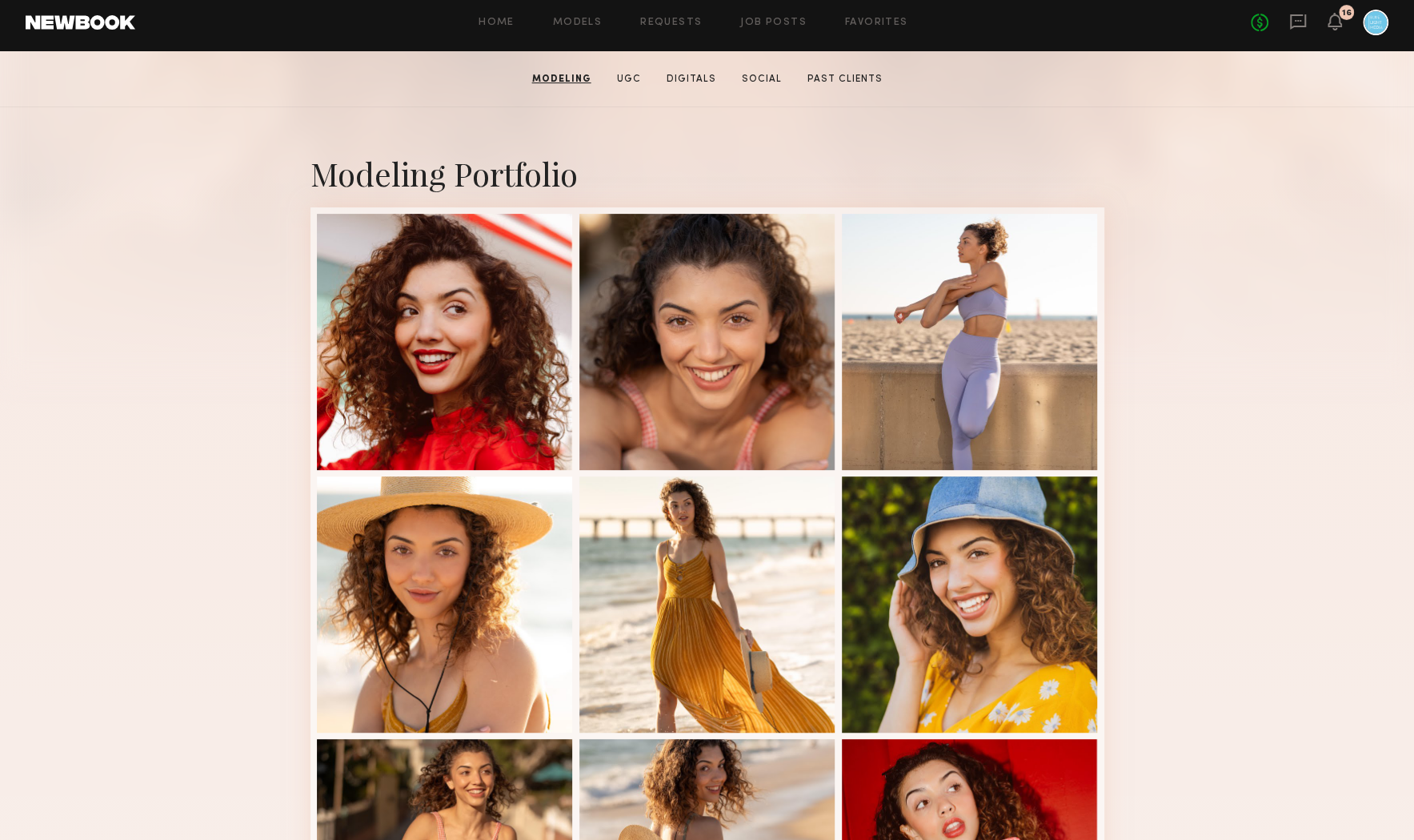
scroll to position [0, 0]
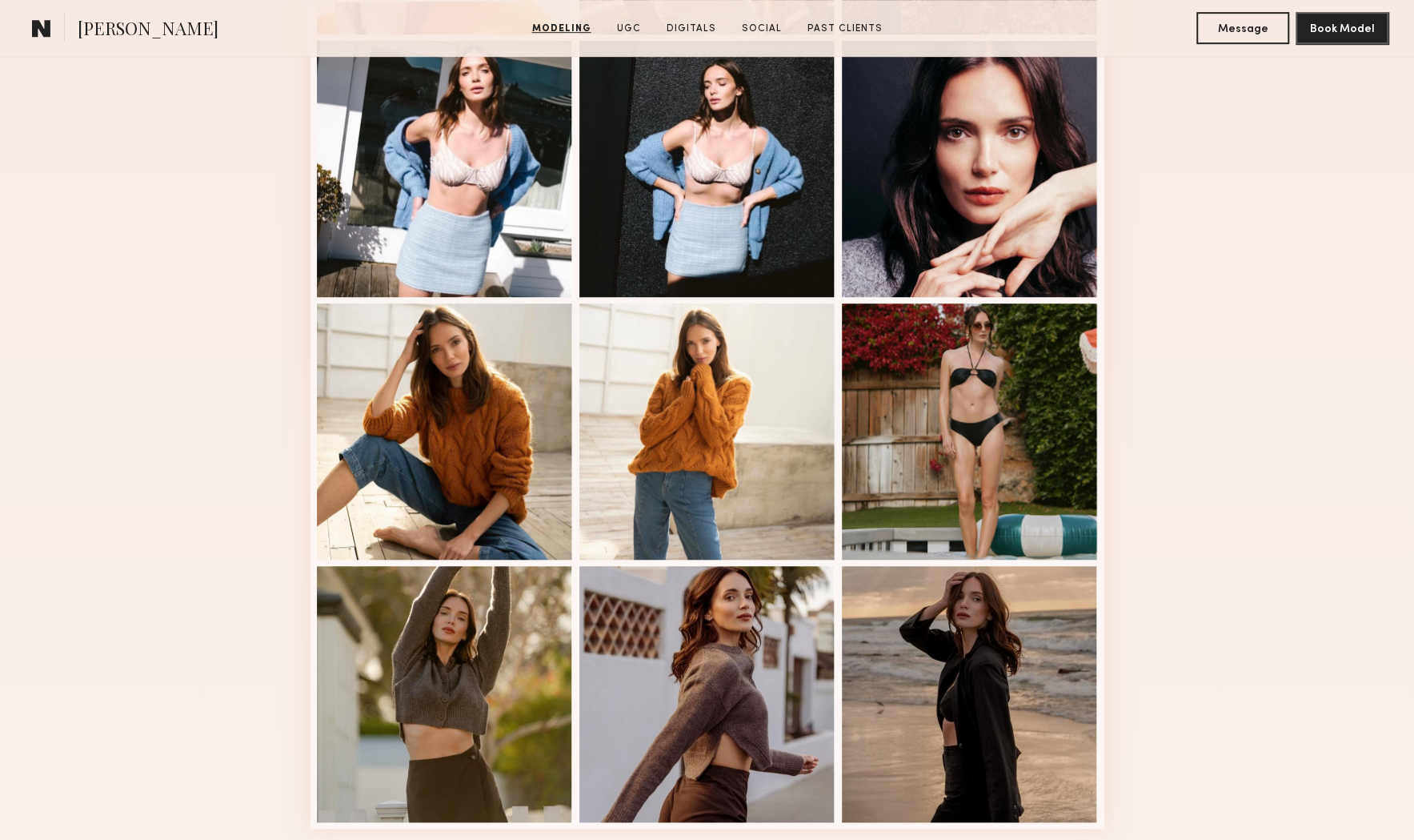
scroll to position [839, 0]
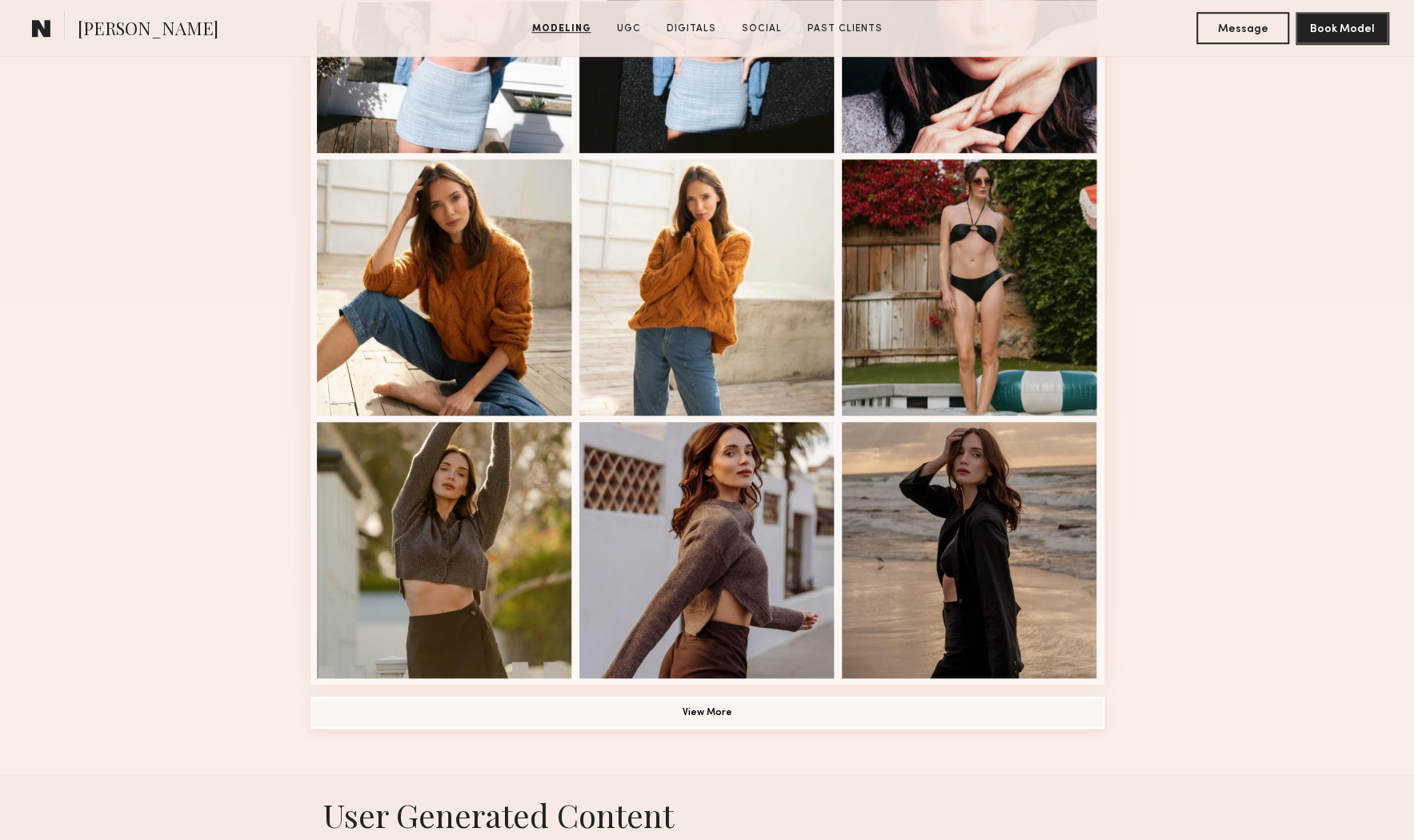
click at [793, 713] on button "View More" at bounding box center [707, 712] width 794 height 32
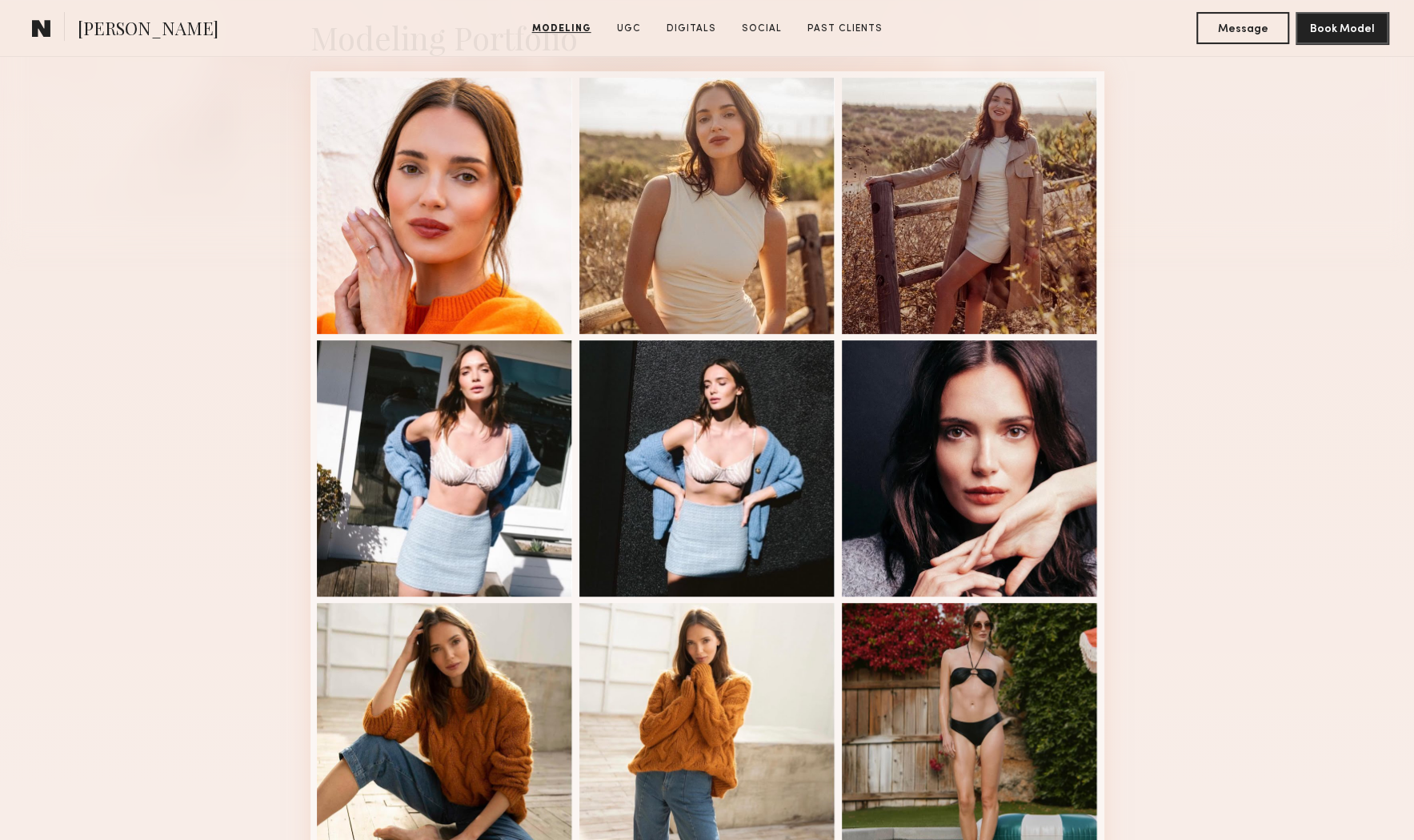
scroll to position [401, 0]
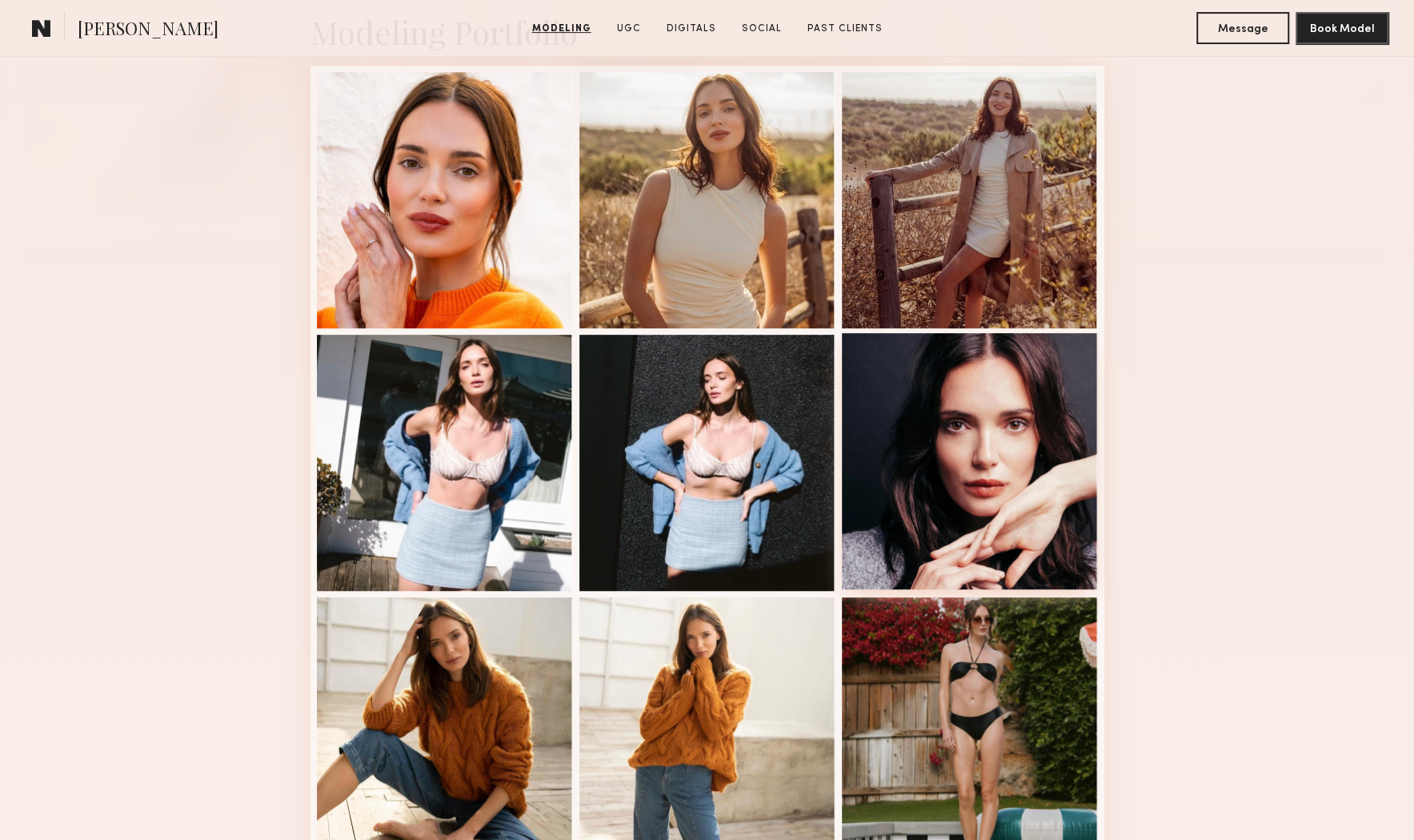
drag, startPoint x: 854, startPoint y: 409, endPoint x: 901, endPoint y: 559, distance: 157.2
click at [901, 559] on div at bounding box center [970, 460] width 256 height 256
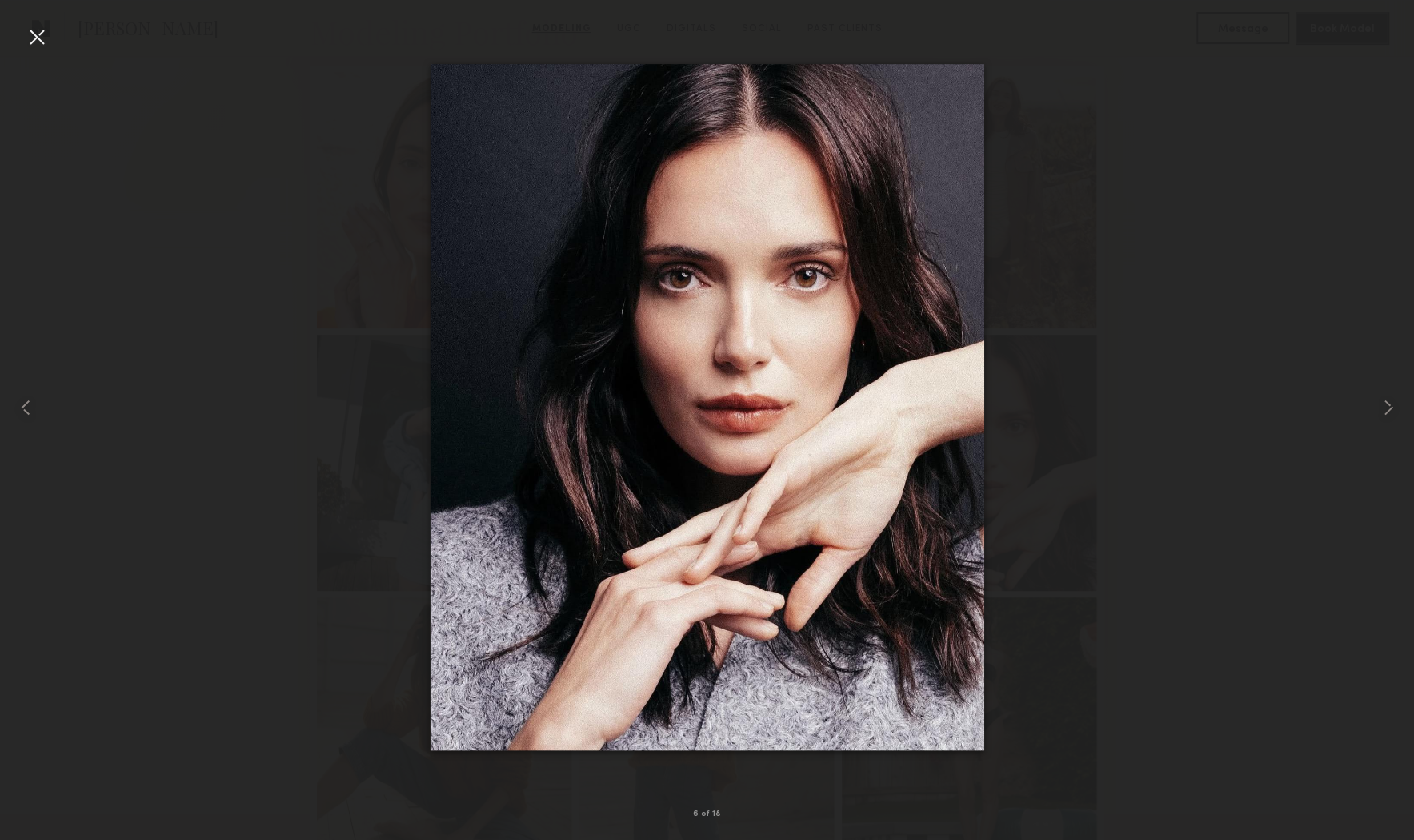
click at [36, 33] on div at bounding box center [37, 37] width 26 height 26
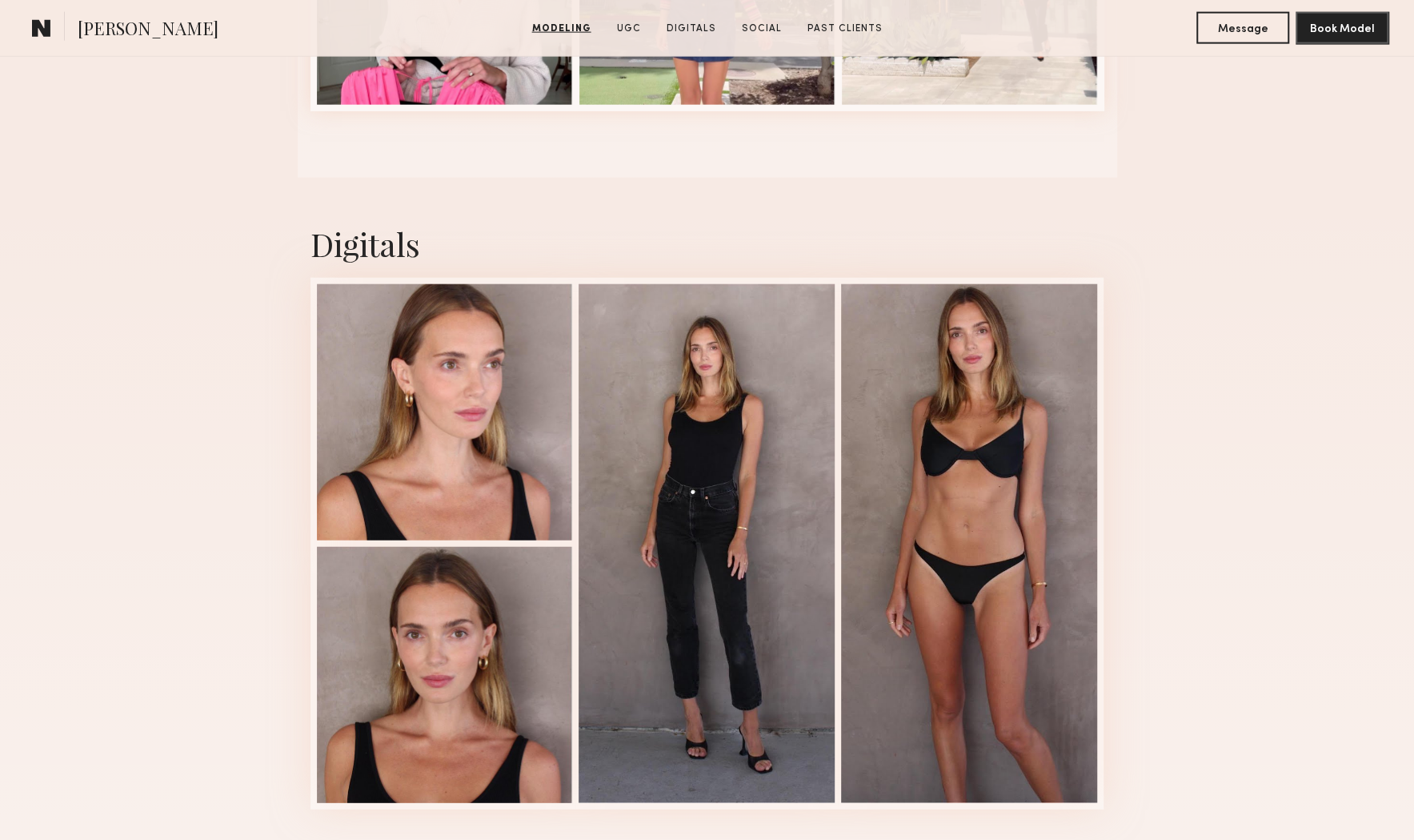
scroll to position [2689, 0]
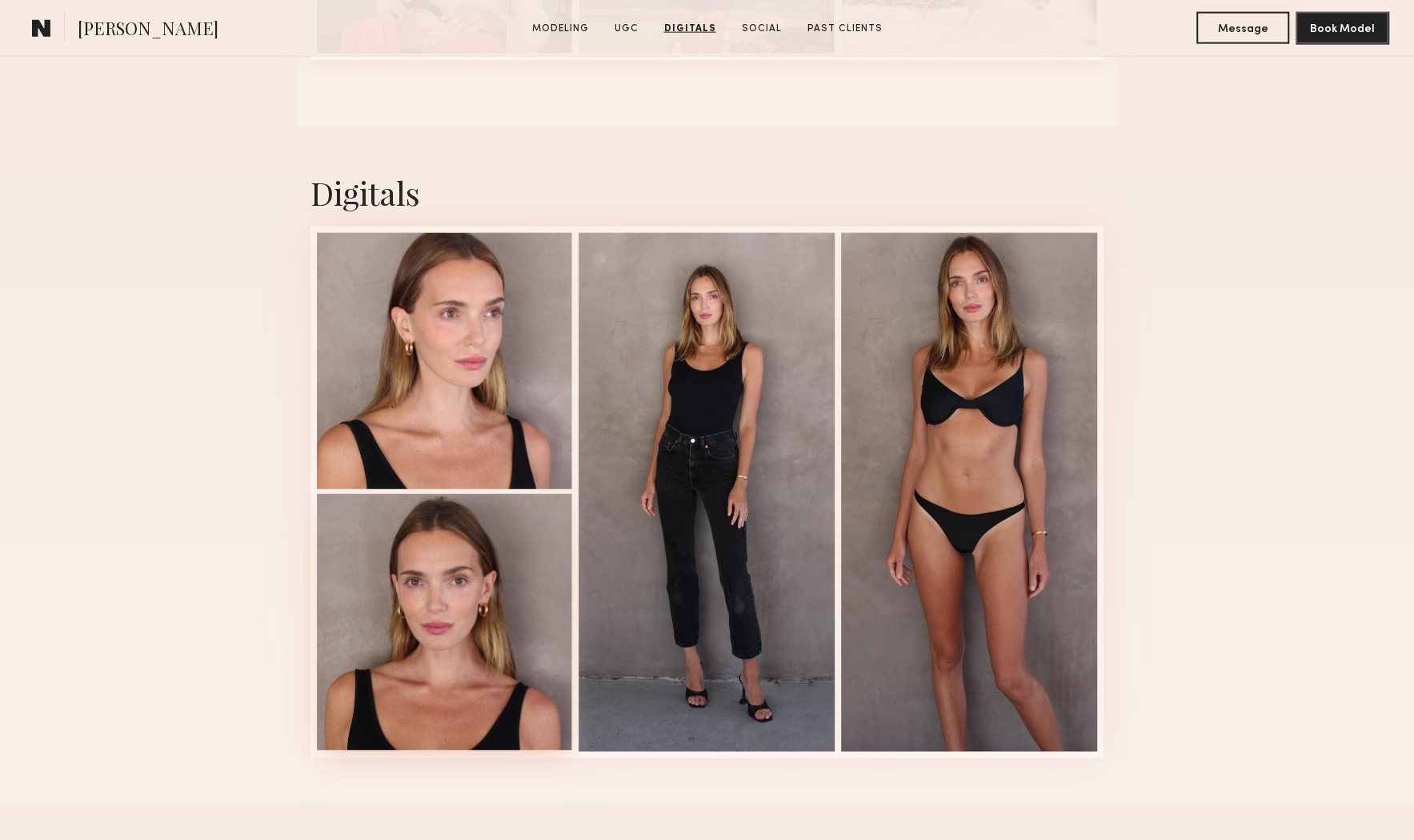
click at [481, 617] on div at bounding box center [444, 622] width 256 height 256
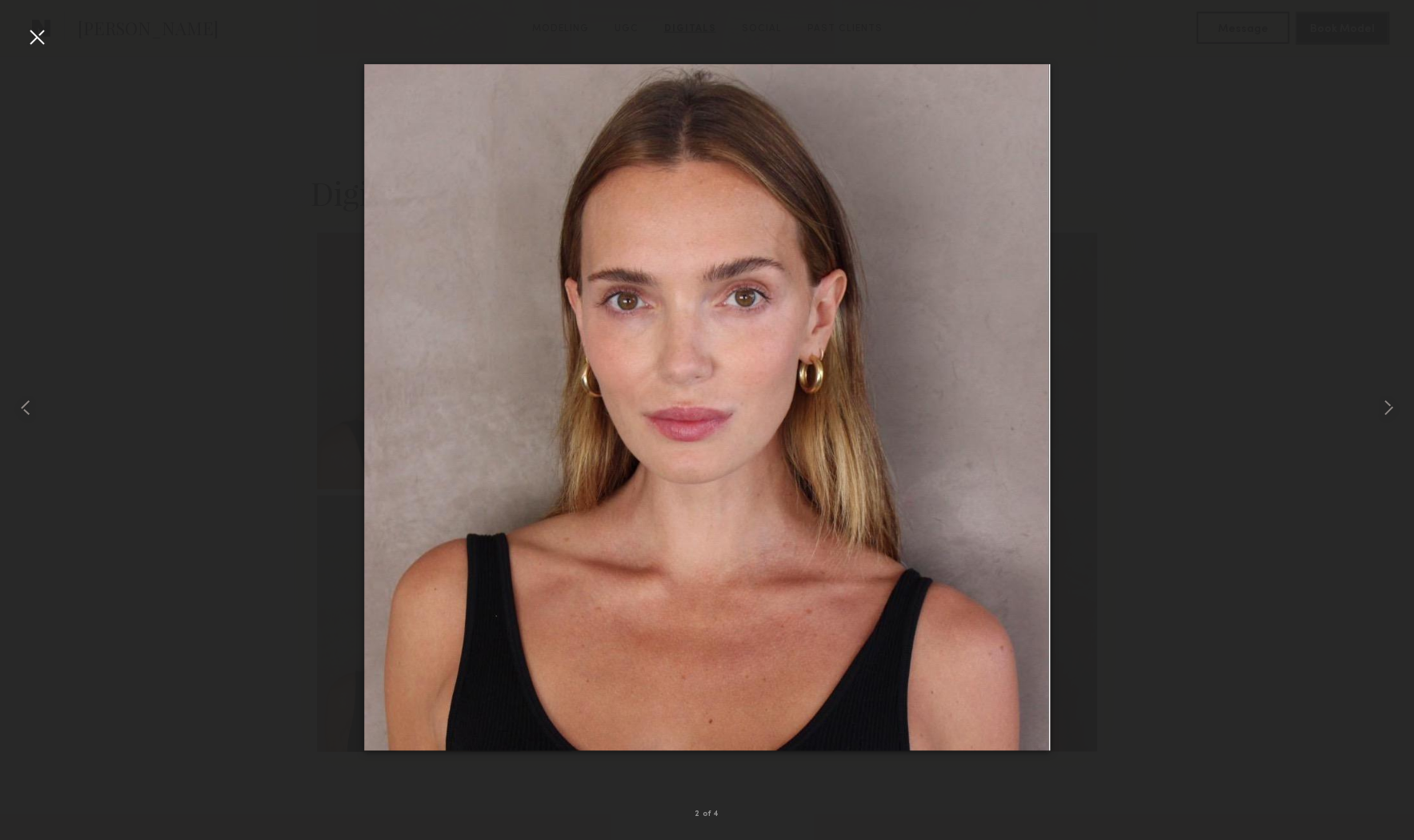
click at [1208, 584] on div at bounding box center [707, 408] width 1414 height 763
click at [35, 39] on div at bounding box center [37, 37] width 26 height 26
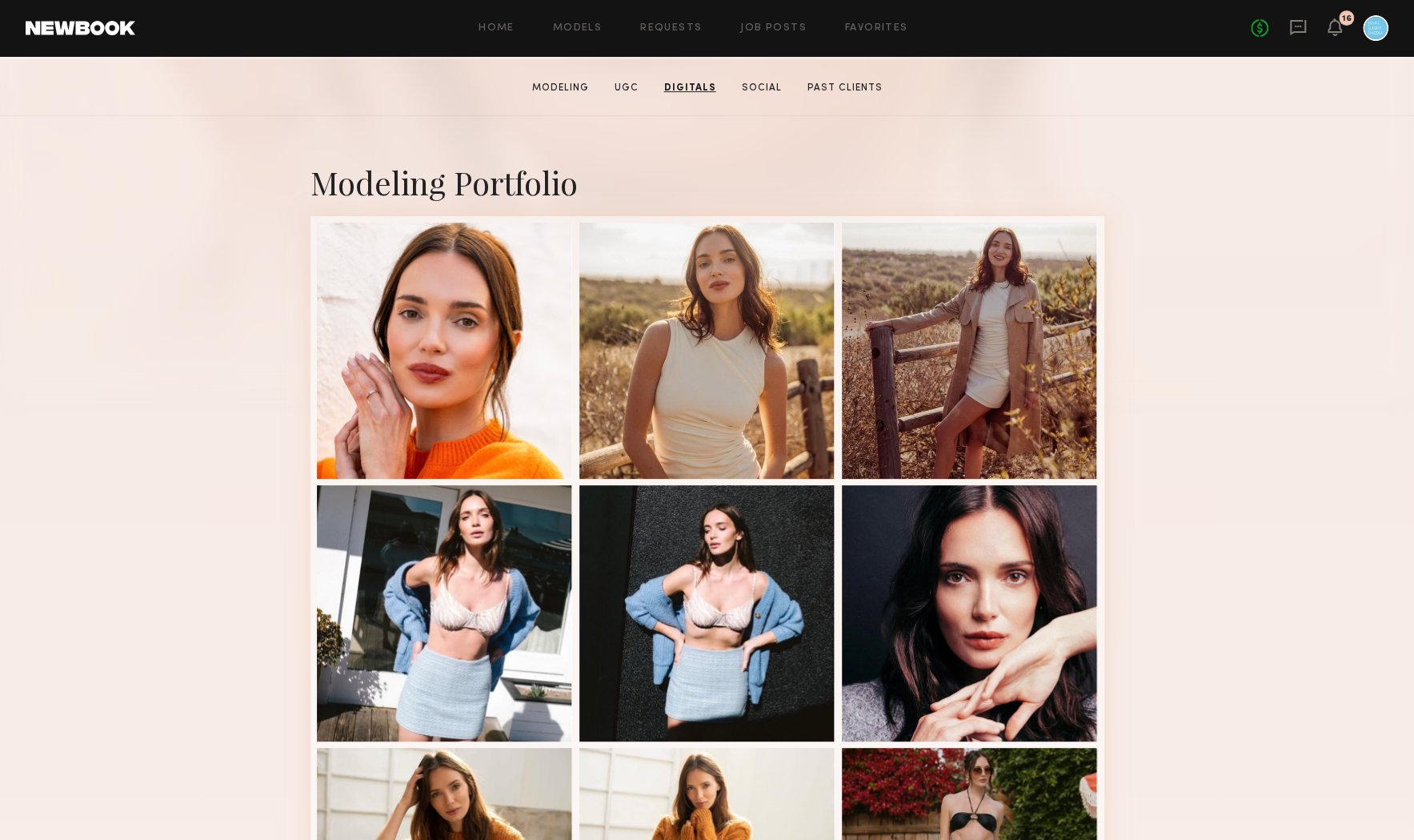
scroll to position [0, 0]
